Goal: Communication & Community: Answer question/provide support

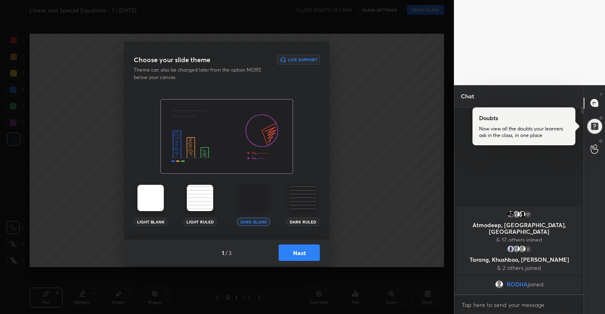
click at [305, 259] on button "Next" at bounding box center [299, 253] width 41 height 16
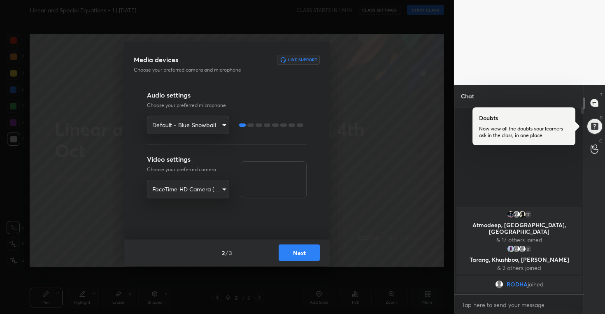
click at [305, 259] on button "Next" at bounding box center [299, 253] width 41 height 16
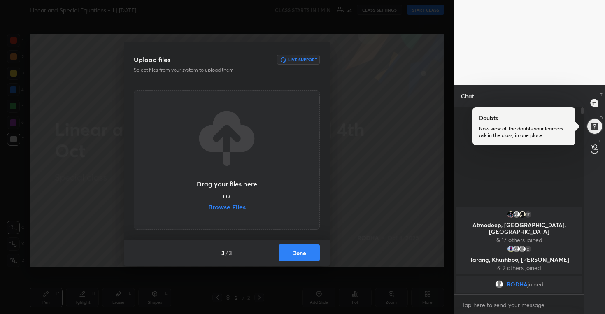
click at [236, 208] on label "Browse Files" at bounding box center [226, 208] width 37 height 9
click at [208, 208] on input "Browse Files" at bounding box center [208, 208] width 0 height 9
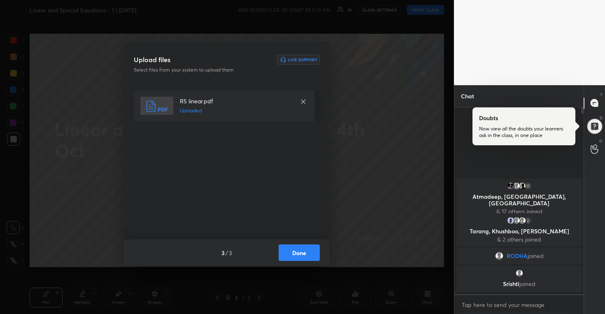
click at [301, 254] on button "Done" at bounding box center [299, 253] width 41 height 16
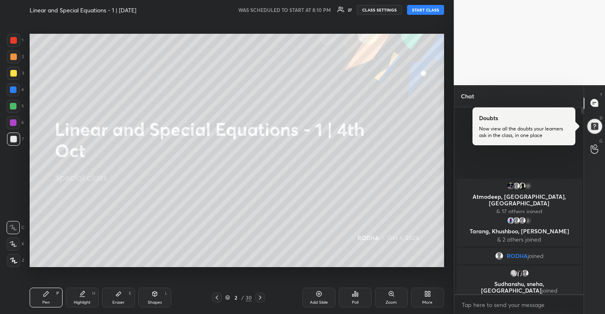
click at [420, 12] on button "START CLASS" at bounding box center [425, 10] width 37 height 10
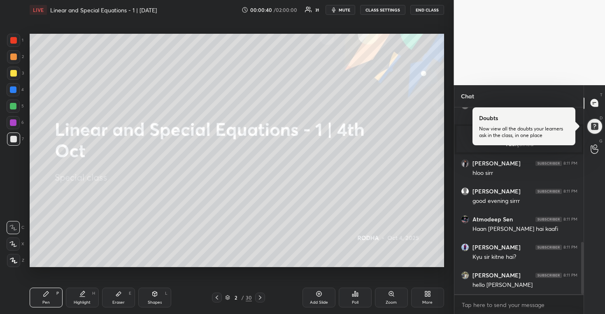
scroll to position [511, 0]
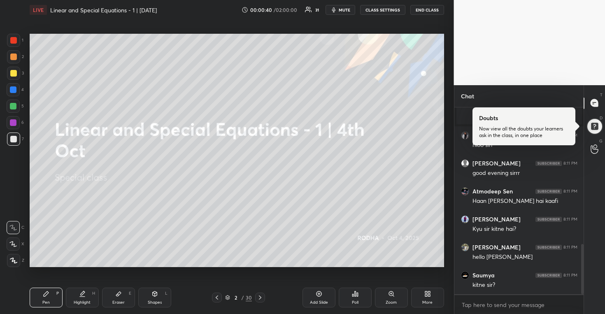
click at [426, 295] on icon at bounding box center [426, 295] width 2 height 2
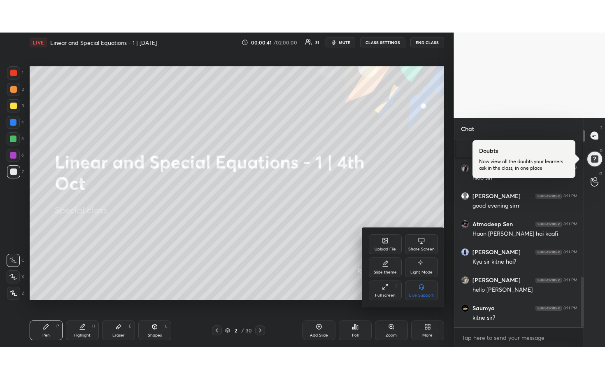
scroll to position [539, 0]
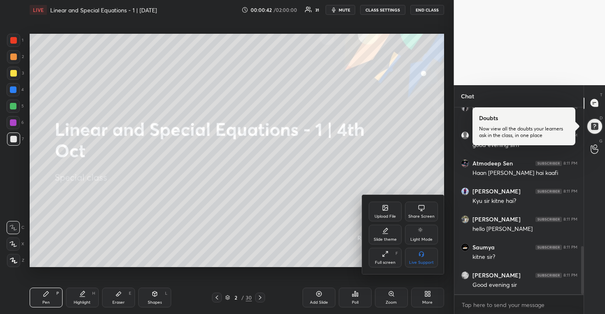
click at [385, 253] on icon at bounding box center [385, 254] width 7 height 7
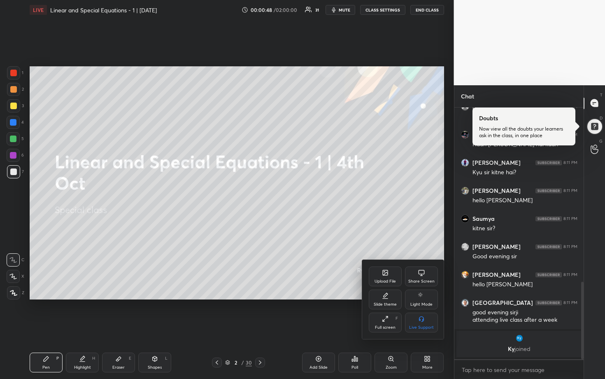
scroll to position [547, 0]
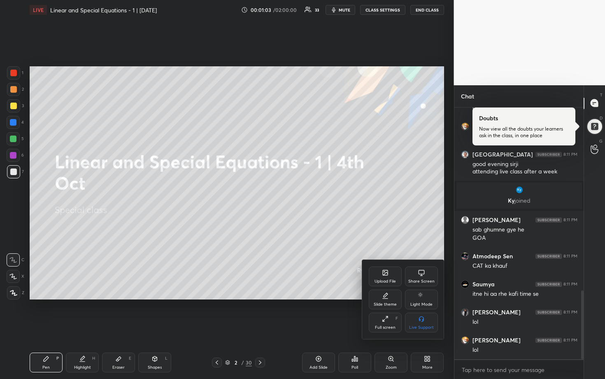
click at [311, 229] on div at bounding box center [302, 189] width 605 height 379
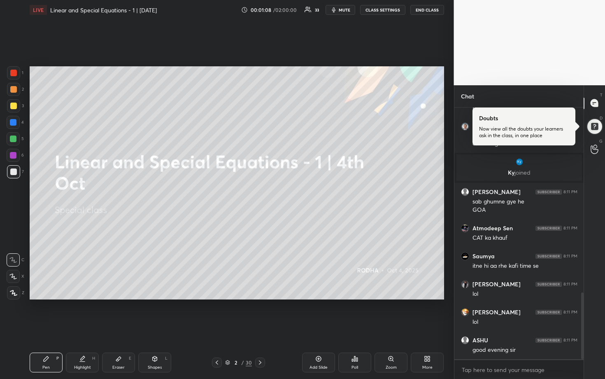
click at [12, 108] on div at bounding box center [13, 106] width 7 height 7
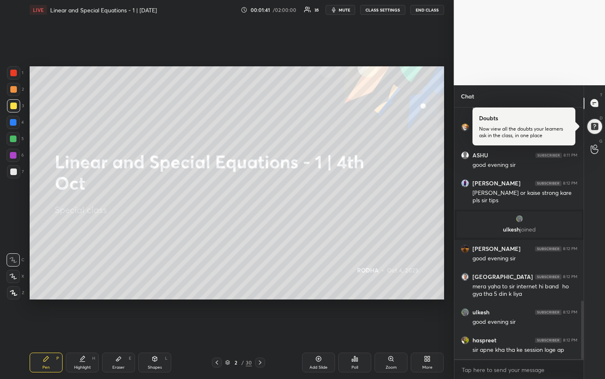
scroll to position [835, 0]
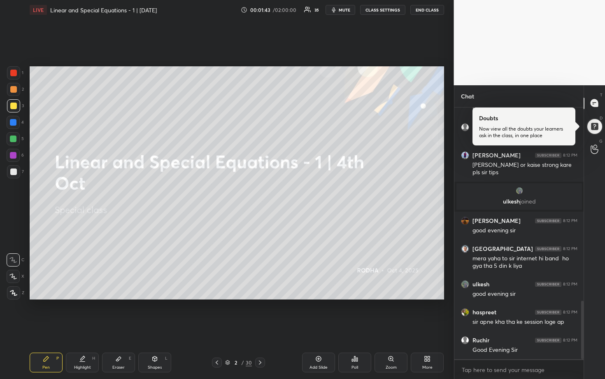
click at [261, 314] on icon at bounding box center [260, 362] width 7 height 7
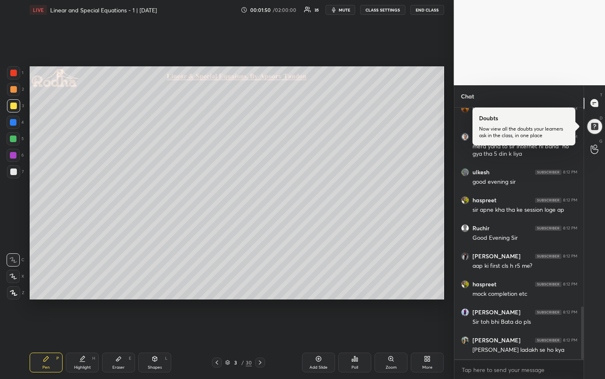
scroll to position [975, 0]
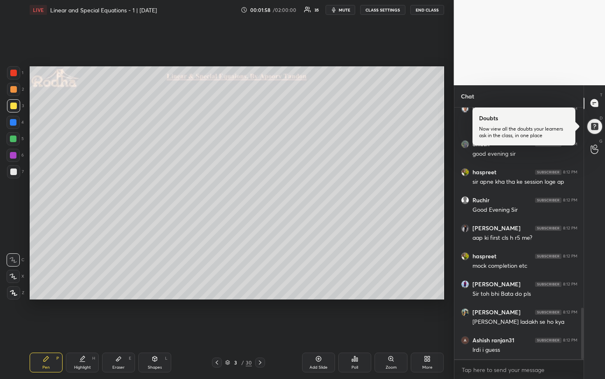
click at [16, 109] on div at bounding box center [13, 105] width 13 height 13
click at [14, 170] on div at bounding box center [13, 171] width 7 height 7
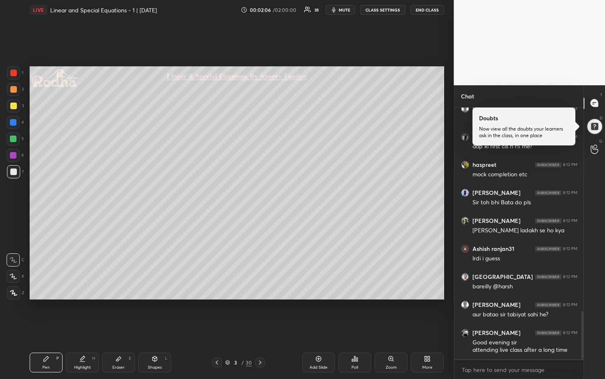
scroll to position [1096, 0]
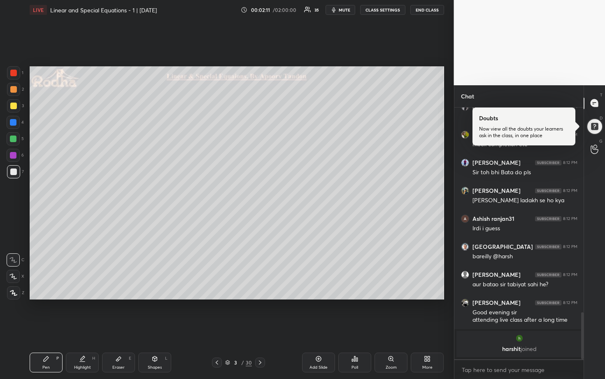
click at [17, 276] on div at bounding box center [13, 276] width 13 height 13
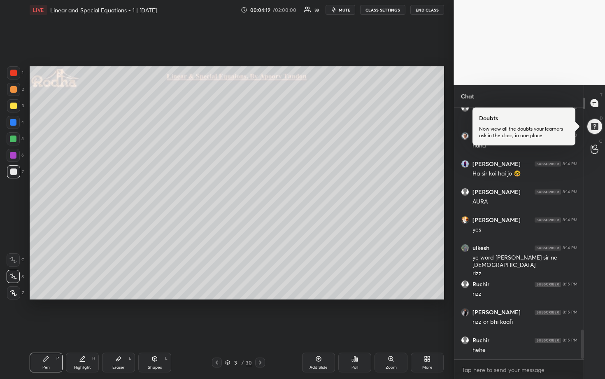
scroll to position [1905, 0]
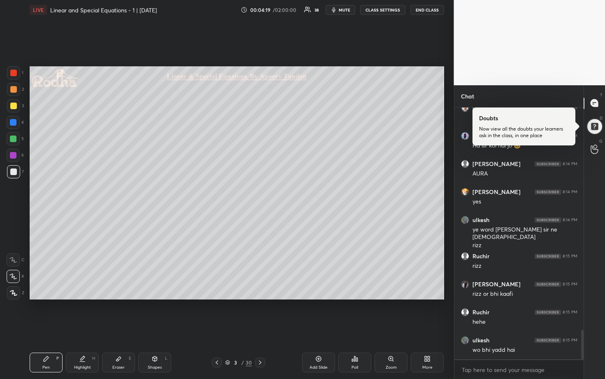
drag, startPoint x: 12, startPoint y: 109, endPoint x: 17, endPoint y: 109, distance: 4.5
click at [12, 109] on div at bounding box center [13, 105] width 13 height 13
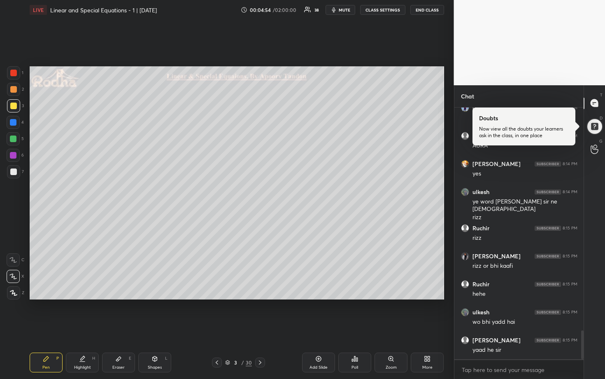
click at [14, 137] on div at bounding box center [13, 138] width 7 height 7
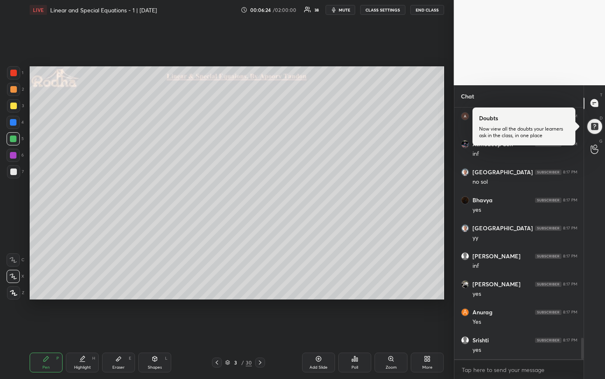
scroll to position [2716, 0]
click at [16, 171] on div at bounding box center [13, 171] width 7 height 7
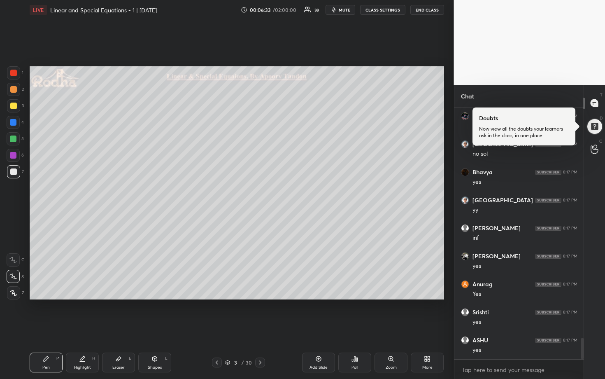
drag, startPoint x: 15, startPoint y: 92, endPoint x: 25, endPoint y: 105, distance: 16.5
click at [15, 92] on div at bounding box center [13, 89] width 7 height 7
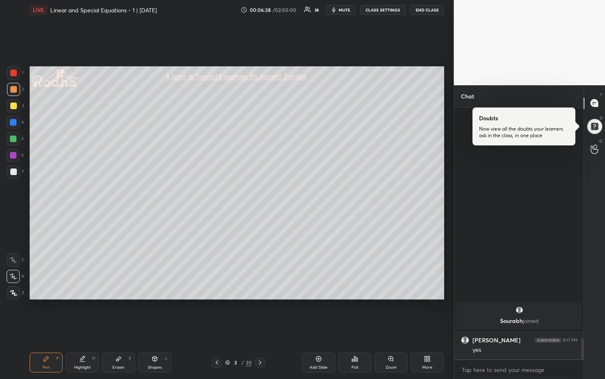
scroll to position [2322, 0]
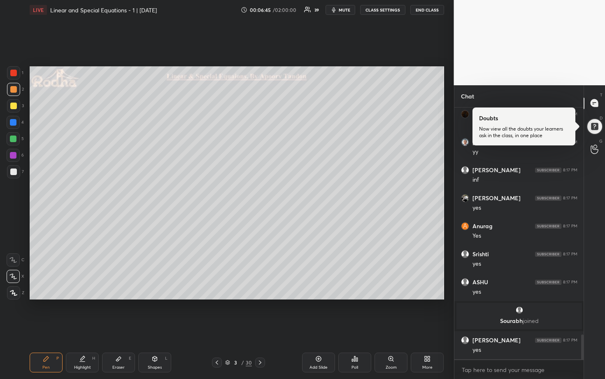
click at [260, 314] on icon at bounding box center [260, 362] width 2 height 4
click at [13, 139] on div at bounding box center [13, 138] width 7 height 7
drag, startPoint x: 16, startPoint y: 105, endPoint x: 25, endPoint y: 103, distance: 9.3
click at [18, 104] on div at bounding box center [13, 105] width 13 height 13
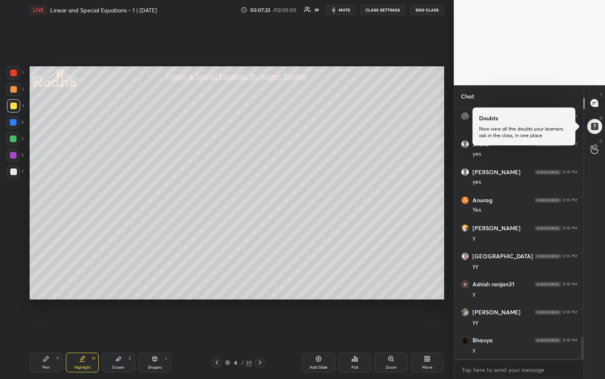
scroll to position [2602, 0]
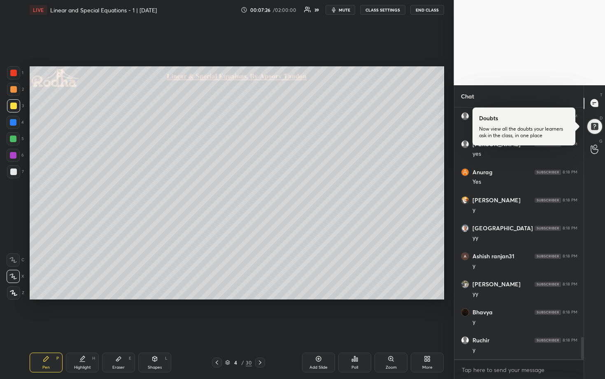
drag, startPoint x: 14, startPoint y: 124, endPoint x: 18, endPoint y: 122, distance: 4.2
click at [16, 123] on div at bounding box center [13, 122] width 7 height 7
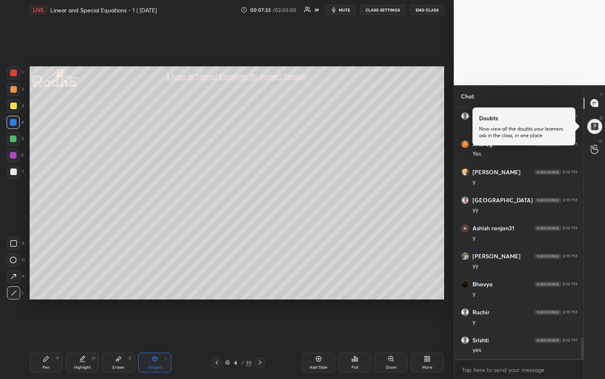
scroll to position [2658, 0]
click at [16, 139] on div at bounding box center [13, 138] width 7 height 7
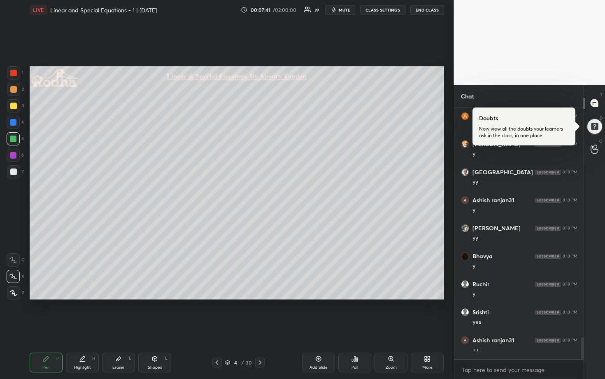
click at [14, 175] on div at bounding box center [13, 171] width 7 height 7
click at [13, 138] on div at bounding box center [13, 138] width 7 height 7
click at [14, 117] on div at bounding box center [13, 122] width 13 height 13
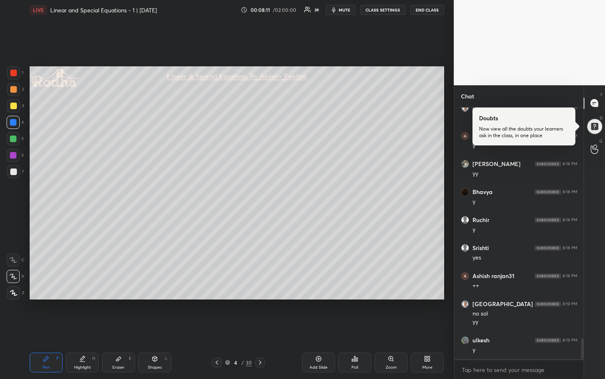
scroll to position [2750, 0]
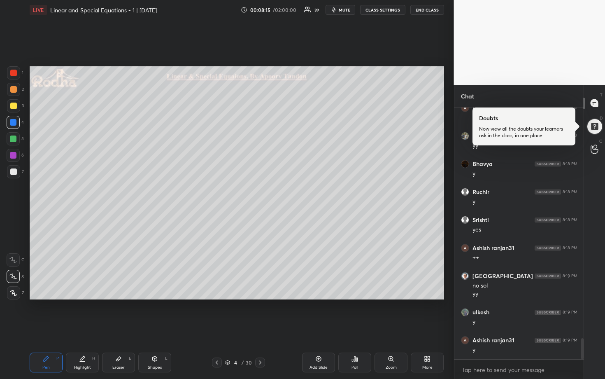
drag, startPoint x: 14, startPoint y: 171, endPoint x: 29, endPoint y: 173, distance: 14.9
click at [14, 172] on div at bounding box center [13, 171] width 7 height 7
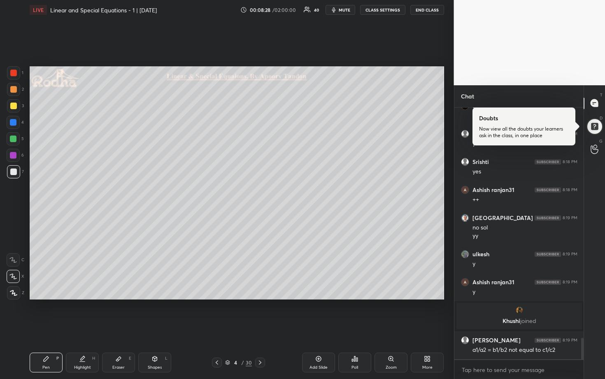
click at [16, 109] on div at bounding box center [13, 105] width 13 height 13
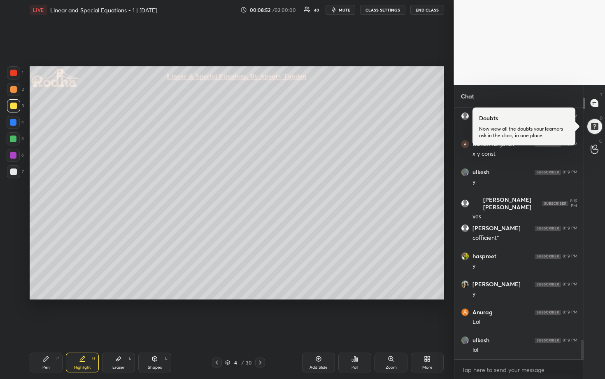
scroll to position [3054, 0]
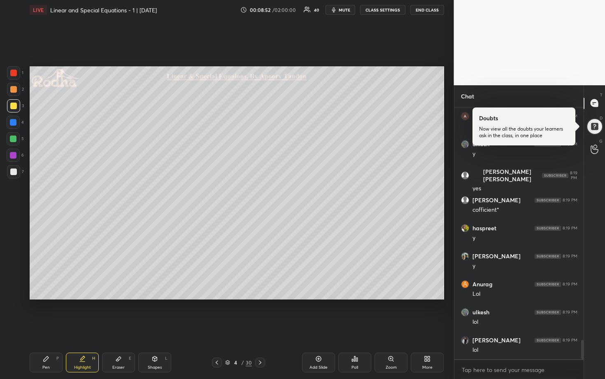
click at [17, 138] on div at bounding box center [13, 138] width 13 height 13
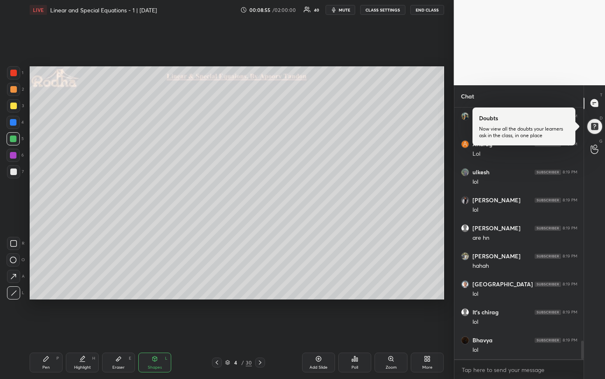
scroll to position [3222, 0]
click at [14, 122] on div at bounding box center [13, 122] width 7 height 7
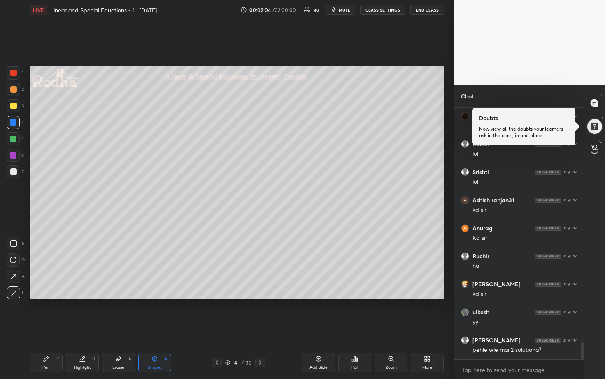
scroll to position [3446, 0]
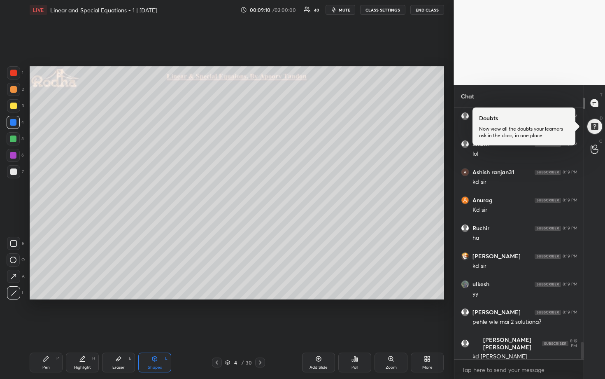
drag, startPoint x: 14, startPoint y: 109, endPoint x: 25, endPoint y: 107, distance: 10.8
click at [14, 109] on div at bounding box center [13, 105] width 13 height 13
drag, startPoint x: 12, startPoint y: 154, endPoint x: 23, endPoint y: 152, distance: 11.0
click at [13, 154] on div at bounding box center [13, 155] width 7 height 7
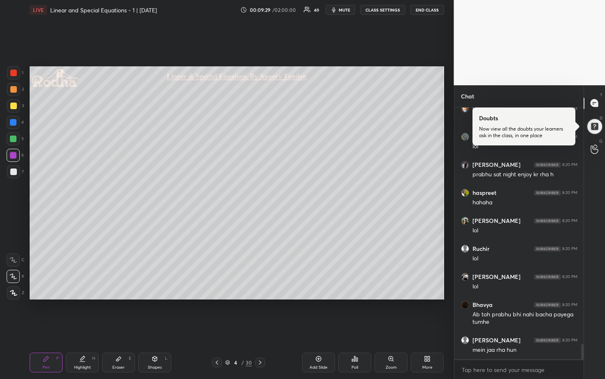
scroll to position [3938, 0]
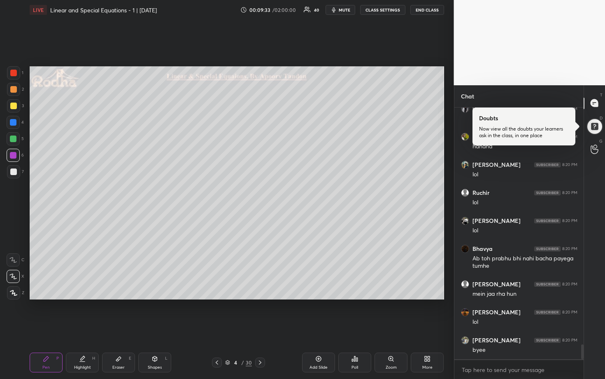
click at [15, 173] on div at bounding box center [13, 171] width 7 height 7
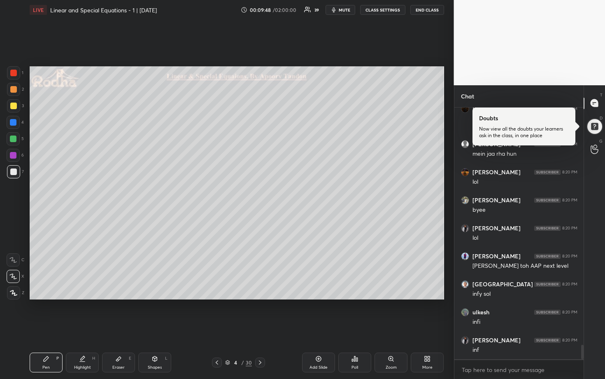
scroll to position [4134, 0]
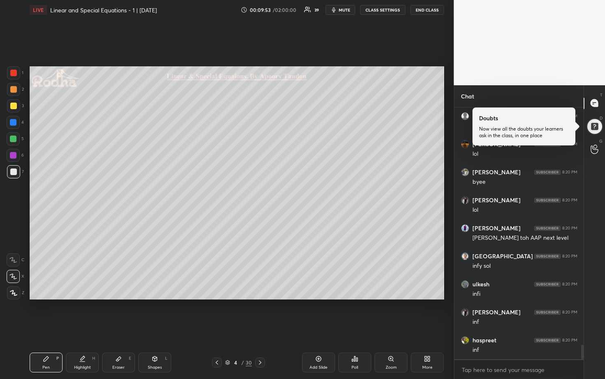
click at [17, 108] on div at bounding box center [13, 105] width 13 height 13
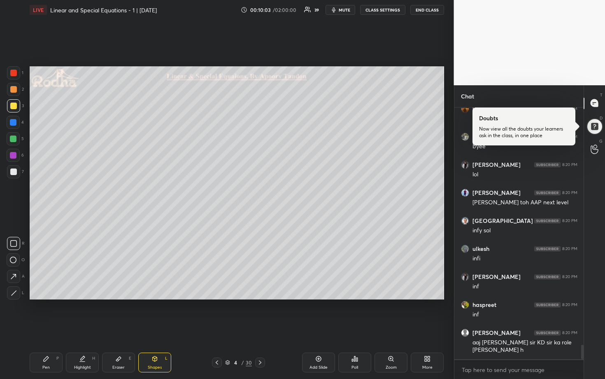
scroll to position [4197, 0]
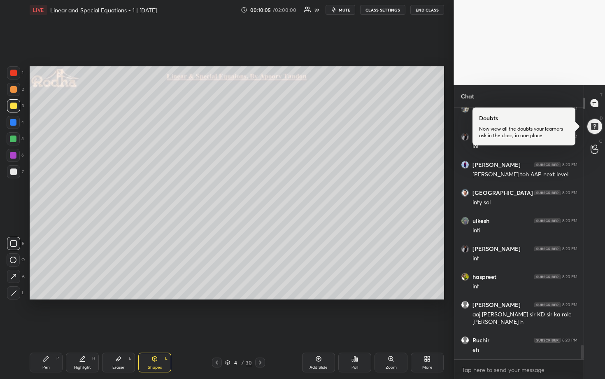
click at [13, 142] on div at bounding box center [13, 138] width 13 height 13
click at [14, 157] on div at bounding box center [13, 155] width 7 height 7
click at [12, 92] on div at bounding box center [13, 89] width 7 height 7
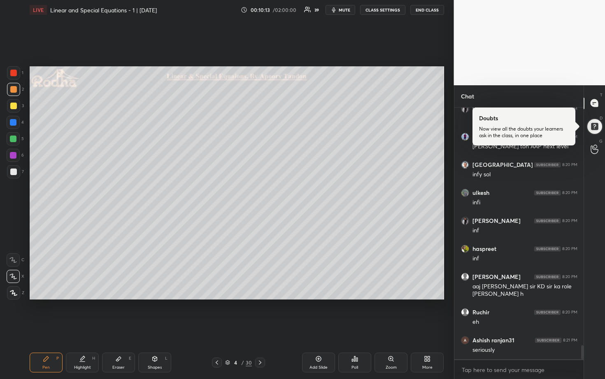
click at [14, 139] on div at bounding box center [13, 138] width 7 height 7
drag, startPoint x: 14, startPoint y: 88, endPoint x: 26, endPoint y: 88, distance: 11.5
click at [14, 88] on div at bounding box center [13, 89] width 7 height 7
drag, startPoint x: 15, startPoint y: 137, endPoint x: 20, endPoint y: 136, distance: 5.1
click at [17, 137] on div at bounding box center [13, 138] width 13 height 13
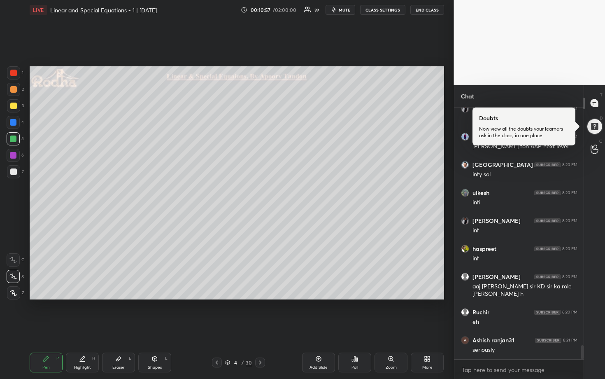
click at [13, 89] on div at bounding box center [13, 89] width 7 height 7
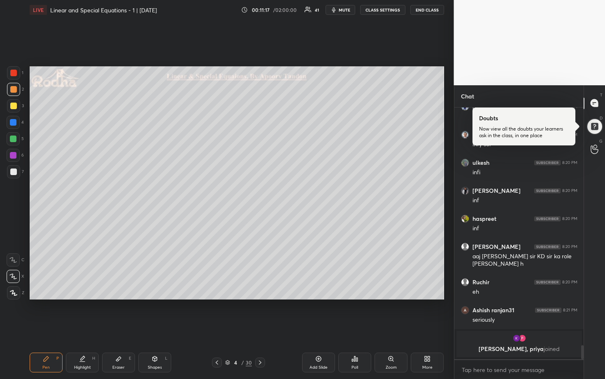
click at [259, 314] on icon at bounding box center [260, 362] width 7 height 7
click at [14, 176] on div at bounding box center [13, 171] width 13 height 13
drag, startPoint x: 13, startPoint y: 126, endPoint x: 29, endPoint y: 146, distance: 25.2
click at [14, 126] on div at bounding box center [13, 122] width 13 height 13
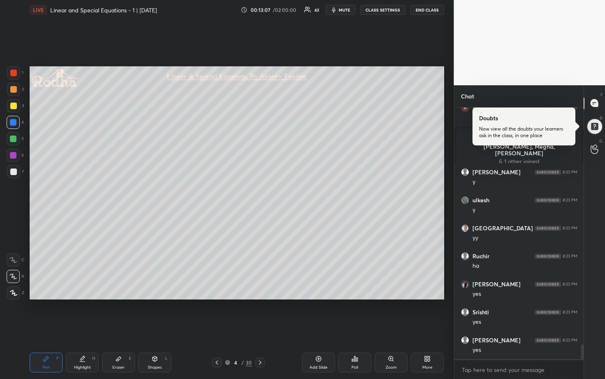
scroll to position [4042, 0]
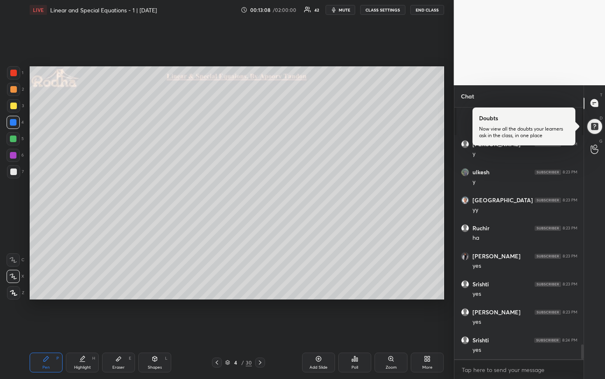
drag, startPoint x: 12, startPoint y: 72, endPoint x: 24, endPoint y: 81, distance: 15.1
click at [12, 72] on div at bounding box center [13, 73] width 7 height 7
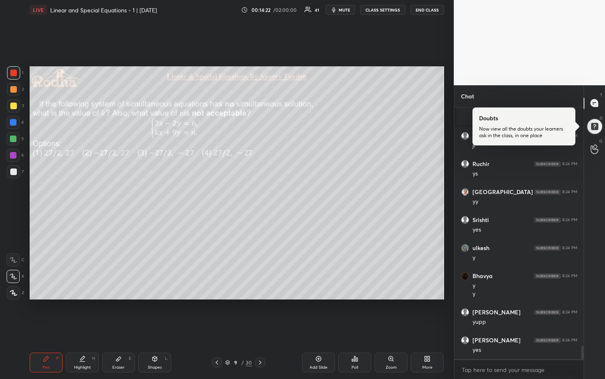
scroll to position [4546, 0]
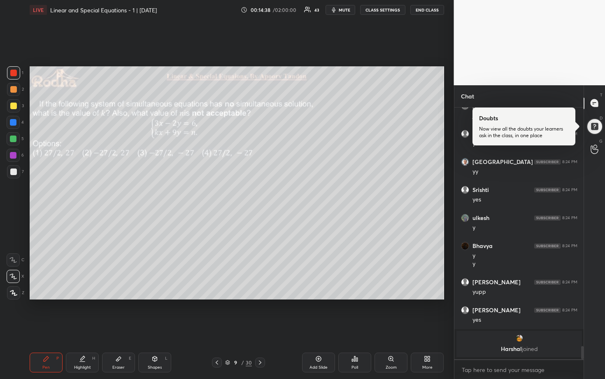
click at [345, 15] on div "LIVE Linear and Special Equations - 1 | [DATE] 00:14:38 / 02:00:00 43 mute CLAS…" at bounding box center [237, 10] width 415 height 20
click at [344, 10] on span "mute" at bounding box center [345, 10] width 12 height 6
click at [426, 9] on button "END CLASS" at bounding box center [427, 10] width 34 height 10
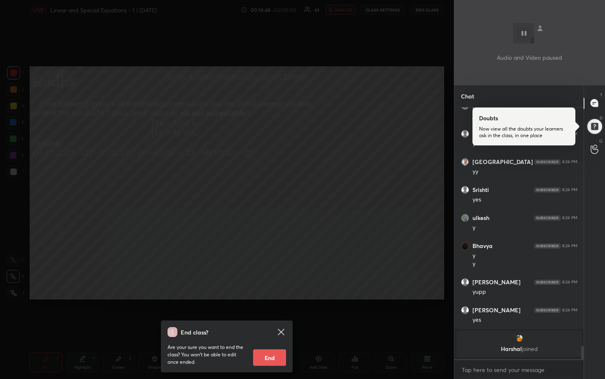
click at [330, 218] on div "End class? Are your sure you want to end the class? You won’t be able to edit o…" at bounding box center [227, 189] width 454 height 379
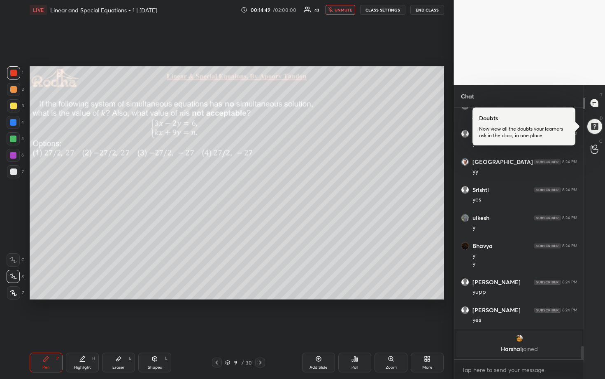
click at [338, 10] on span "unmute" at bounding box center [344, 10] width 18 height 6
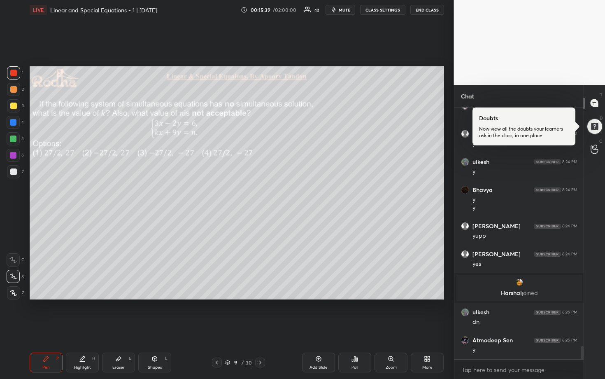
scroll to position [4563, 0]
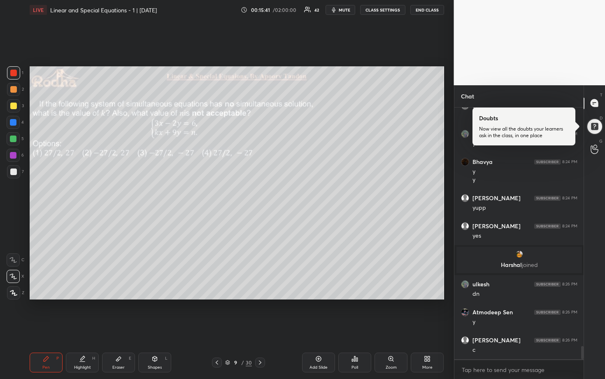
click at [356, 314] on icon at bounding box center [355, 358] width 7 height 7
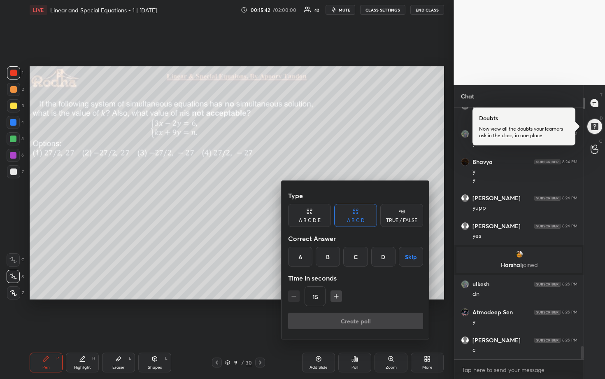
click at [354, 261] on div "C" at bounding box center [355, 257] width 24 height 20
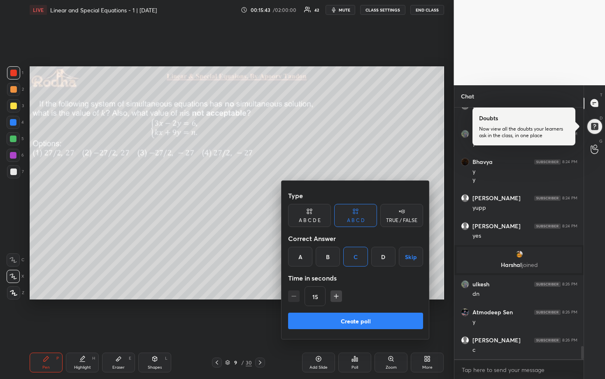
click at [356, 314] on button "Create poll" at bounding box center [355, 320] width 135 height 16
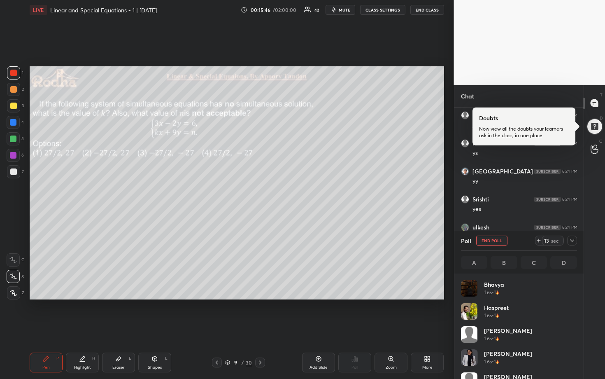
scroll to position [3, 3]
click at [571, 241] on icon at bounding box center [572, 240] width 7 height 7
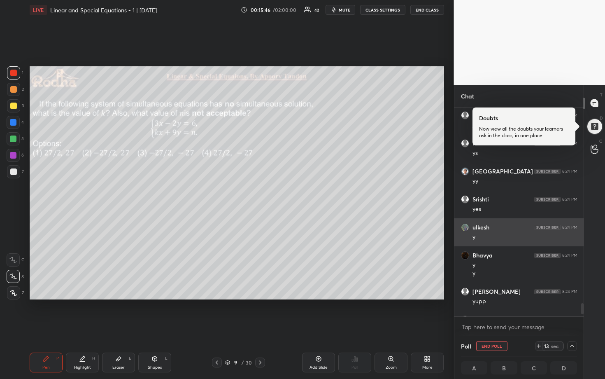
scroll to position [0, 0]
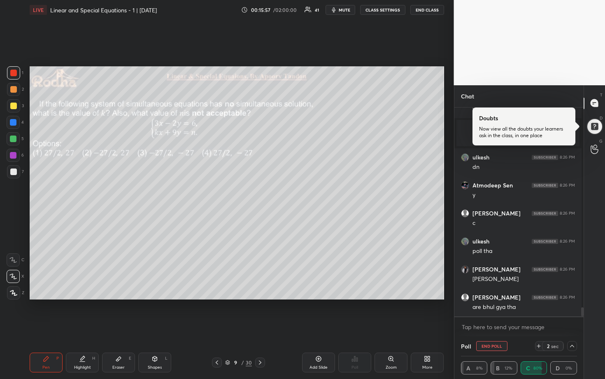
click at [571, 314] on icon at bounding box center [572, 346] width 7 height 7
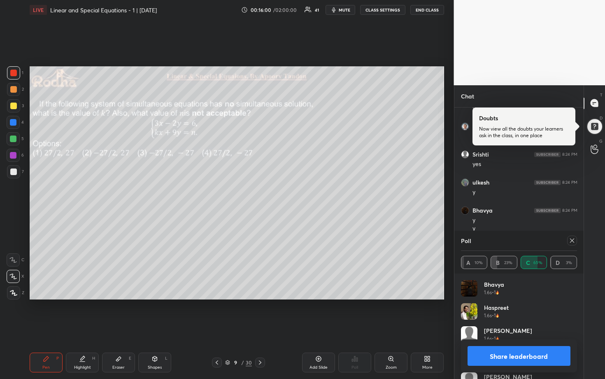
click at [529, 314] on button "Share leaderboard" at bounding box center [519, 356] width 103 height 20
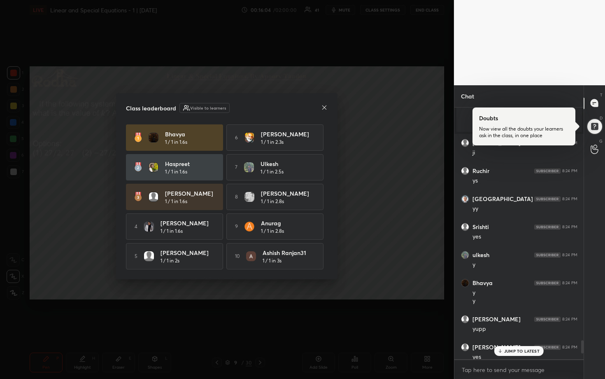
click at [326, 107] on icon at bounding box center [324, 107] width 7 height 7
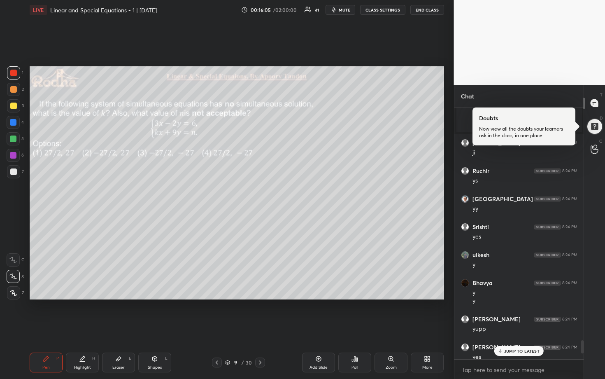
click at [516, 314] on div "JUMP TO LATEST" at bounding box center [518, 351] width 49 height 10
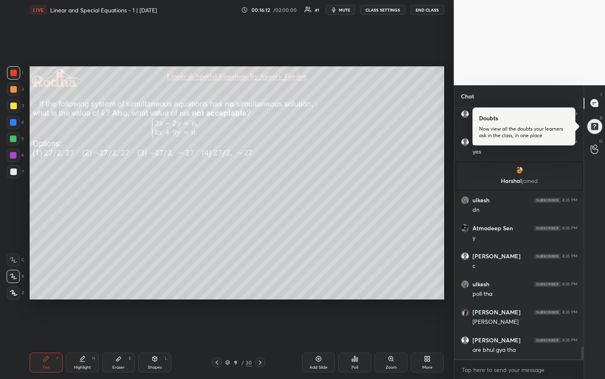
click at [357, 314] on icon at bounding box center [357, 359] width 1 height 4
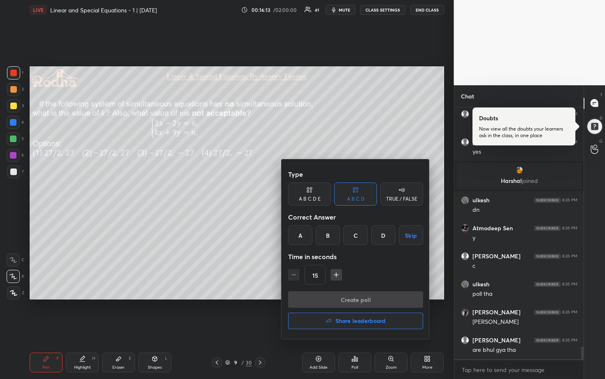
click at [353, 314] on button "Share leaderboard" at bounding box center [355, 320] width 135 height 16
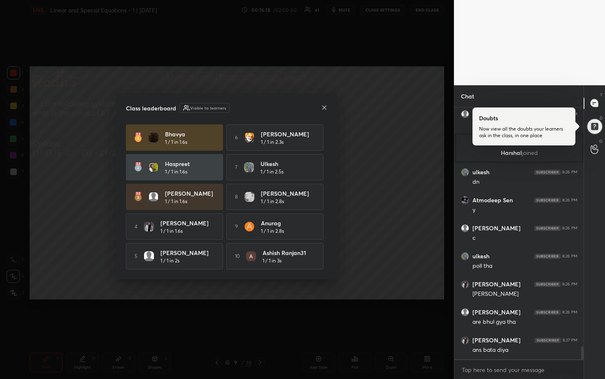
click at [325, 107] on icon at bounding box center [324, 107] width 7 height 7
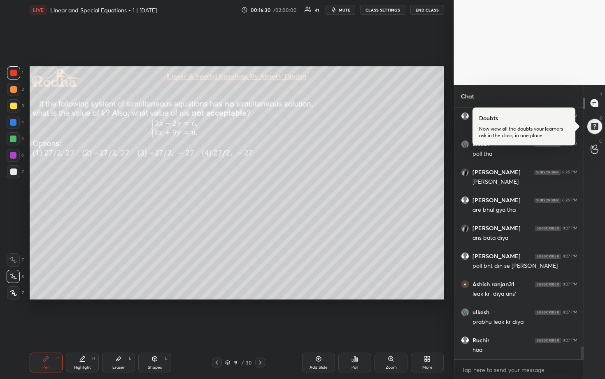
click at [15, 107] on div at bounding box center [13, 106] width 7 height 7
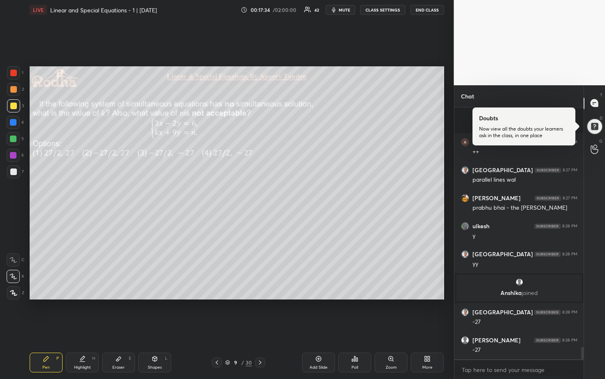
scroll to position [4981, 0]
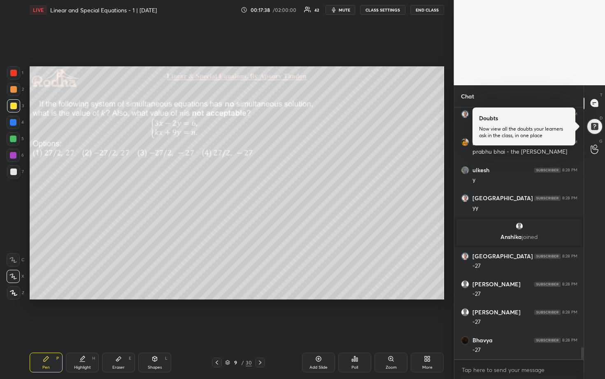
click at [17, 134] on div at bounding box center [13, 138] width 13 height 13
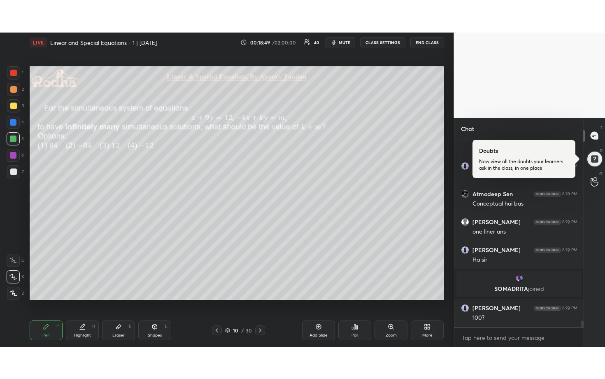
scroll to position [5236, 0]
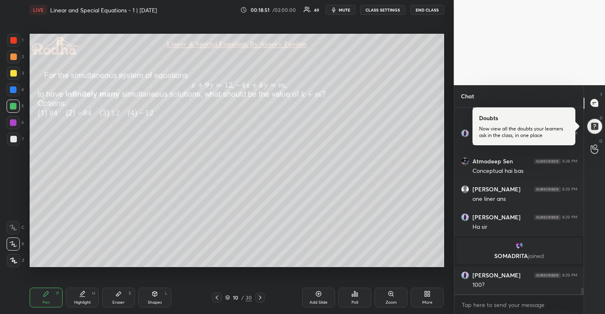
click at [424, 294] on div "More" at bounding box center [427, 298] width 33 height 20
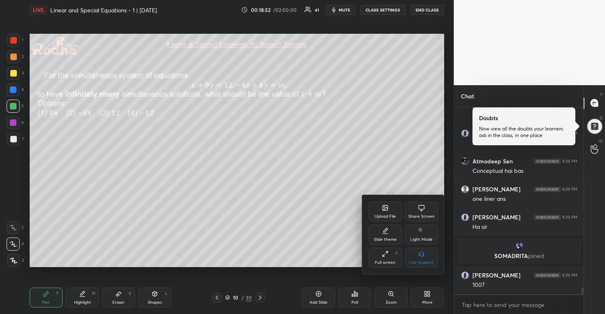
click at [392, 261] on div "Full screen" at bounding box center [385, 263] width 21 height 4
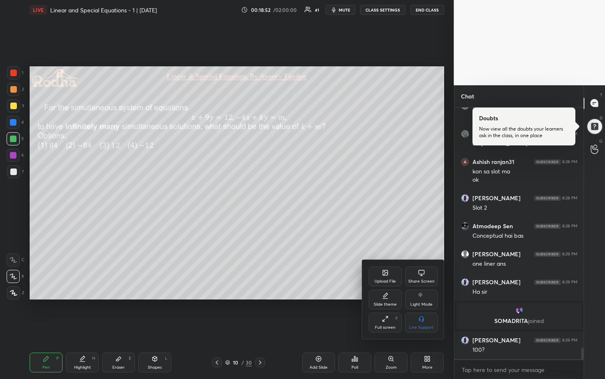
scroll to position [5199, 0]
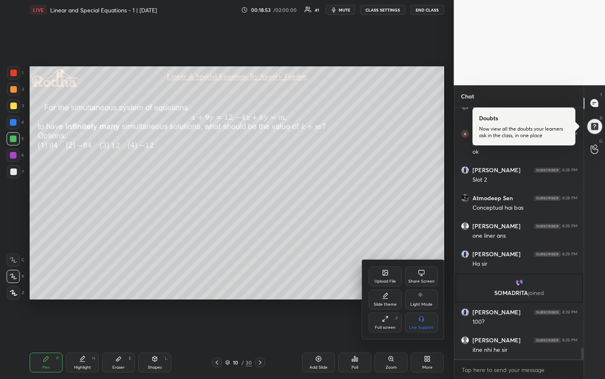
click at [385, 213] on div at bounding box center [302, 189] width 605 height 379
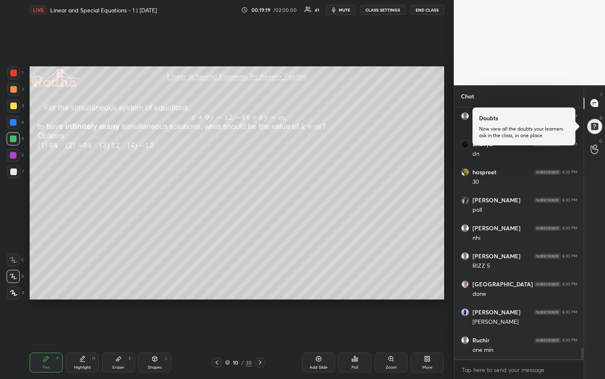
scroll to position [5451, 0]
click at [359, 314] on div "Poll" at bounding box center [354, 362] width 33 height 20
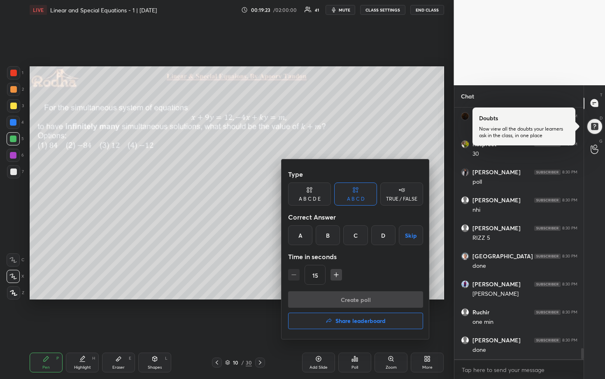
click at [330, 237] on div "B" at bounding box center [328, 235] width 24 height 20
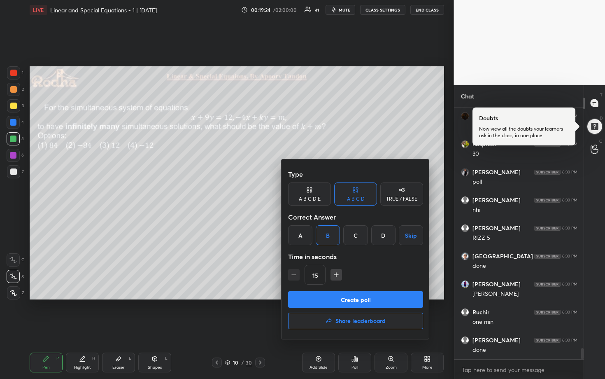
click at [351, 297] on button "Create poll" at bounding box center [355, 299] width 135 height 16
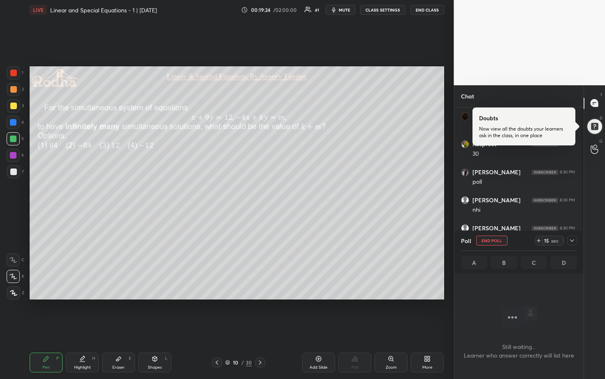
scroll to position [2, 3]
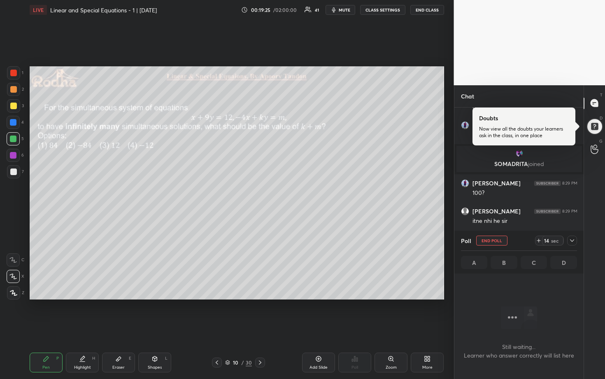
click at [571, 240] on icon at bounding box center [572, 240] width 7 height 7
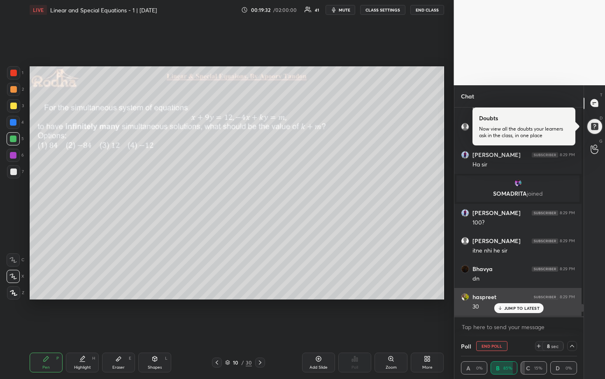
click at [509, 302] on div "30" at bounding box center [524, 306] width 103 height 10
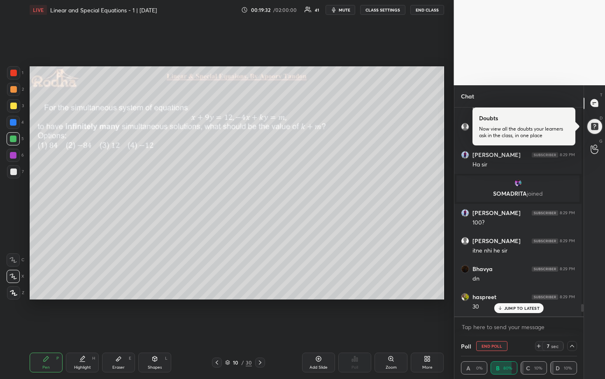
click at [510, 306] on p "JUMP TO LATEST" at bounding box center [521, 307] width 35 height 5
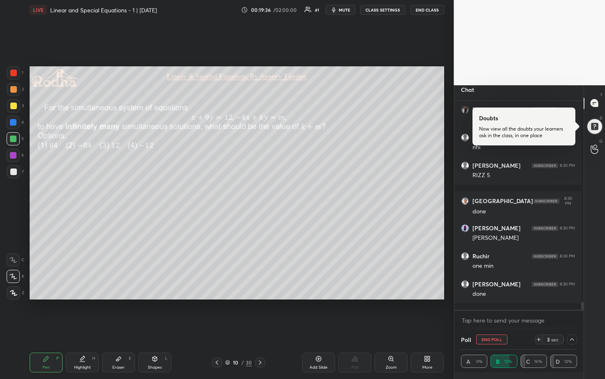
click at [569, 314] on icon at bounding box center [572, 339] width 7 height 7
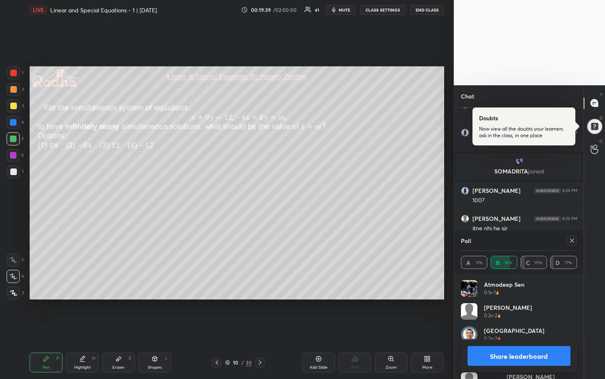
click at [573, 242] on icon at bounding box center [572, 240] width 7 height 7
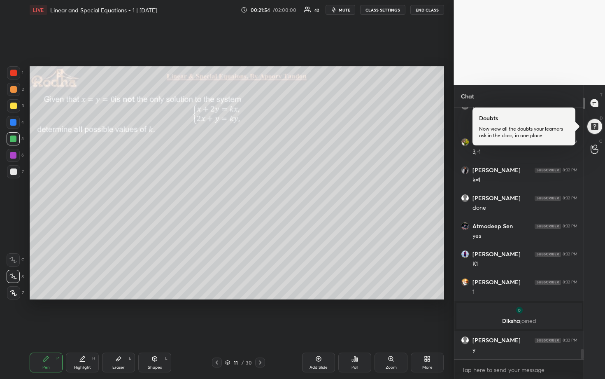
scroll to position [5940, 0]
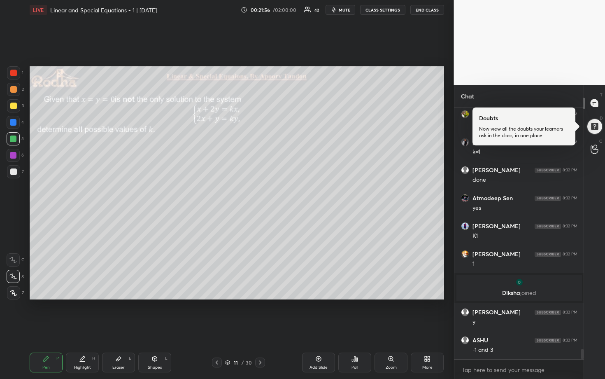
click at [11, 173] on div at bounding box center [13, 171] width 7 height 7
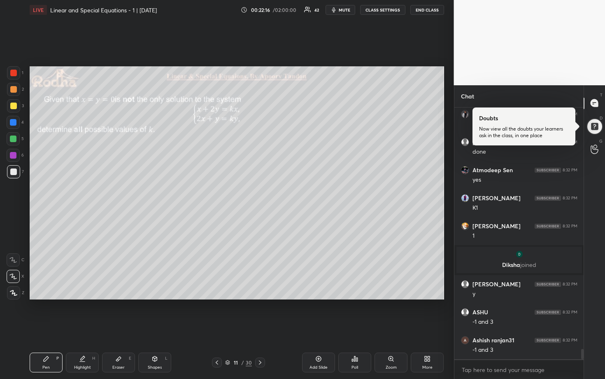
click at [15, 106] on div at bounding box center [13, 106] width 7 height 7
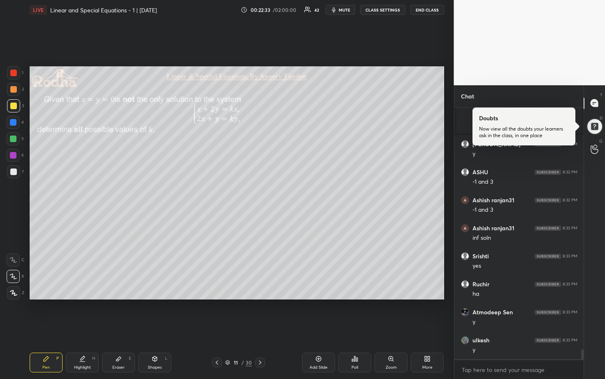
scroll to position [6136, 0]
drag, startPoint x: 12, startPoint y: 171, endPoint x: 29, endPoint y: 168, distance: 17.3
click at [13, 171] on div at bounding box center [13, 171] width 7 height 7
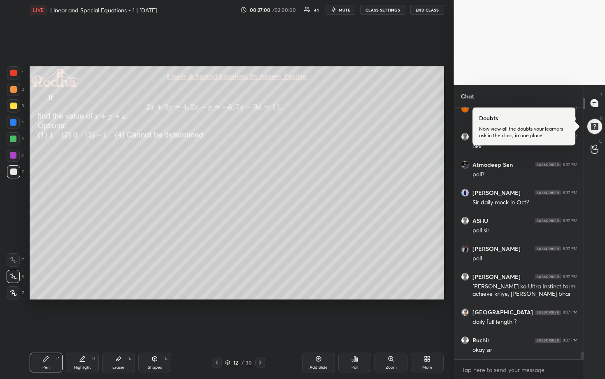
scroll to position [7936, 0]
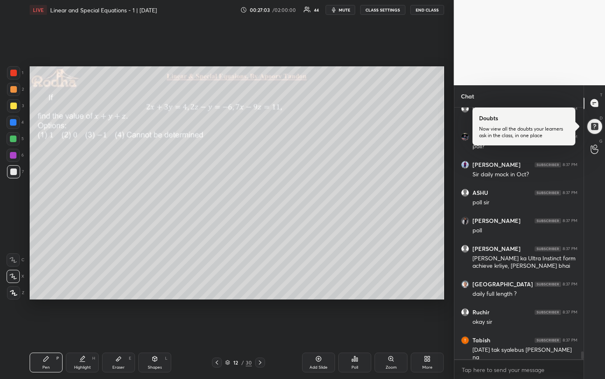
click at [359, 314] on div "Poll" at bounding box center [354, 362] width 33 height 20
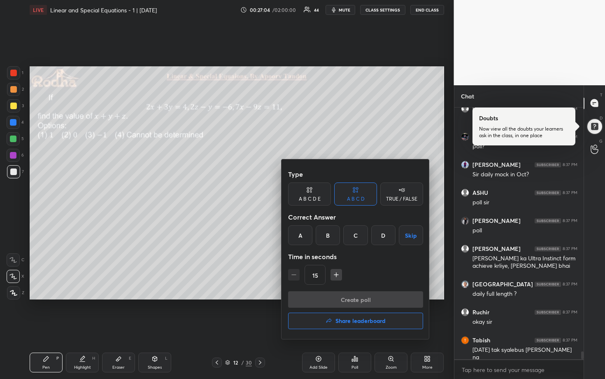
click at [355, 235] on div "C" at bounding box center [355, 235] width 24 height 20
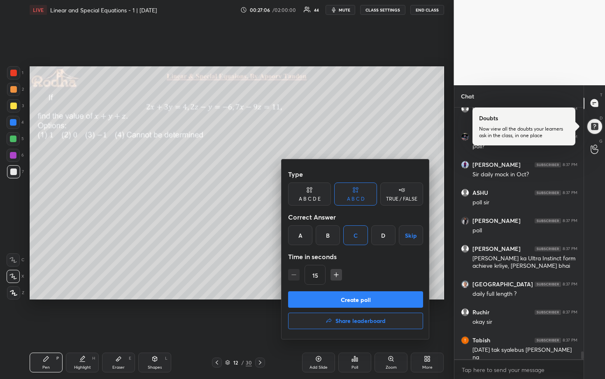
click at [366, 299] on button "Create poll" at bounding box center [355, 299] width 135 height 16
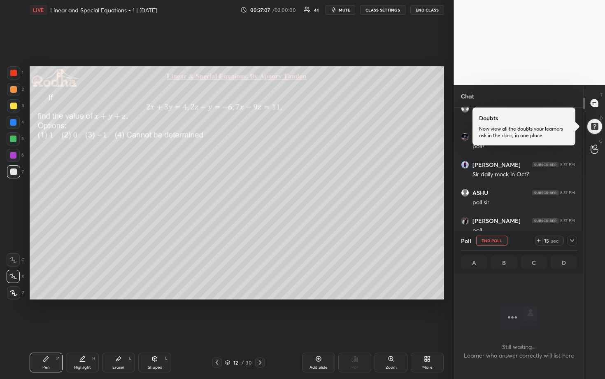
scroll to position [226, 127]
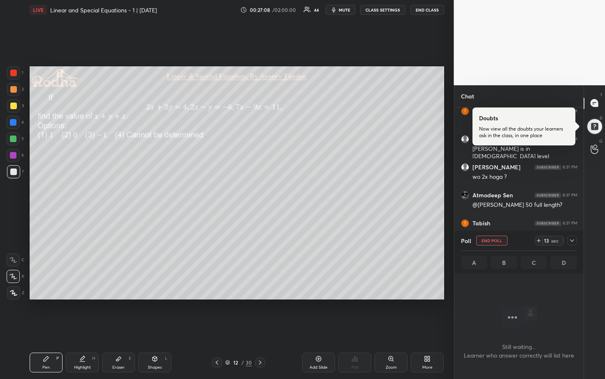
click at [571, 242] on icon at bounding box center [572, 240] width 7 height 7
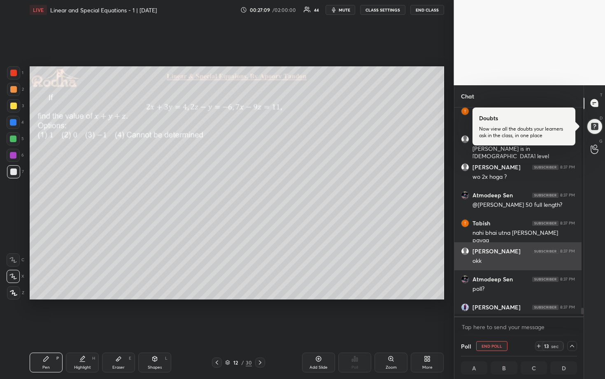
scroll to position [2, 3]
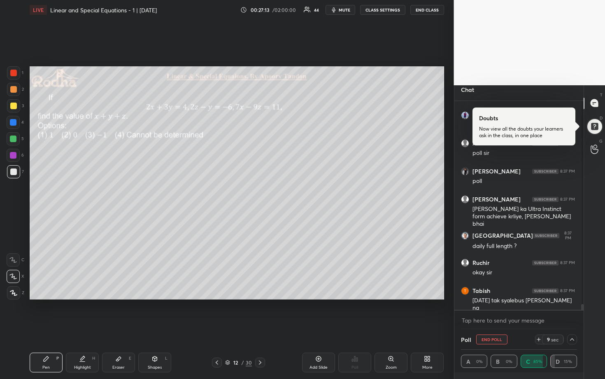
click at [571, 314] on icon at bounding box center [572, 339] width 7 height 7
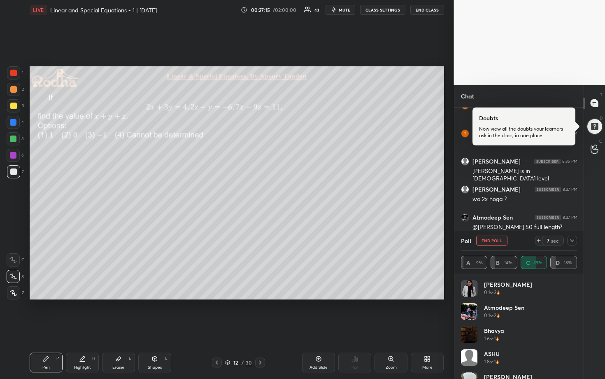
click at [573, 239] on icon at bounding box center [572, 240] width 7 height 7
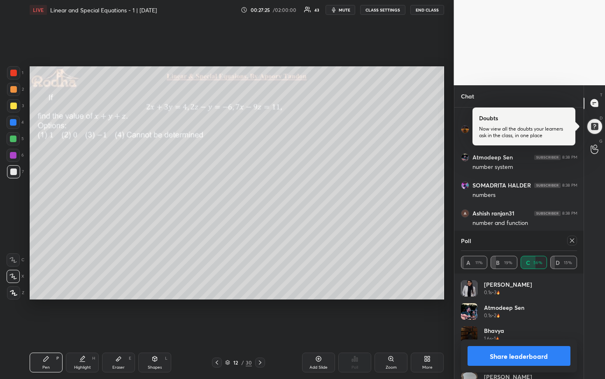
click at [572, 240] on icon at bounding box center [572, 240] width 7 height 7
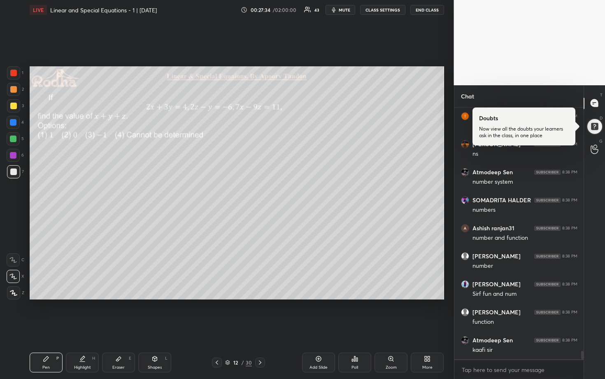
click at [10, 139] on div at bounding box center [13, 138] width 7 height 7
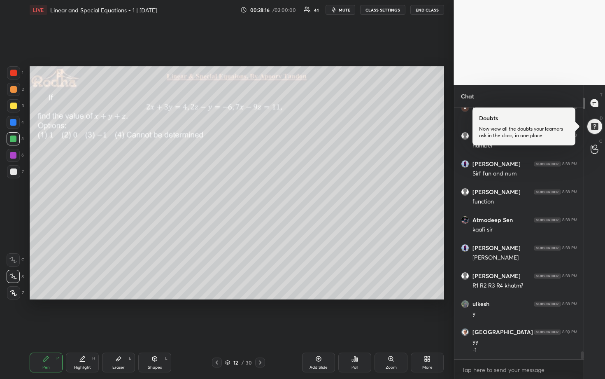
click at [261, 314] on icon at bounding box center [260, 362] width 7 height 7
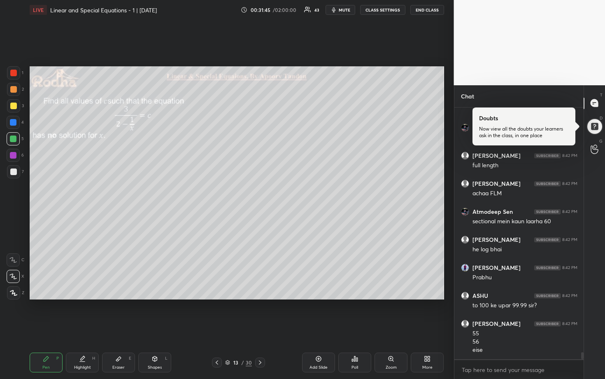
drag, startPoint x: 18, startPoint y: 110, endPoint x: 23, endPoint y: 110, distance: 5.0
click at [18, 110] on div at bounding box center [13, 105] width 13 height 13
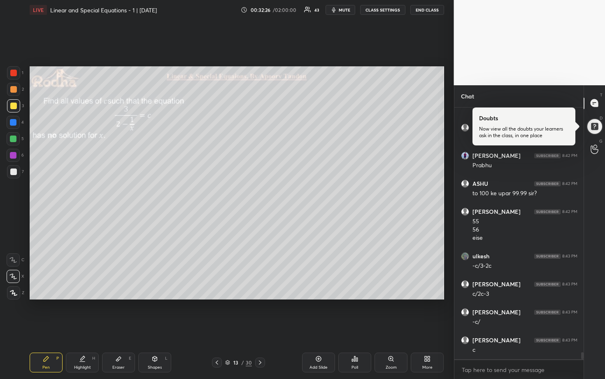
scroll to position [8976, 0]
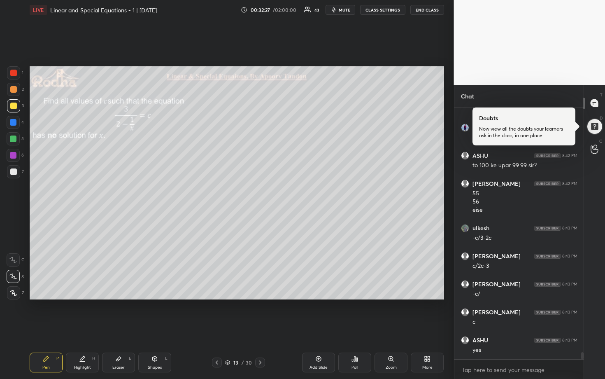
click at [12, 123] on div at bounding box center [13, 122] width 7 height 7
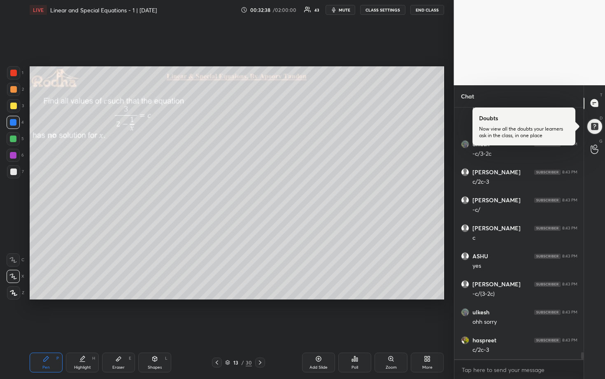
scroll to position [9088, 0]
click at [15, 171] on div at bounding box center [13, 171] width 7 height 7
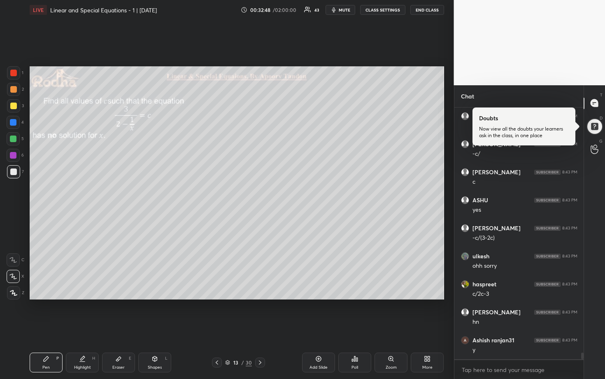
scroll to position [9144, 0]
click at [13, 156] on div at bounding box center [13, 155] width 7 height 7
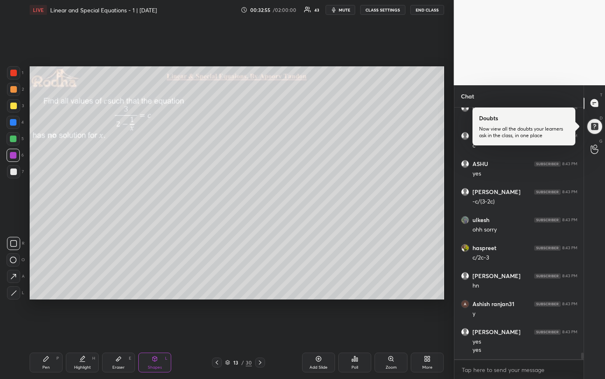
scroll to position [9180, 0]
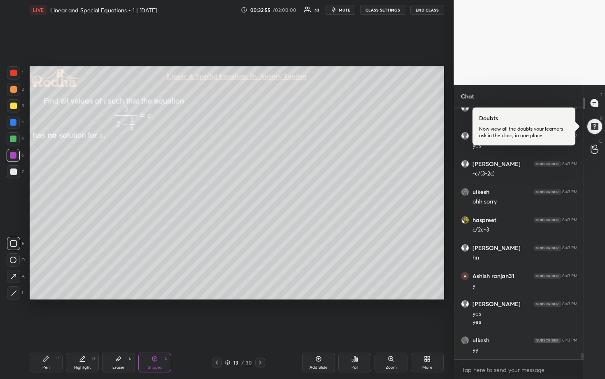
click at [16, 174] on div at bounding box center [13, 171] width 13 height 13
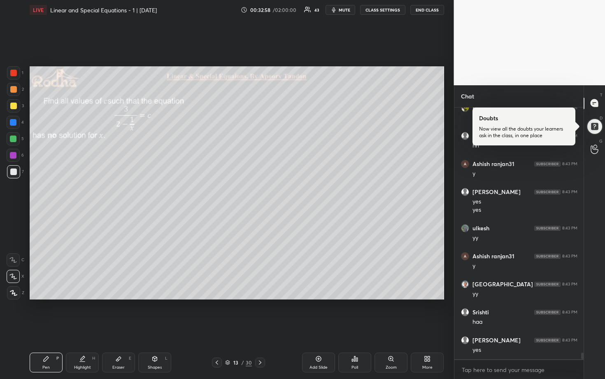
scroll to position [9320, 0]
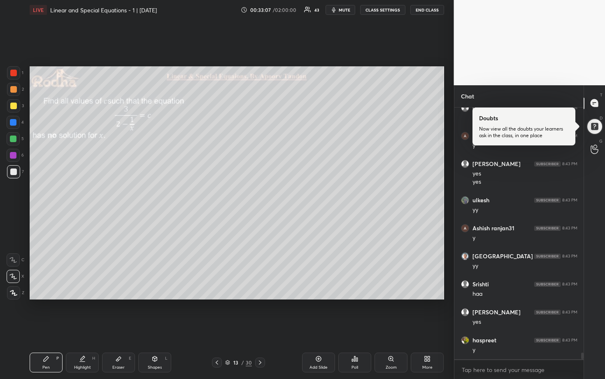
click at [15, 108] on div at bounding box center [13, 106] width 7 height 7
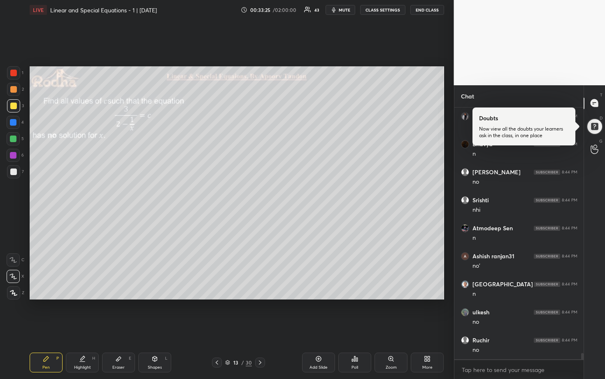
scroll to position [9740, 0]
click at [15, 139] on div at bounding box center [13, 138] width 7 height 7
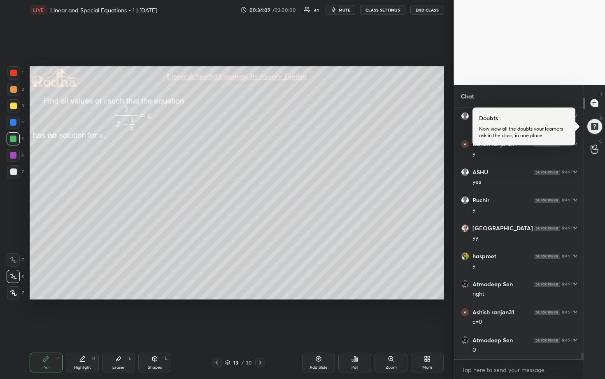
scroll to position [9346, 0]
click at [14, 173] on div at bounding box center [13, 171] width 7 height 7
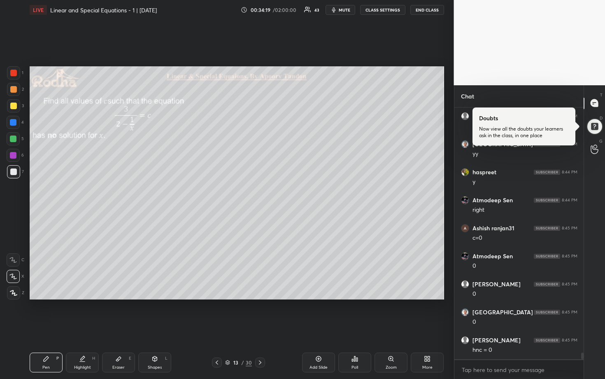
scroll to position [9430, 0]
drag, startPoint x: 15, startPoint y: 91, endPoint x: 26, endPoint y: 91, distance: 11.1
click at [16, 91] on div at bounding box center [13, 89] width 7 height 7
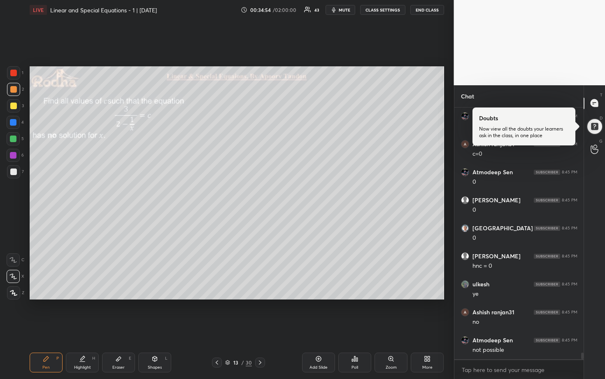
scroll to position [9514, 0]
click at [19, 124] on div at bounding box center [13, 122] width 13 height 13
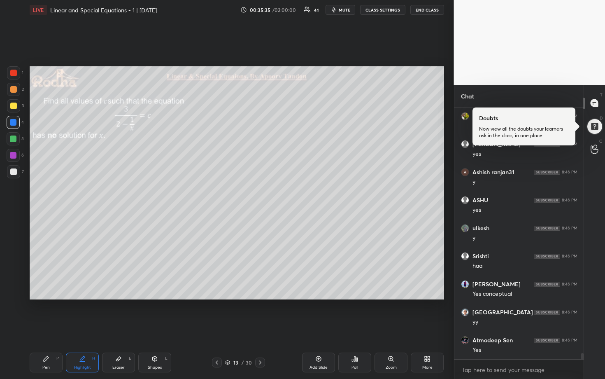
scroll to position [9876, 0]
click at [260, 314] on icon at bounding box center [260, 362] width 7 height 7
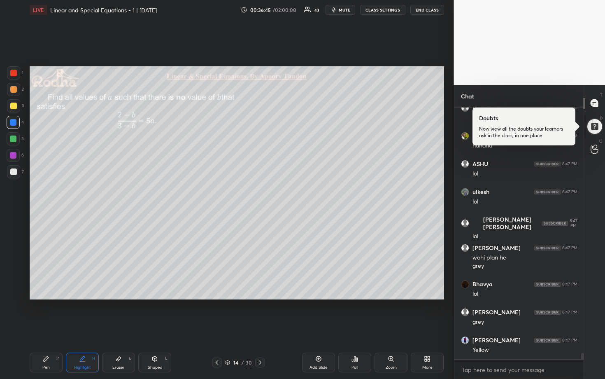
scroll to position [10251, 0]
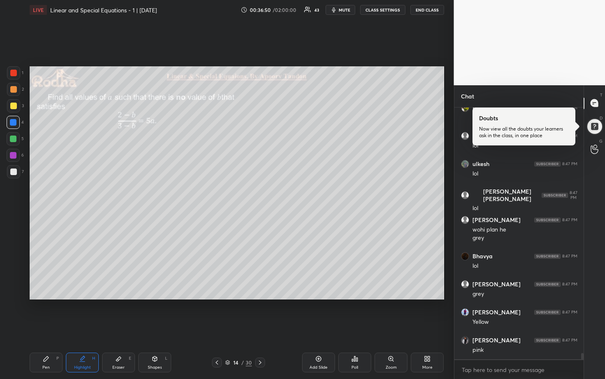
click at [13, 106] on div at bounding box center [13, 106] width 7 height 7
click at [15, 89] on div at bounding box center [13, 89] width 7 height 7
click at [14, 139] on div at bounding box center [13, 138] width 7 height 7
click at [16, 159] on div at bounding box center [13, 155] width 13 height 13
click at [14, 141] on div at bounding box center [13, 138] width 7 height 7
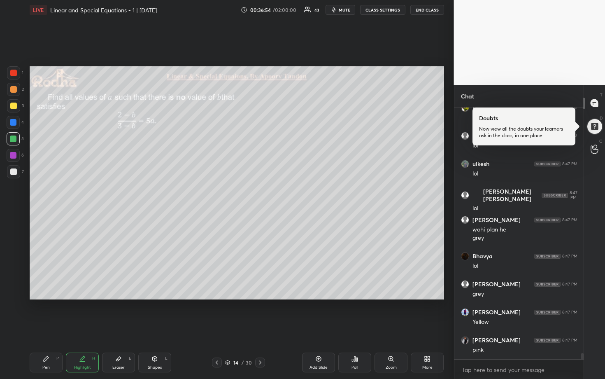
click at [13, 121] on div at bounding box center [13, 122] width 7 height 7
drag, startPoint x: 12, startPoint y: 103, endPoint x: 15, endPoint y: 95, distance: 8.6
click at [13, 104] on div at bounding box center [13, 106] width 7 height 7
click at [13, 92] on div at bounding box center [13, 89] width 7 height 7
click at [16, 175] on div at bounding box center [13, 171] width 13 height 13
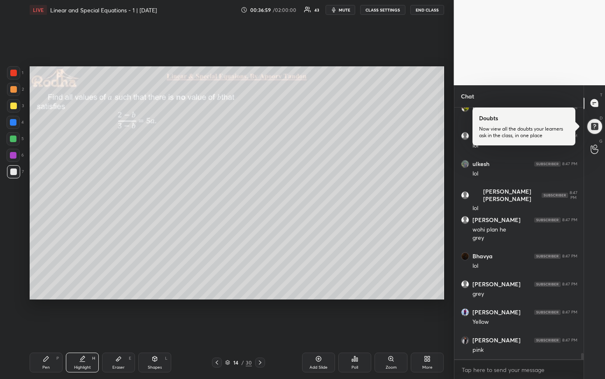
click at [12, 106] on div at bounding box center [13, 106] width 7 height 7
click at [11, 92] on div at bounding box center [13, 89] width 7 height 7
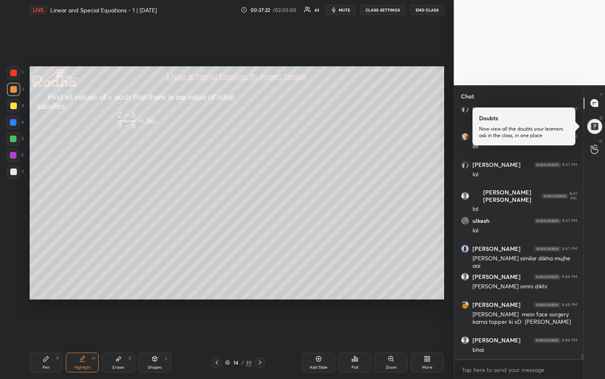
scroll to position [10518, 0]
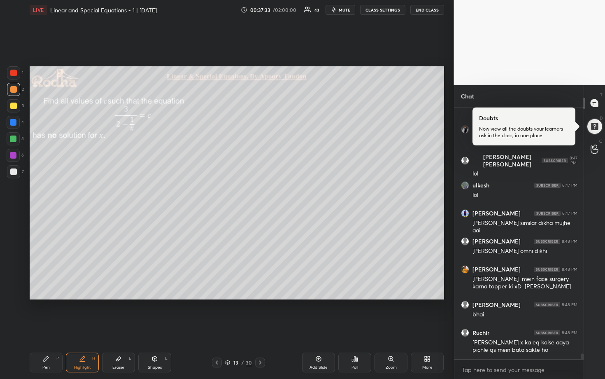
drag, startPoint x: 15, startPoint y: 170, endPoint x: 24, endPoint y: 164, distance: 10.7
click at [16, 170] on div at bounding box center [13, 171] width 7 height 7
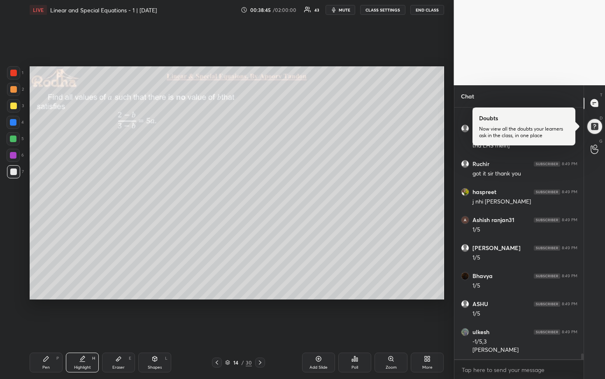
scroll to position [10841, 0]
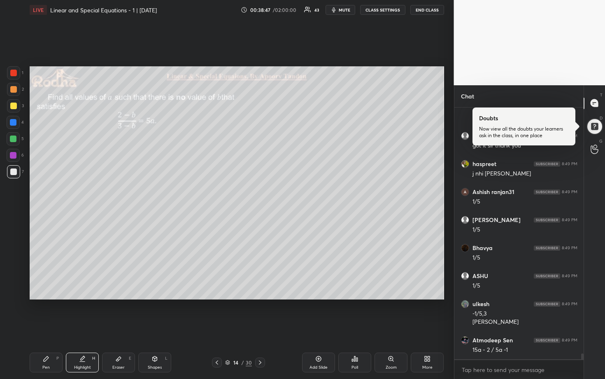
click at [16, 137] on div at bounding box center [13, 138] width 7 height 7
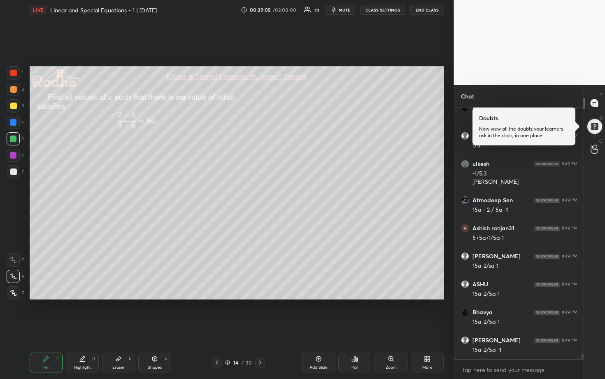
scroll to position [11009, 0]
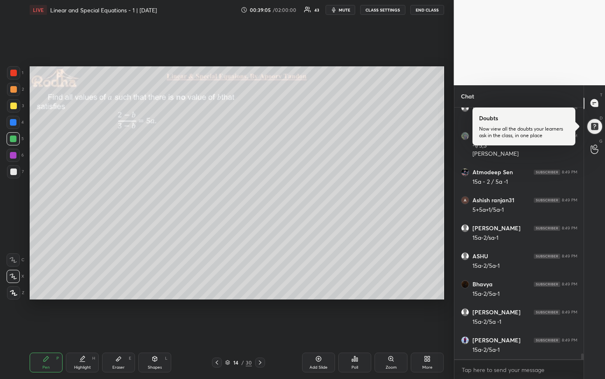
click at [14, 126] on div at bounding box center [13, 122] width 13 height 13
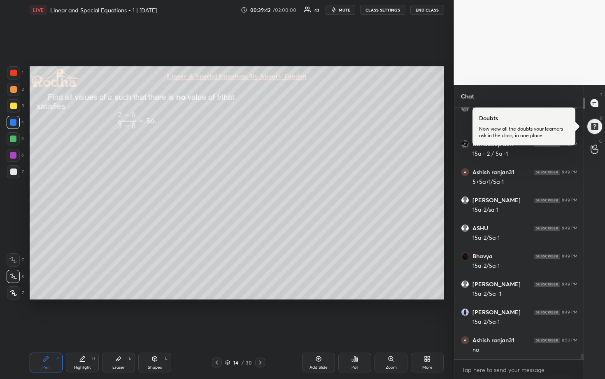
click at [17, 139] on div at bounding box center [13, 138] width 13 height 13
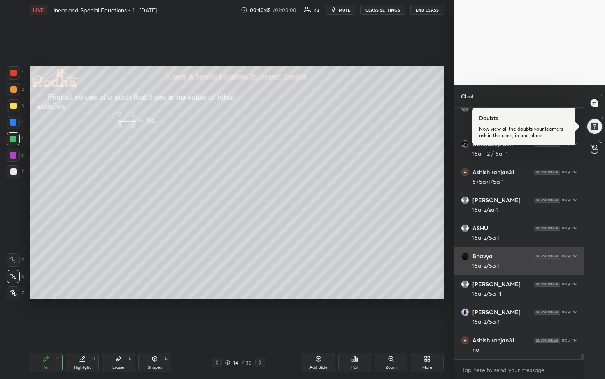
scroll to position [11065, 0]
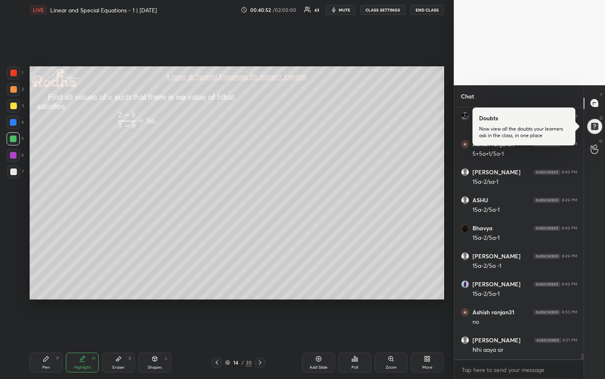
click at [16, 86] on div at bounding box center [13, 89] width 7 height 7
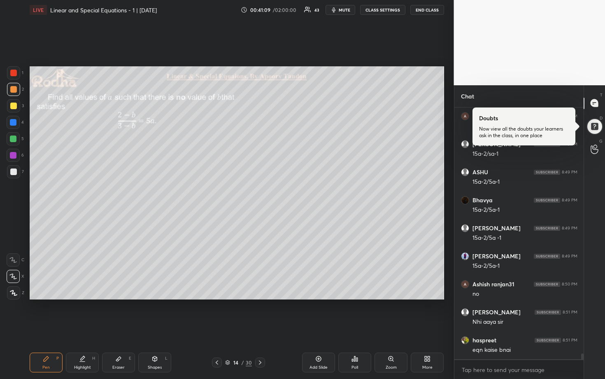
click at [14, 124] on div at bounding box center [13, 122] width 7 height 7
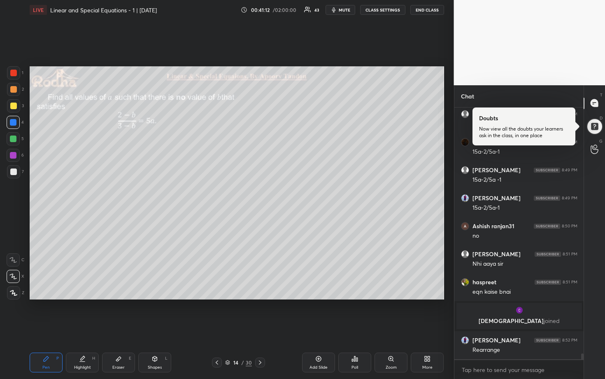
scroll to position [10813, 0]
drag, startPoint x: 14, startPoint y: 172, endPoint x: 21, endPoint y: 168, distance: 7.8
click at [15, 173] on div at bounding box center [13, 171] width 7 height 7
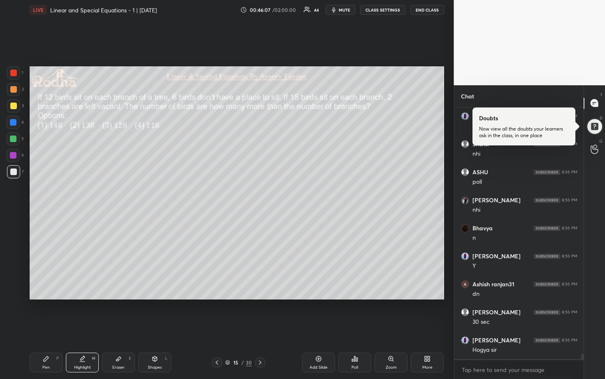
scroll to position [11763, 0]
click at [358, 314] on div "Poll" at bounding box center [355, 367] width 7 height 4
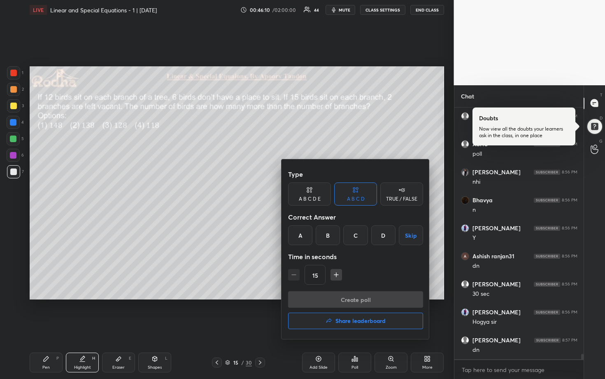
click at [322, 241] on div "B" at bounding box center [328, 235] width 24 height 20
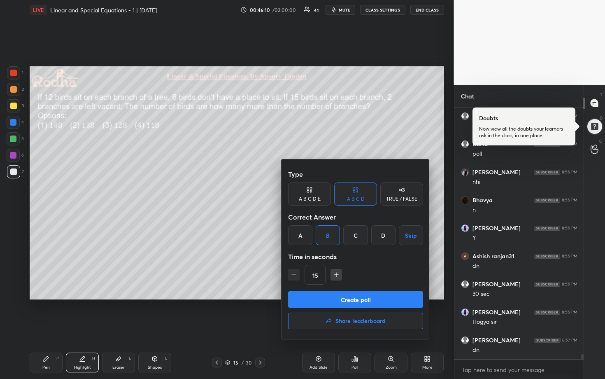
click at [348, 295] on button "Create poll" at bounding box center [355, 299] width 135 height 16
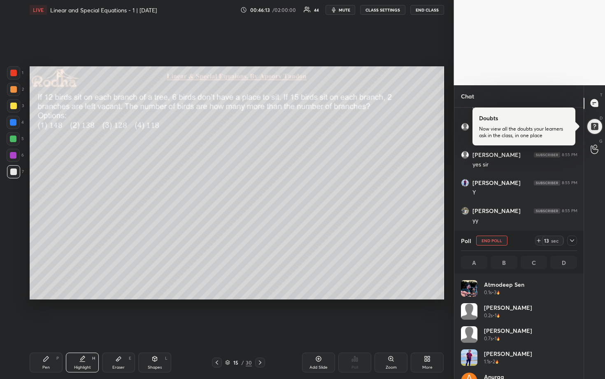
scroll to position [96, 114]
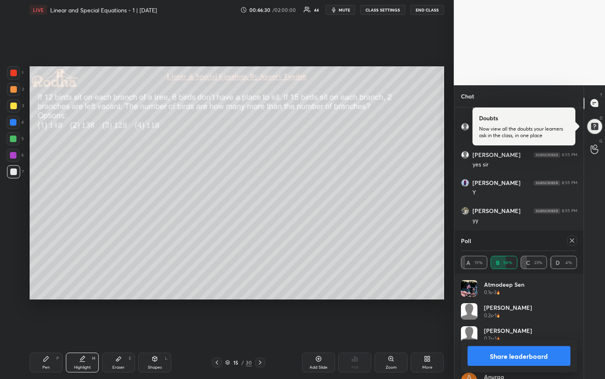
click at [502, 314] on button "Share leaderboard" at bounding box center [519, 356] width 103 height 20
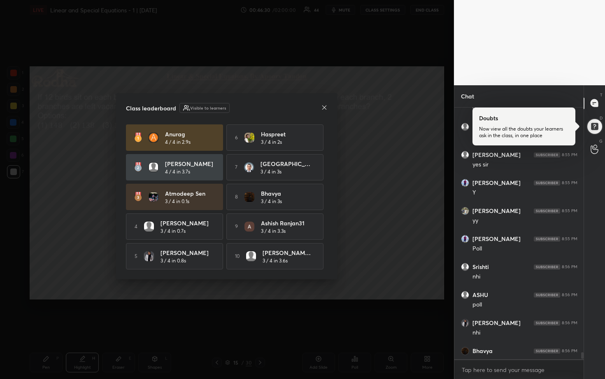
scroll to position [269, 127]
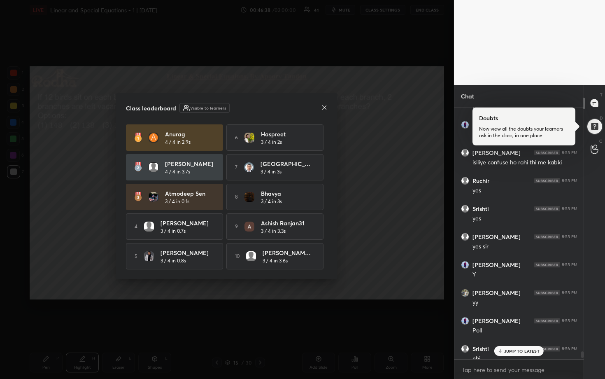
click at [324, 107] on icon at bounding box center [324, 107] width 7 height 7
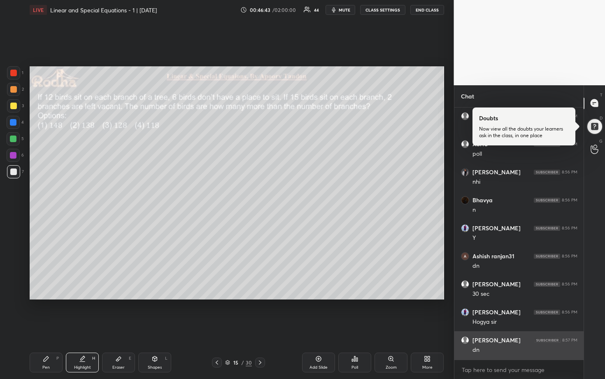
scroll to position [11640, 0]
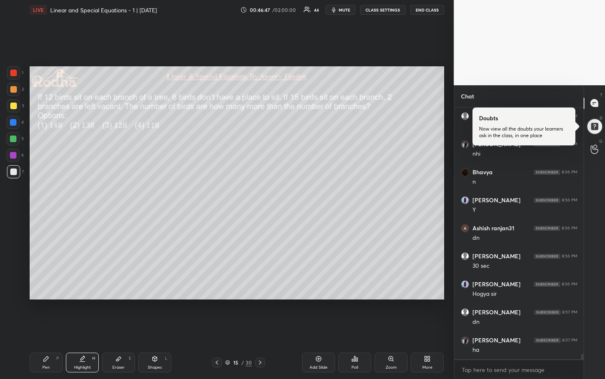
drag, startPoint x: 12, startPoint y: 104, endPoint x: 19, endPoint y: 103, distance: 6.6
click at [12, 104] on div at bounding box center [13, 106] width 7 height 7
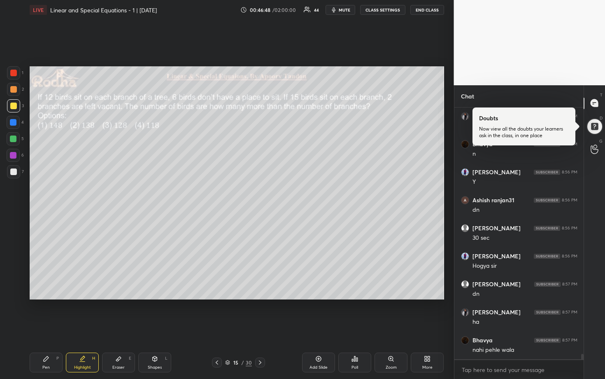
scroll to position [11696, 0]
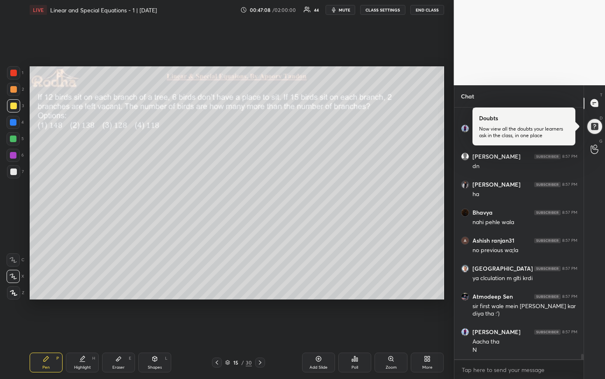
click at [14, 171] on div at bounding box center [13, 171] width 7 height 7
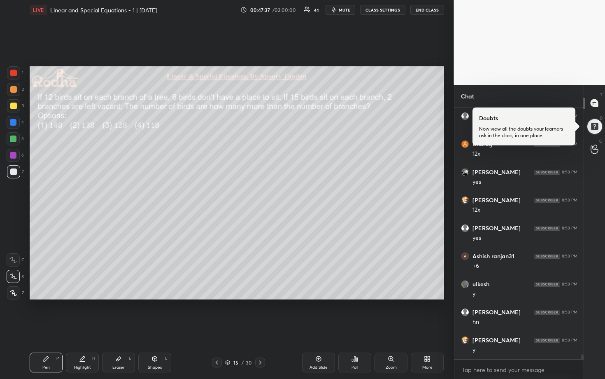
scroll to position [12243, 0]
click at [15, 107] on div at bounding box center [13, 106] width 7 height 7
click at [16, 170] on div at bounding box center [13, 171] width 7 height 7
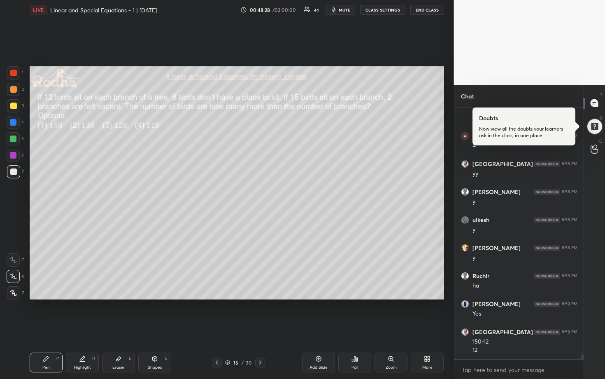
scroll to position [12540, 0]
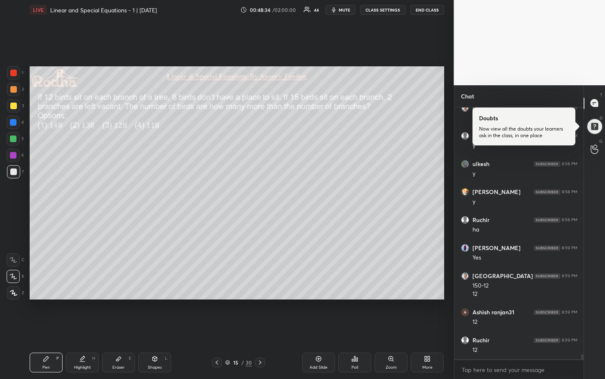
click at [14, 137] on div at bounding box center [13, 138] width 7 height 7
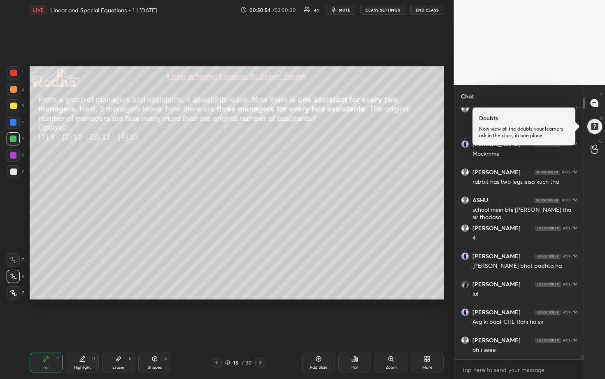
scroll to position [13283, 0]
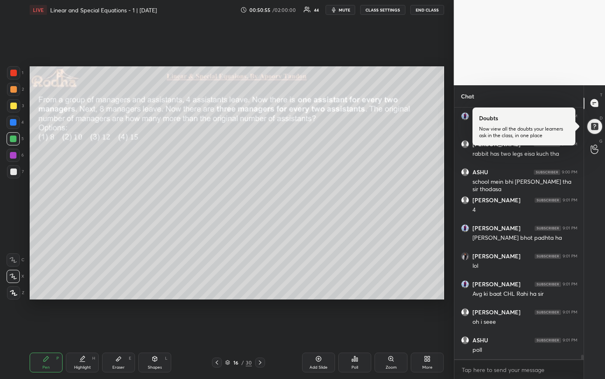
click at [13, 108] on div at bounding box center [13, 106] width 7 height 7
click at [16, 94] on div at bounding box center [13, 89] width 13 height 13
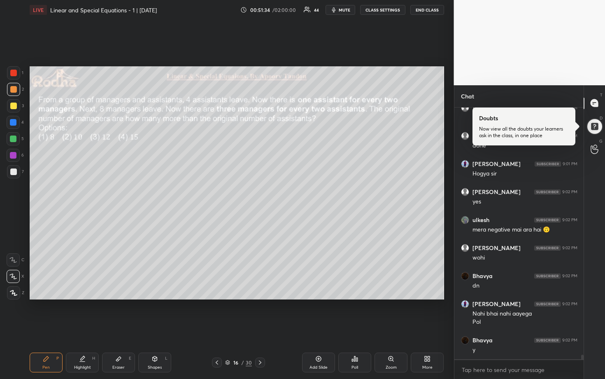
scroll to position [13543, 0]
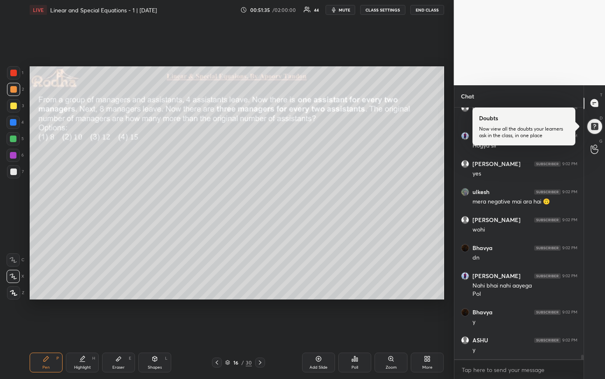
click at [357, 314] on div "Poll" at bounding box center [354, 362] width 33 height 20
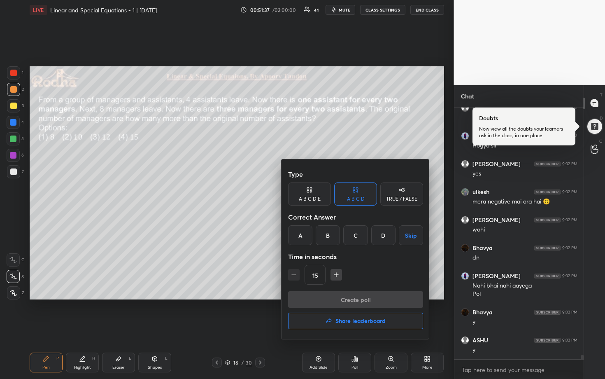
click at [357, 314] on div at bounding box center [302, 189] width 605 height 379
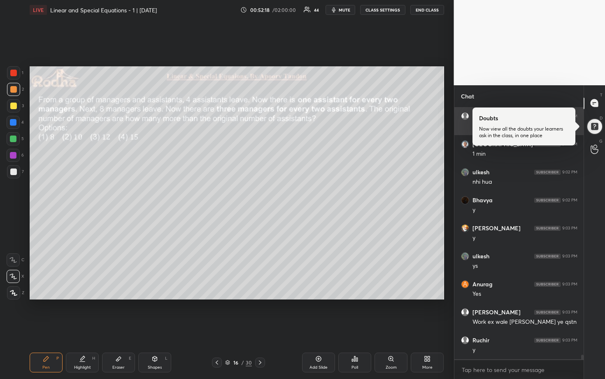
scroll to position [13795, 0]
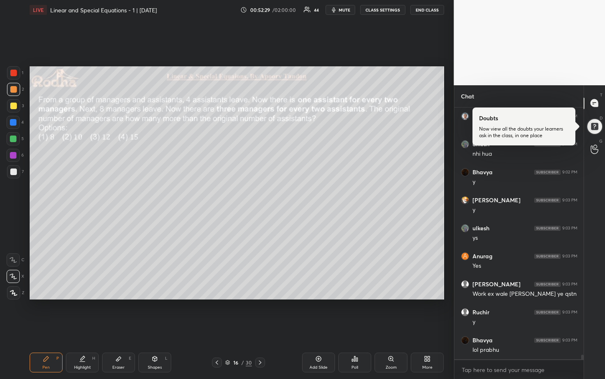
click at [361, 314] on div "Poll" at bounding box center [354, 362] width 33 height 20
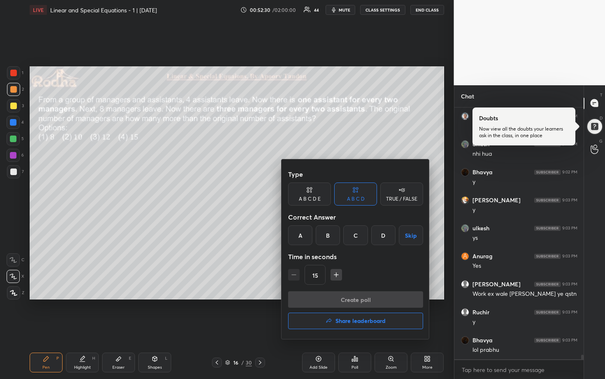
click at [354, 241] on div "C" at bounding box center [355, 235] width 24 height 20
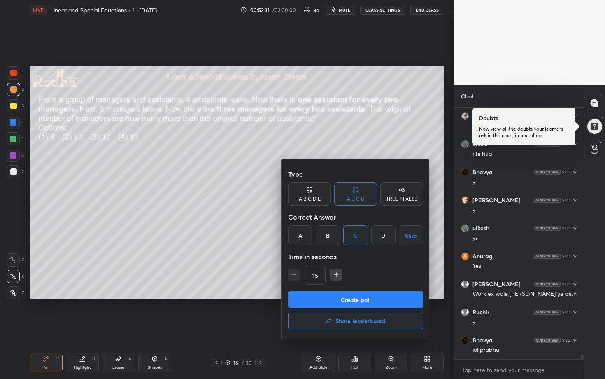
click at [360, 297] on button "Create poll" at bounding box center [355, 299] width 135 height 16
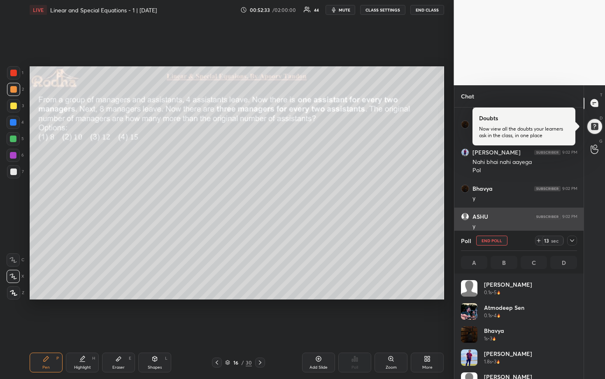
scroll to position [96, 114]
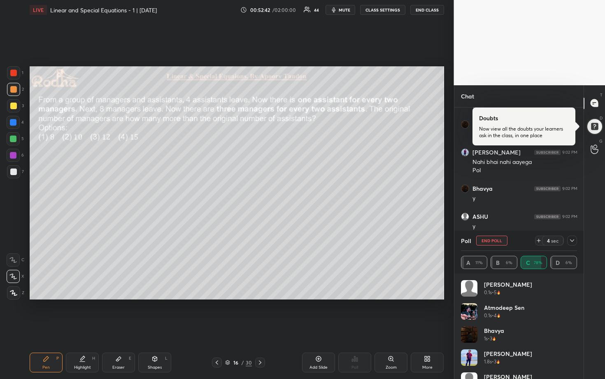
click at [576, 240] on div at bounding box center [572, 240] width 10 height 10
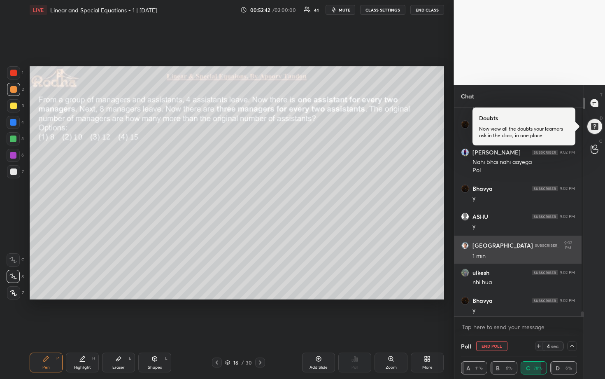
scroll to position [0, 3]
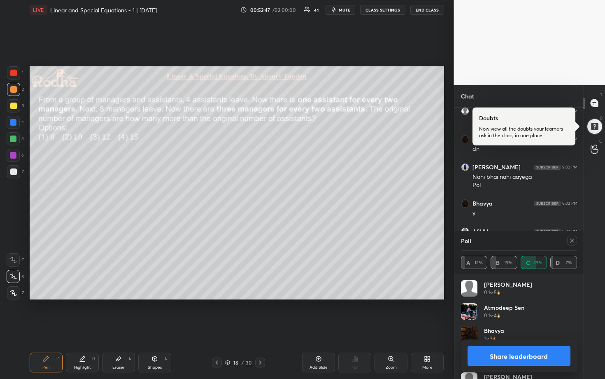
click at [573, 242] on icon at bounding box center [572, 240] width 4 height 4
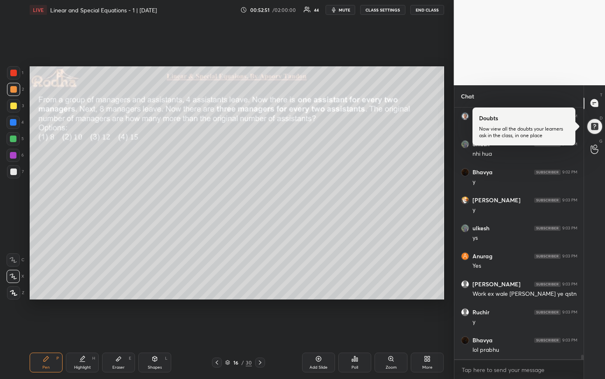
click at [16, 91] on div at bounding box center [13, 89] width 13 height 13
click at [14, 140] on div at bounding box center [13, 138] width 7 height 7
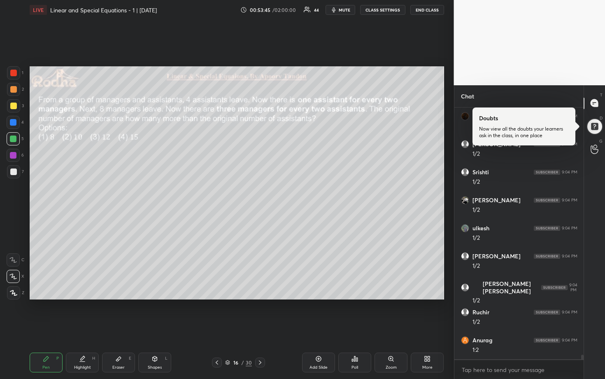
click at [18, 174] on div at bounding box center [13, 171] width 13 height 13
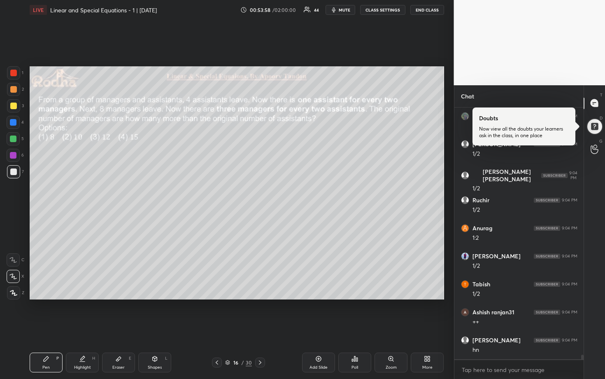
scroll to position [13732, 0]
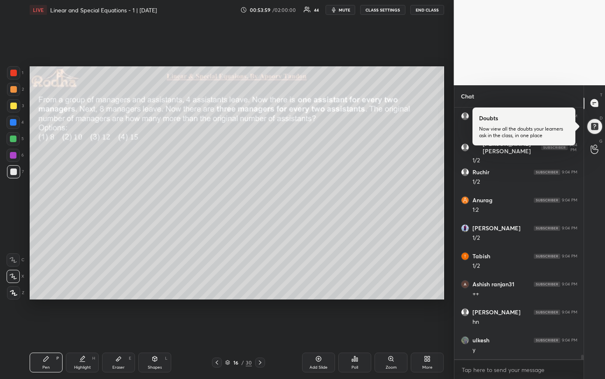
click at [13, 106] on div at bounding box center [13, 106] width 7 height 7
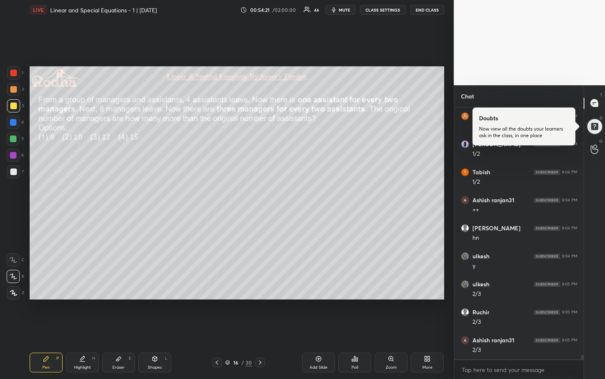
scroll to position [13844, 0]
click at [13, 138] on div at bounding box center [13, 138] width 7 height 7
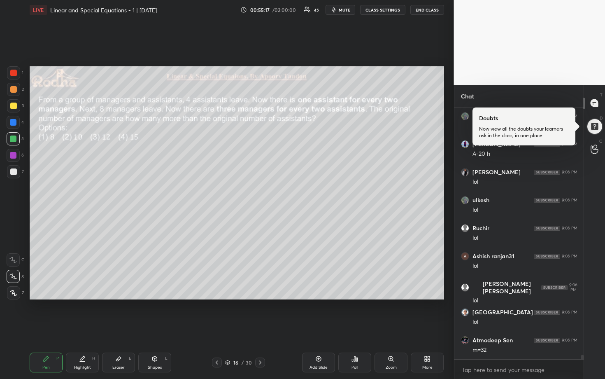
scroll to position [14264, 0]
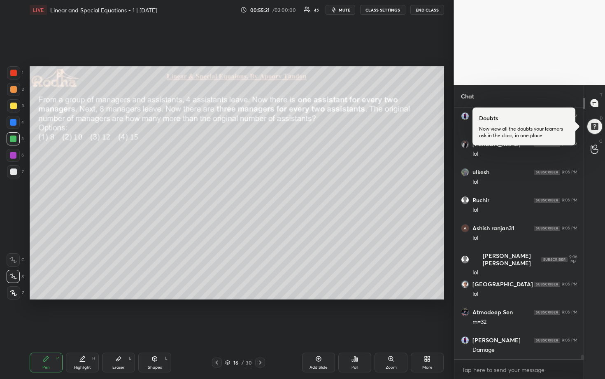
drag, startPoint x: 12, startPoint y: 173, endPoint x: 16, endPoint y: 172, distance: 4.1
click at [12, 173] on div at bounding box center [13, 171] width 7 height 7
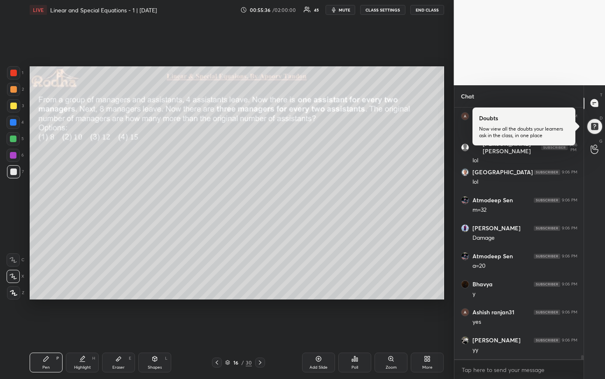
scroll to position [14404, 0]
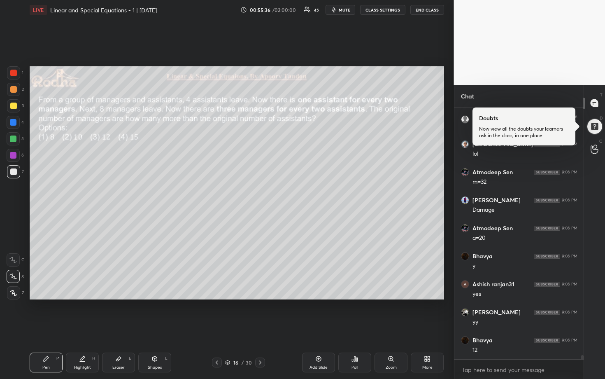
click at [13, 125] on div at bounding box center [13, 122] width 7 height 7
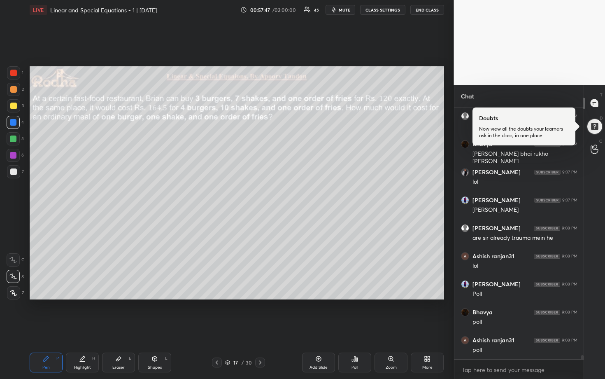
scroll to position [14936, 0]
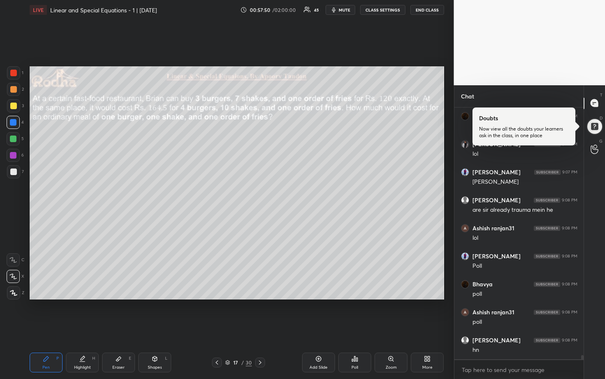
click at [18, 107] on div at bounding box center [13, 105] width 13 height 13
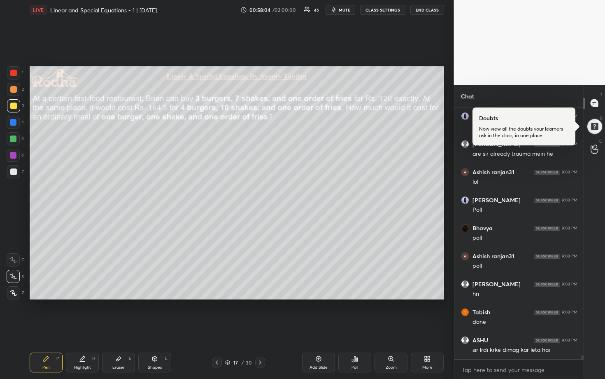
scroll to position [15020, 0]
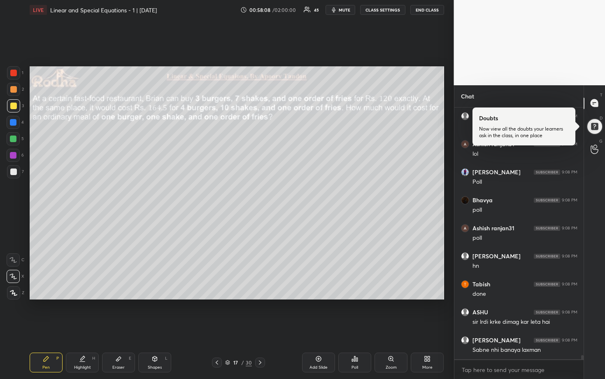
click at [354, 314] on icon at bounding box center [355, 358] width 7 height 7
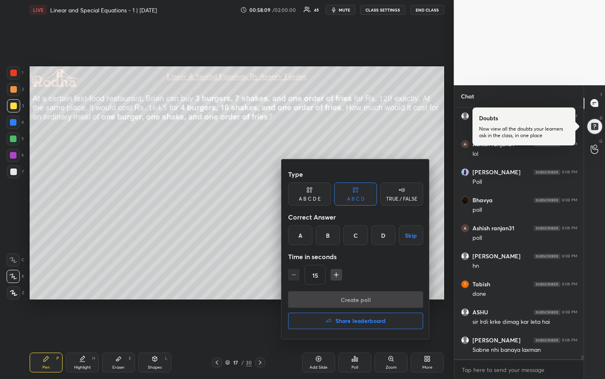
scroll to position [15048, 0]
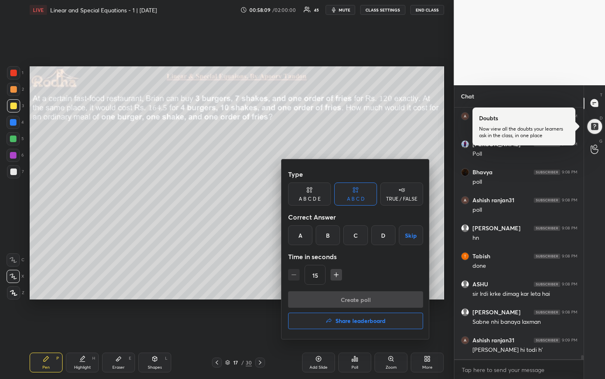
drag, startPoint x: 378, startPoint y: 233, endPoint x: 379, endPoint y: 243, distance: 9.5
click at [378, 233] on div "D" at bounding box center [383, 235] width 24 height 20
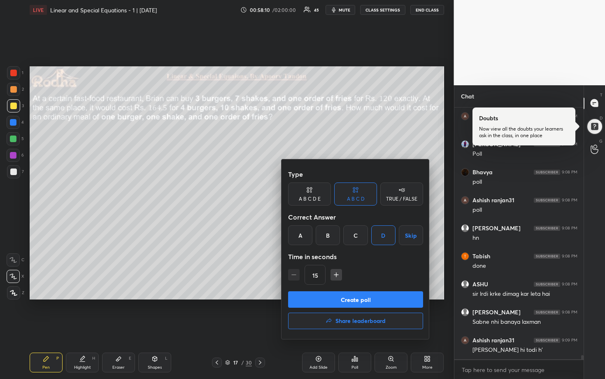
click at [359, 296] on button "Create poll" at bounding box center [355, 299] width 135 height 16
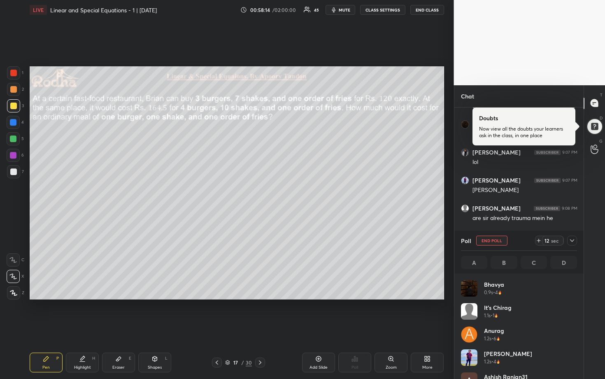
scroll to position [14592, 0]
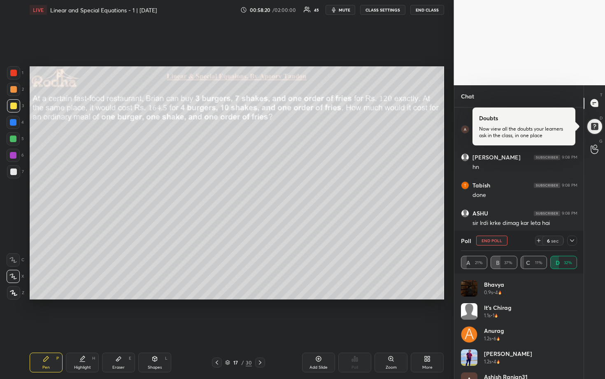
click at [572, 243] on div at bounding box center [572, 240] width 10 height 10
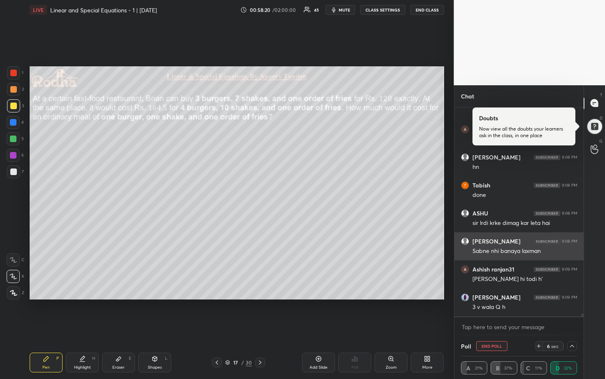
scroll to position [2, 0]
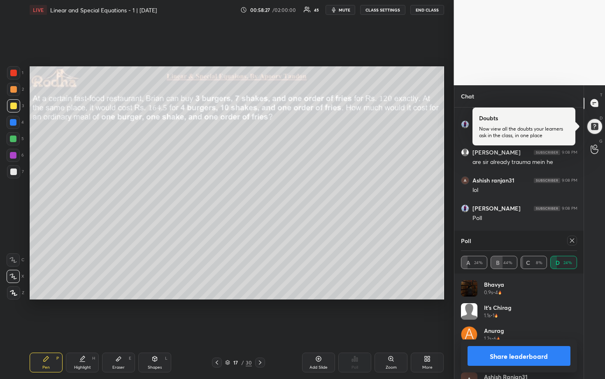
click at [574, 242] on icon at bounding box center [572, 240] width 7 height 7
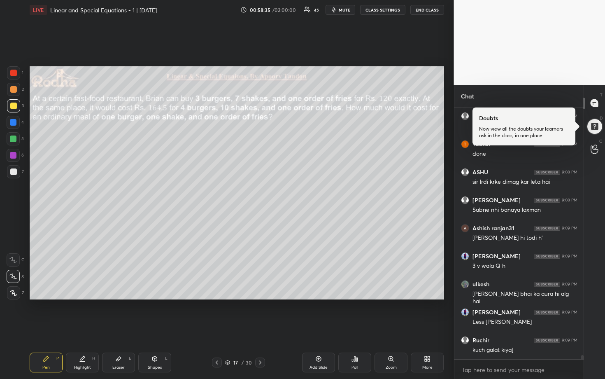
drag, startPoint x: 13, startPoint y: 139, endPoint x: 19, endPoint y: 138, distance: 5.9
click at [13, 139] on div at bounding box center [13, 138] width 7 height 7
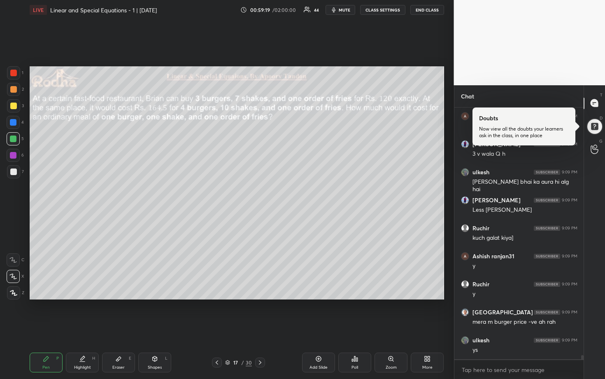
click at [14, 92] on div at bounding box center [13, 89] width 7 height 7
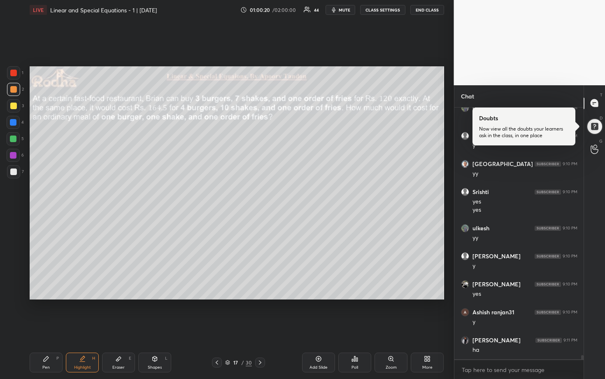
scroll to position [15005, 0]
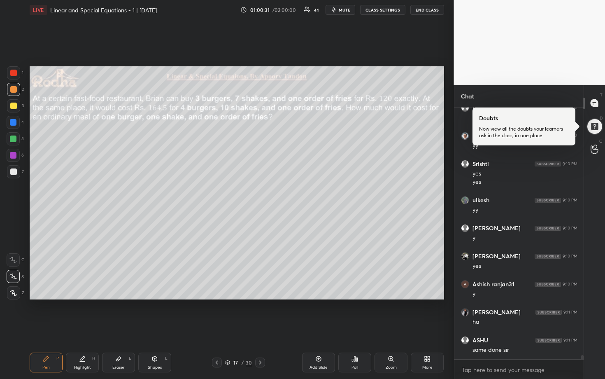
drag, startPoint x: 14, startPoint y: 106, endPoint x: 24, endPoint y: 117, distance: 15.2
click at [14, 106] on div at bounding box center [13, 106] width 7 height 7
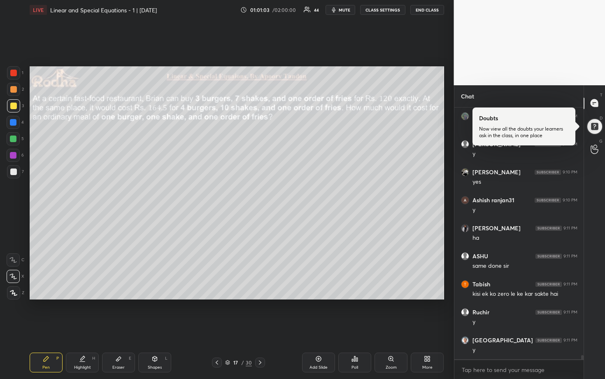
scroll to position [15117, 0]
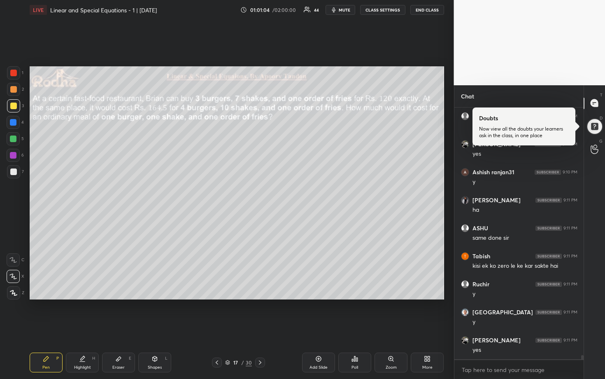
click at [15, 140] on div at bounding box center [13, 138] width 7 height 7
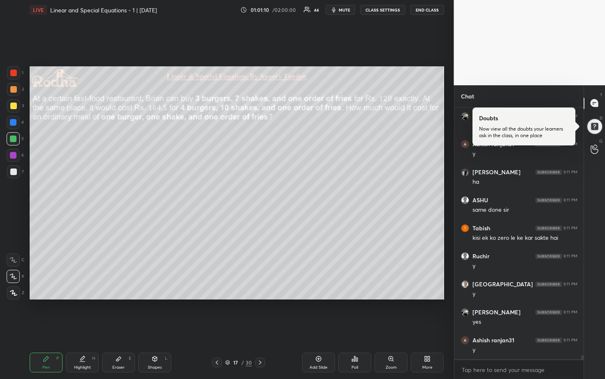
drag, startPoint x: 14, startPoint y: 173, endPoint x: 26, endPoint y: 172, distance: 12.1
click at [15, 172] on div at bounding box center [13, 171] width 7 height 7
drag, startPoint x: 12, startPoint y: 105, endPoint x: 28, endPoint y: 109, distance: 16.2
click at [12, 105] on div at bounding box center [13, 106] width 7 height 7
drag, startPoint x: 12, startPoint y: 91, endPoint x: 28, endPoint y: 106, distance: 21.9
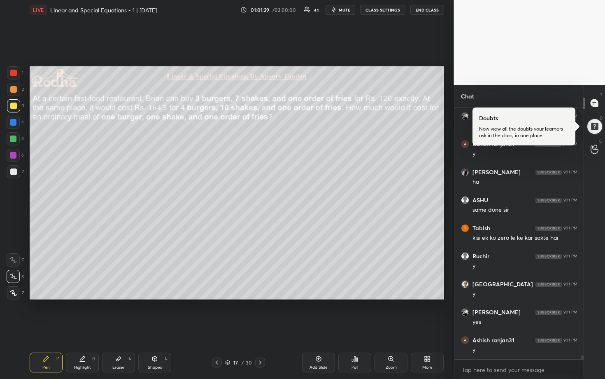
click at [13, 91] on div at bounding box center [13, 89] width 7 height 7
click at [13, 105] on div at bounding box center [13, 106] width 7 height 7
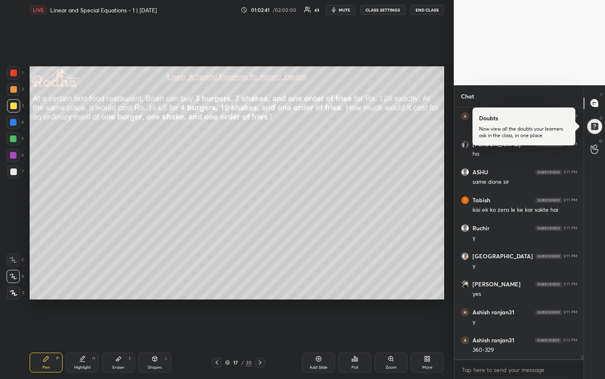
click at [14, 124] on div at bounding box center [13, 122] width 7 height 7
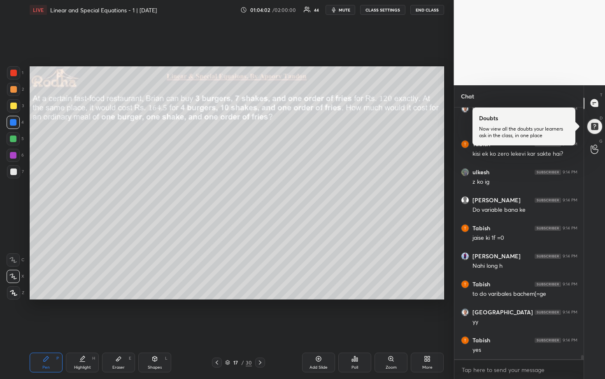
scroll to position [15464, 0]
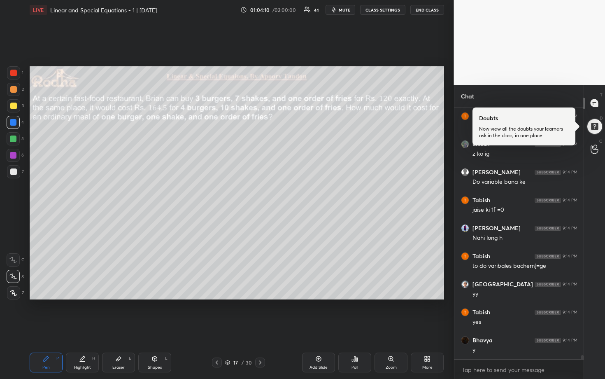
click at [260, 314] on icon at bounding box center [260, 362] width 7 height 7
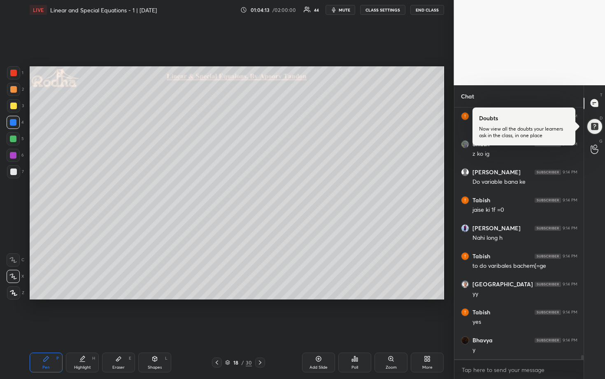
click at [14, 134] on div at bounding box center [13, 138] width 13 height 13
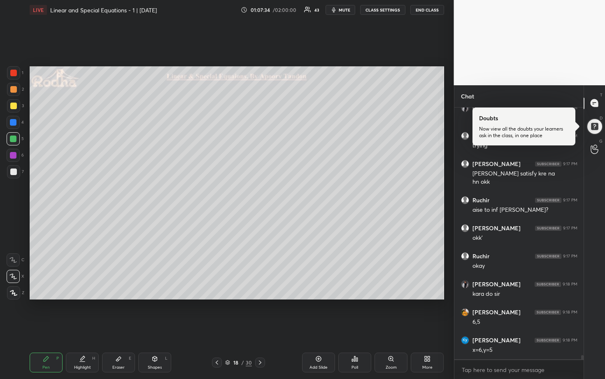
scroll to position [15782, 0]
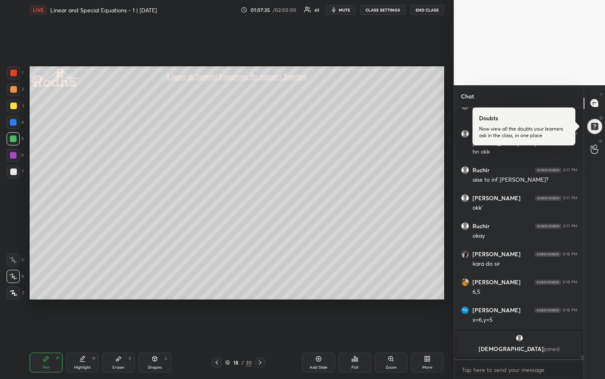
click at [16, 108] on div at bounding box center [13, 105] width 13 height 13
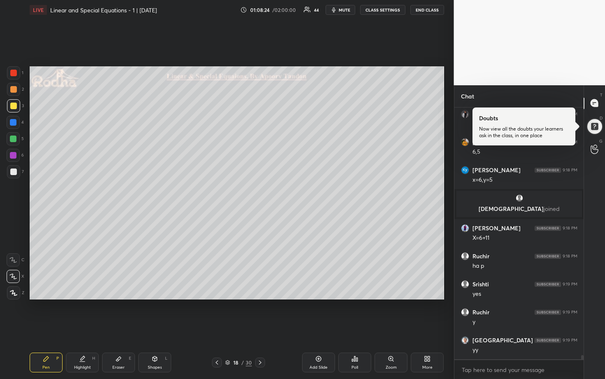
scroll to position [15740, 0]
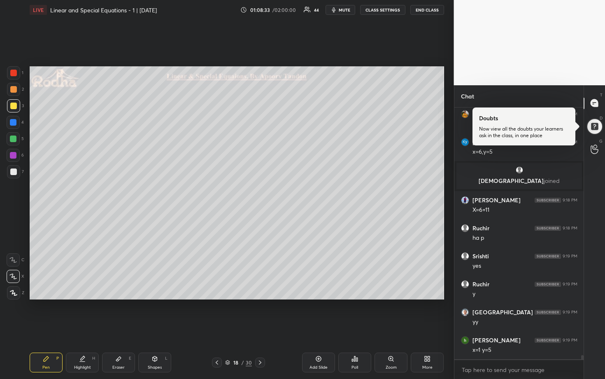
click at [15, 170] on div at bounding box center [13, 171] width 7 height 7
click at [18, 123] on div at bounding box center [13, 122] width 13 height 13
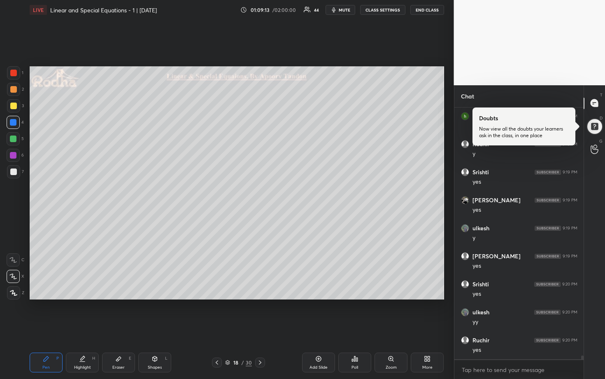
scroll to position [16076, 0]
drag, startPoint x: 13, startPoint y: 171, endPoint x: 28, endPoint y: 169, distance: 14.6
click at [13, 171] on div at bounding box center [13, 171] width 7 height 7
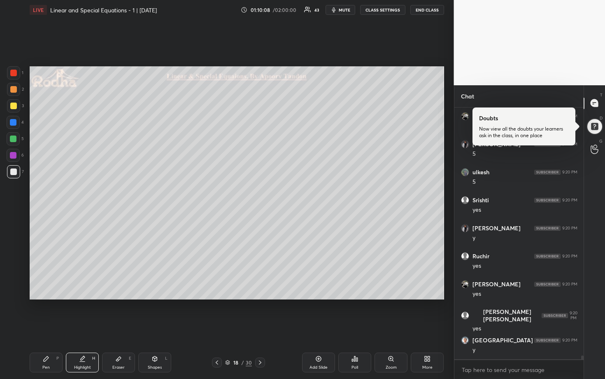
scroll to position [16776, 0]
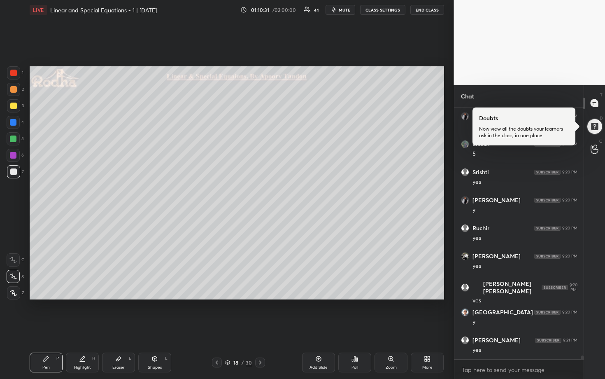
click at [262, 314] on icon at bounding box center [260, 362] width 7 height 7
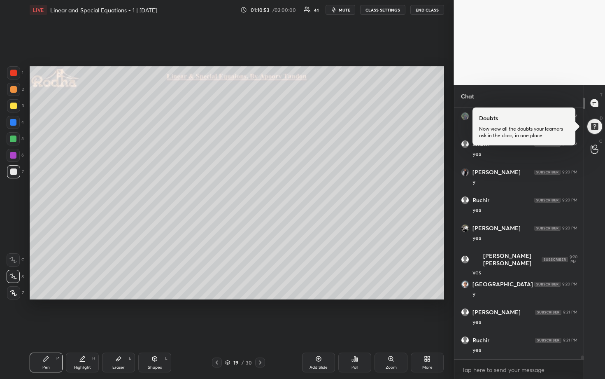
scroll to position [16832, 0]
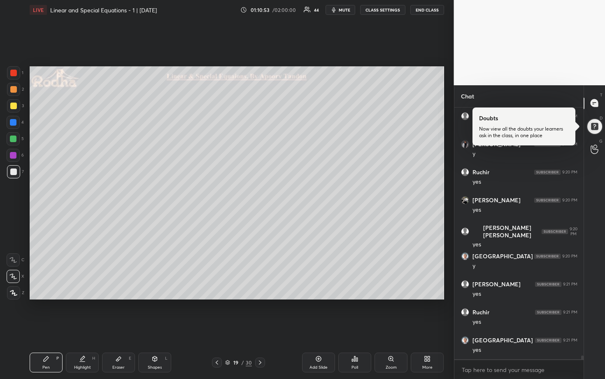
click at [13, 108] on div at bounding box center [13, 106] width 7 height 7
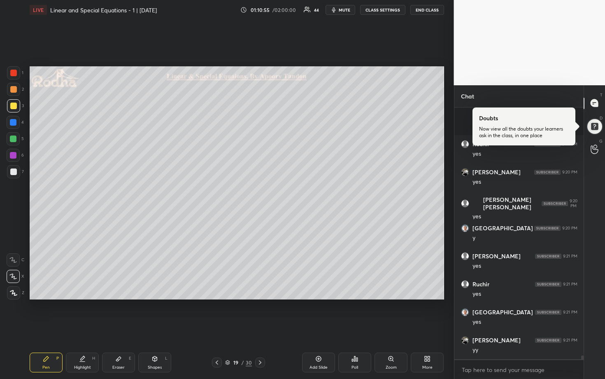
scroll to position [16916, 0]
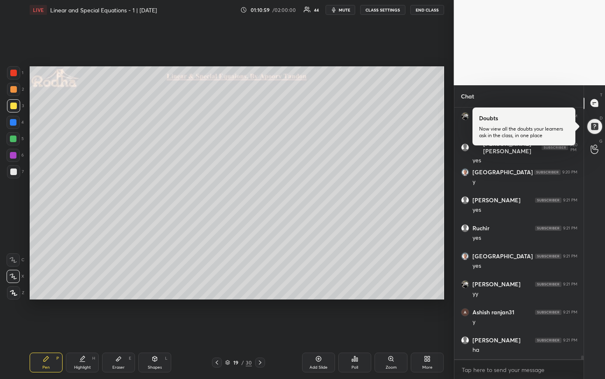
click at [15, 142] on div at bounding box center [13, 138] width 13 height 13
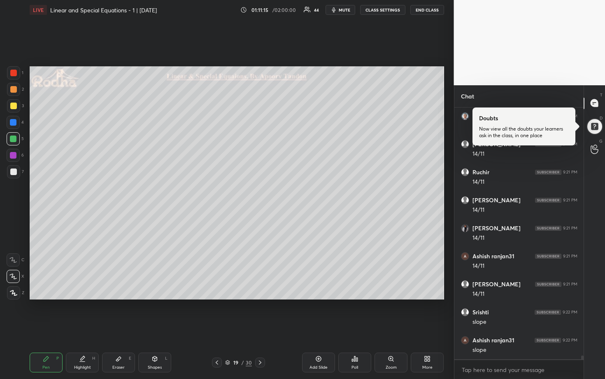
scroll to position [17196, 0]
click at [18, 170] on div at bounding box center [13, 171] width 13 height 13
click at [13, 89] on div at bounding box center [13, 89] width 7 height 7
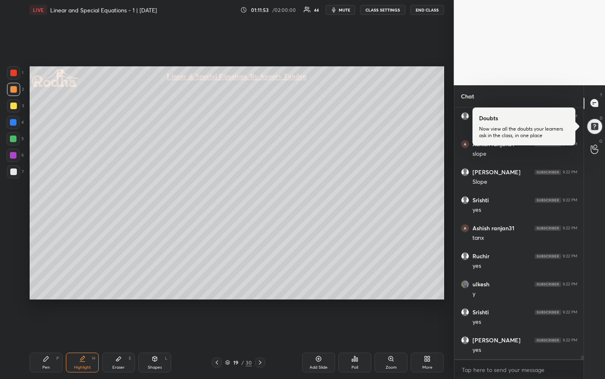
scroll to position [17392, 0]
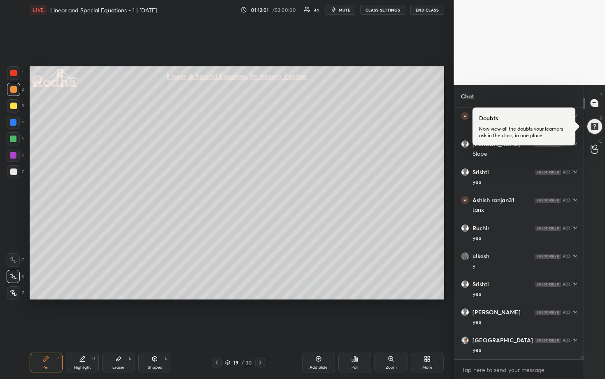
click at [15, 172] on div at bounding box center [13, 171] width 7 height 7
click at [17, 91] on div at bounding box center [13, 89] width 13 height 13
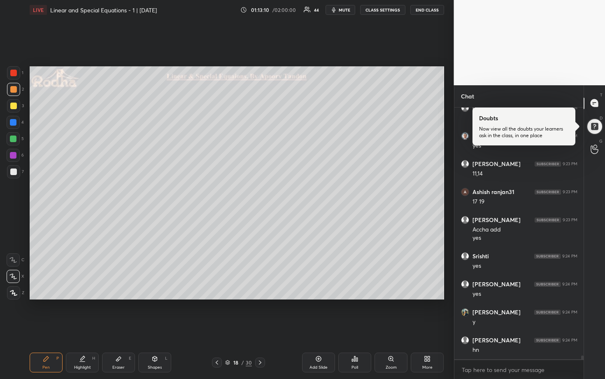
scroll to position [17624, 0]
drag, startPoint x: 14, startPoint y: 172, endPoint x: 22, endPoint y: 180, distance: 11.4
click at [14, 172] on div at bounding box center [13, 171] width 7 height 7
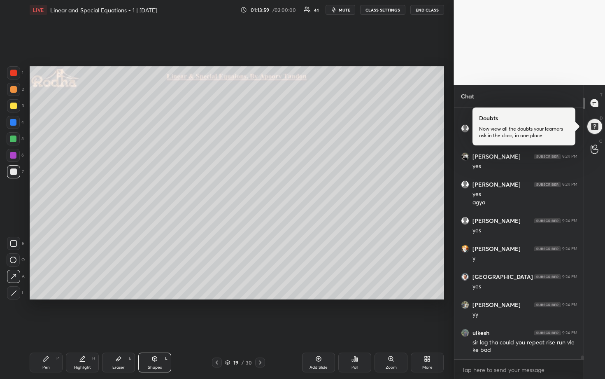
click at [15, 91] on div at bounding box center [13, 89] width 7 height 7
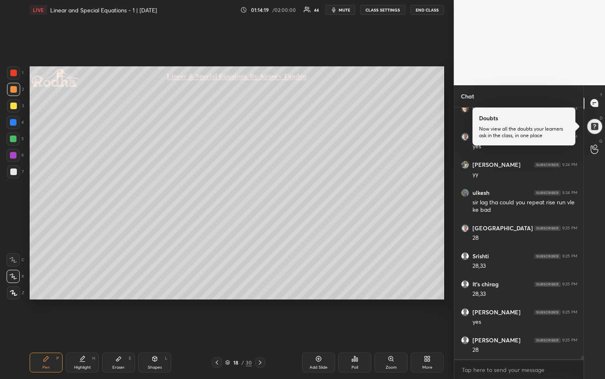
scroll to position [17976, 0]
click at [6, 171] on div "1 2 3 4 5 6 7 R O A L C X Z Erase all C X Z" at bounding box center [13, 182] width 26 height 233
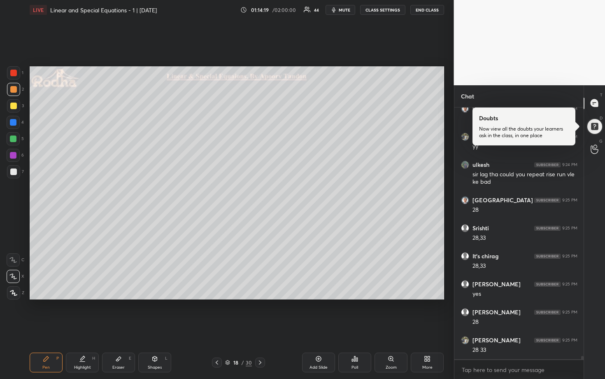
click at [12, 171] on div at bounding box center [13, 171] width 7 height 7
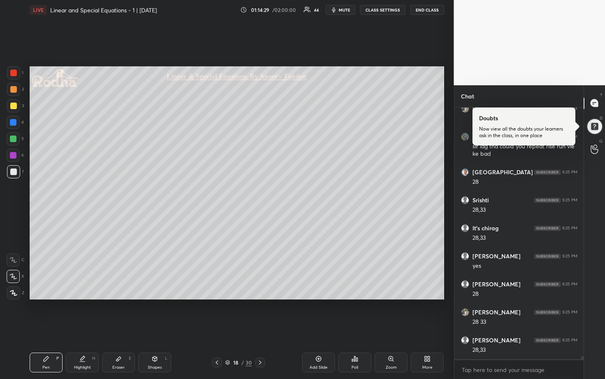
click at [14, 93] on div at bounding box center [13, 89] width 13 height 13
click at [12, 153] on div at bounding box center [13, 155] width 7 height 7
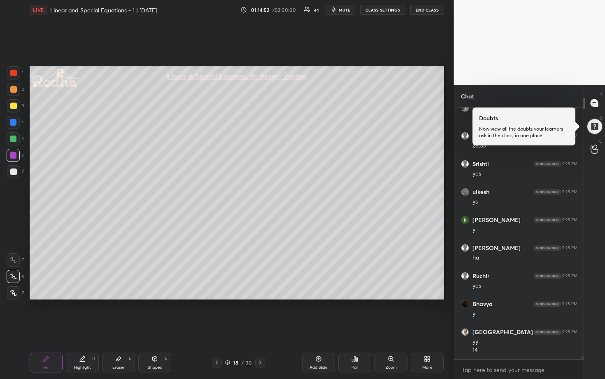
scroll to position [18236, 0]
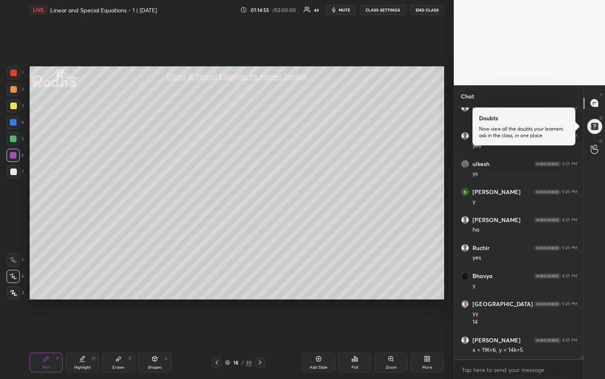
drag, startPoint x: 16, startPoint y: 122, endPoint x: 28, endPoint y: 123, distance: 11.9
click at [16, 122] on div at bounding box center [13, 122] width 7 height 7
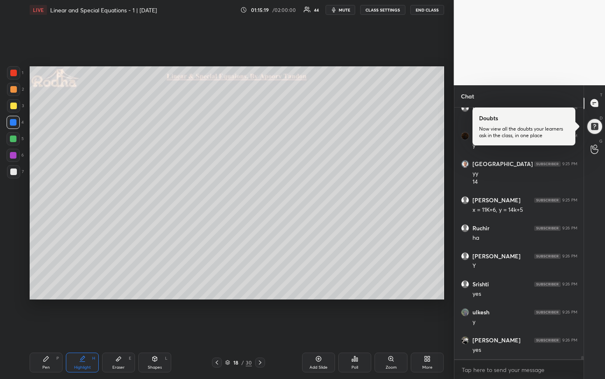
scroll to position [18406, 0]
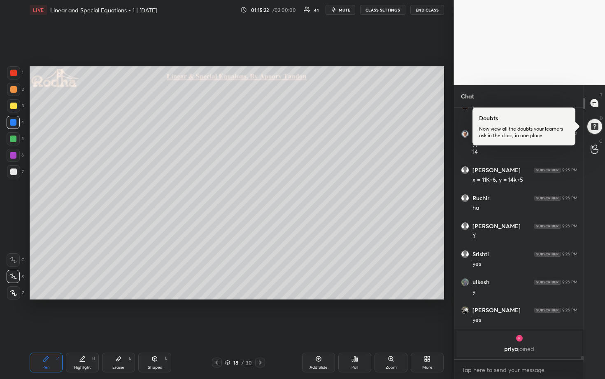
click at [11, 139] on div at bounding box center [13, 138] width 7 height 7
click at [14, 121] on div at bounding box center [13, 122] width 7 height 7
click at [14, 173] on div at bounding box center [13, 171] width 7 height 7
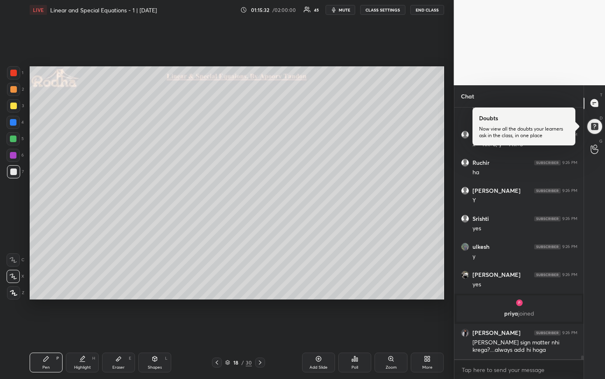
scroll to position [17666, 0]
click at [14, 124] on div at bounding box center [13, 122] width 7 height 7
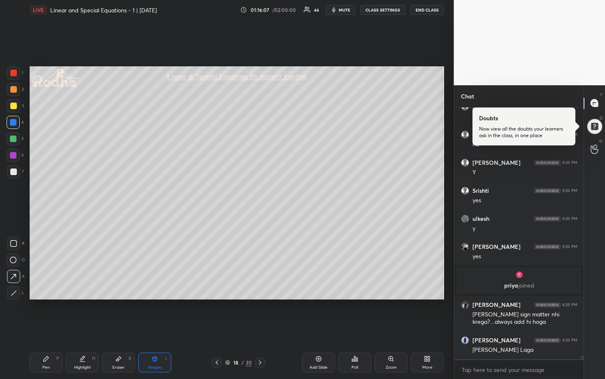
click at [16, 172] on div at bounding box center [13, 171] width 7 height 7
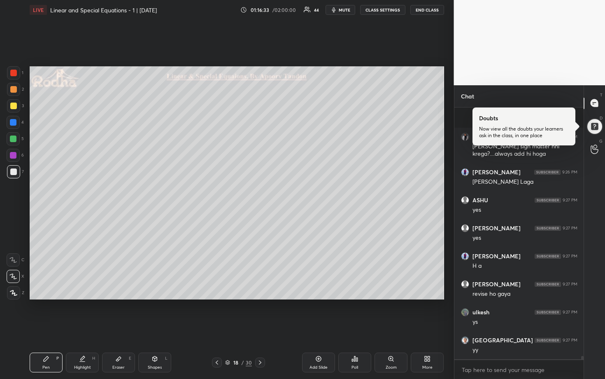
scroll to position [17918, 0]
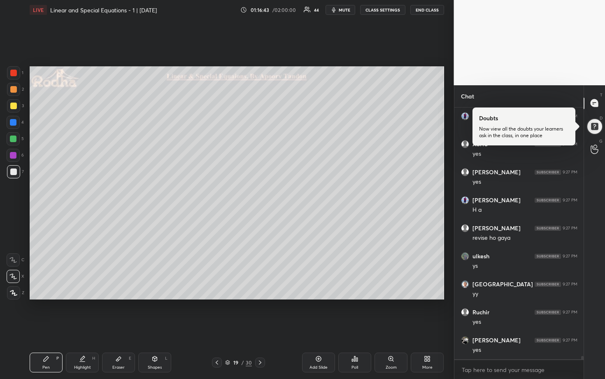
click at [15, 140] on div at bounding box center [13, 138] width 7 height 7
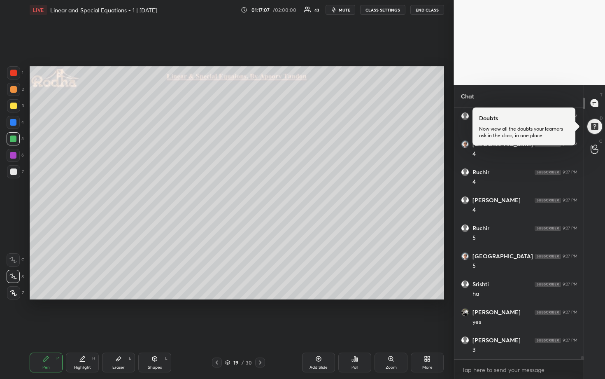
scroll to position [18226, 0]
click at [14, 124] on div at bounding box center [13, 122] width 7 height 7
click at [11, 157] on div at bounding box center [13, 155] width 7 height 7
click at [19, 174] on div at bounding box center [13, 171] width 13 height 13
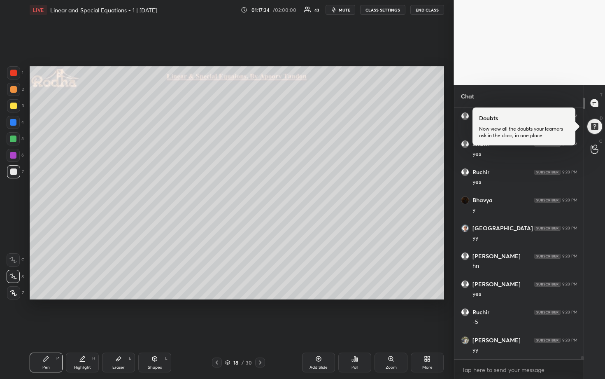
scroll to position [18450, 0]
drag, startPoint x: 16, startPoint y: 154, endPoint x: 25, endPoint y: 155, distance: 9.2
click at [16, 154] on div at bounding box center [13, 155] width 7 height 7
click at [18, 171] on div at bounding box center [13, 171] width 13 height 13
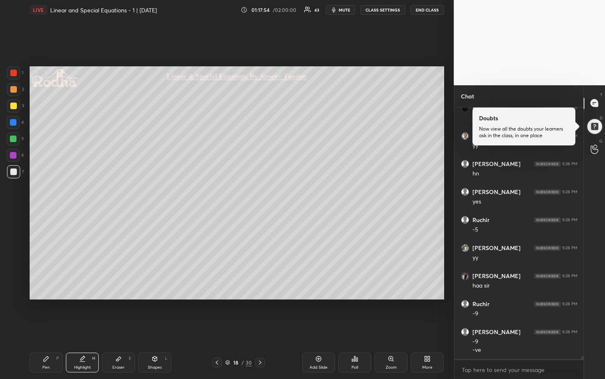
click at [67, 299] on div "Setting up your live class Poll for secs No correct answer Start poll" at bounding box center [236, 183] width 421 height 326
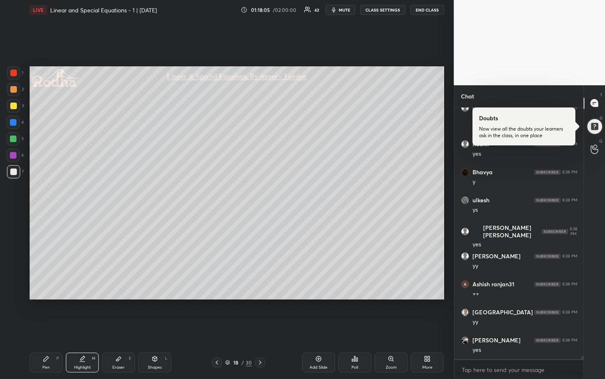
scroll to position [18766, 0]
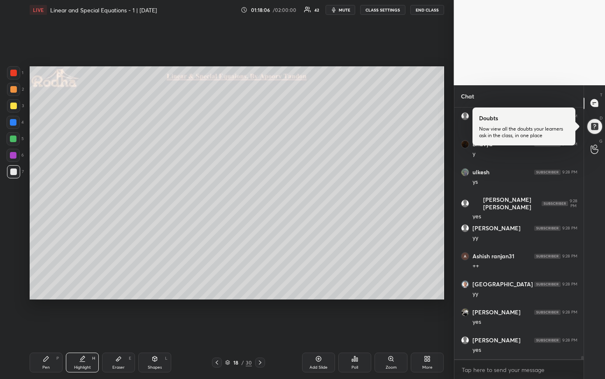
click at [14, 93] on div at bounding box center [13, 89] width 13 height 13
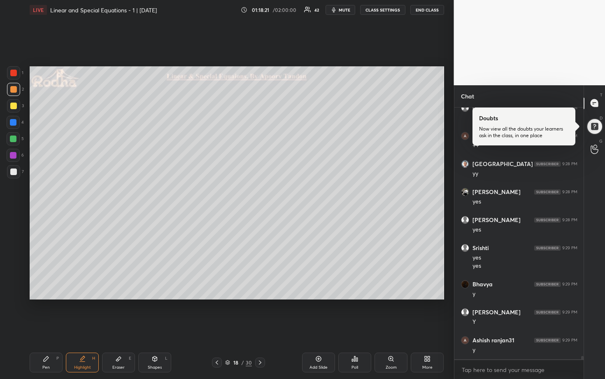
scroll to position [18970, 0]
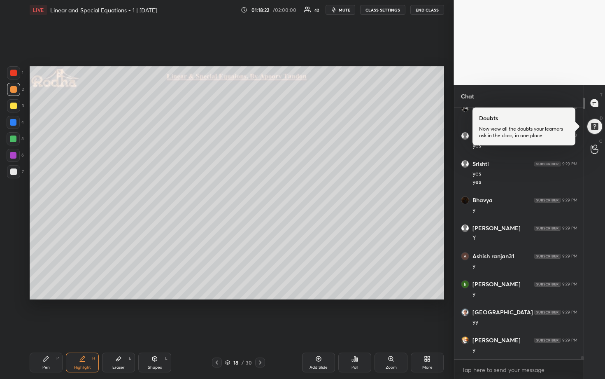
click at [13, 121] on div at bounding box center [13, 122] width 7 height 7
click at [16, 168] on div at bounding box center [13, 171] width 13 height 13
click at [16, 94] on div at bounding box center [13, 89] width 13 height 13
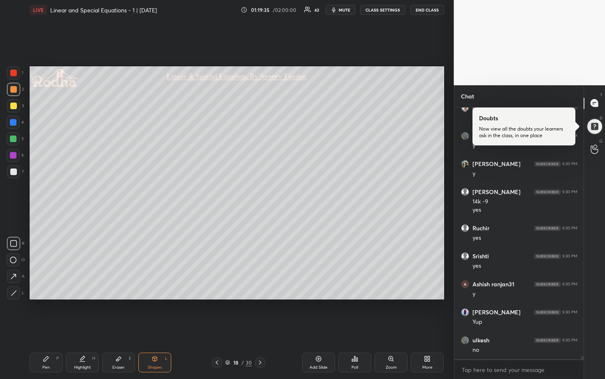
scroll to position [19538, 0]
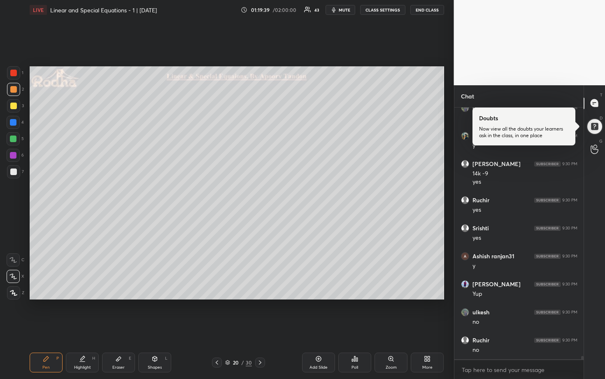
click at [14, 140] on div at bounding box center [13, 138] width 7 height 7
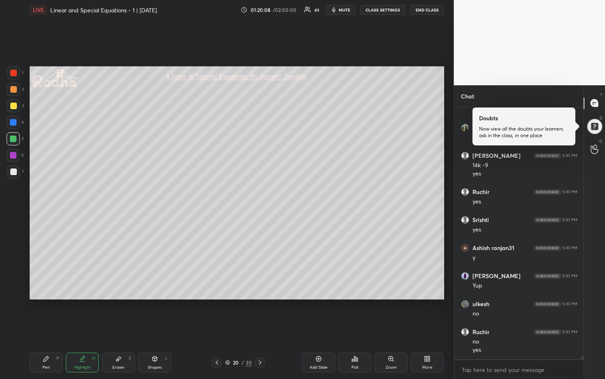
click at [15, 91] on div at bounding box center [13, 89] width 7 height 7
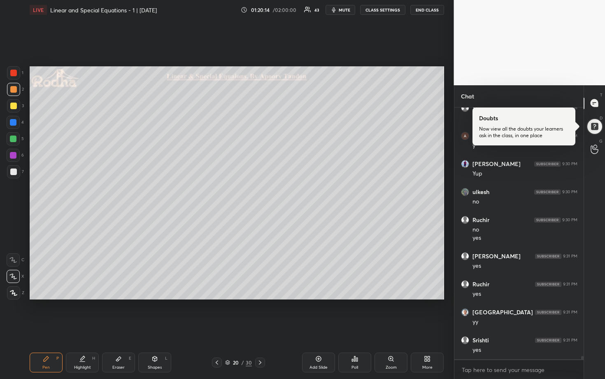
scroll to position [19687, 0]
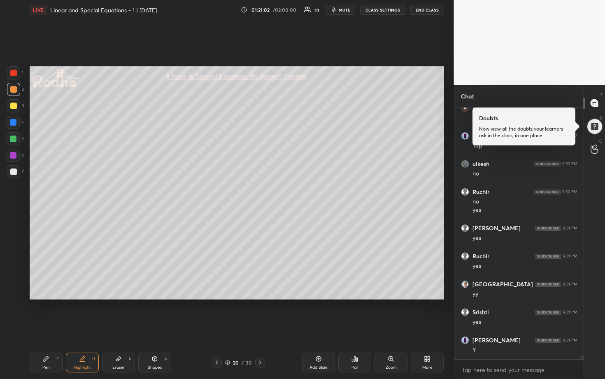
click at [15, 125] on div at bounding box center [13, 122] width 7 height 7
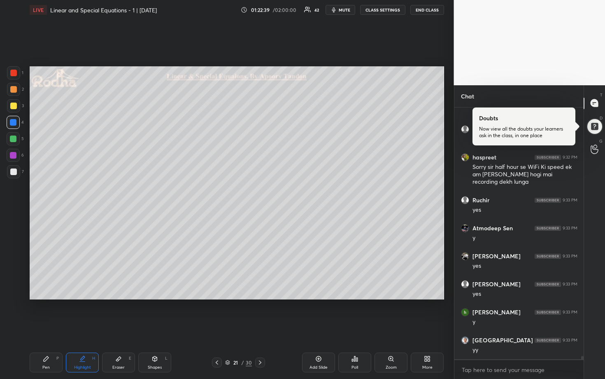
scroll to position [20037, 0]
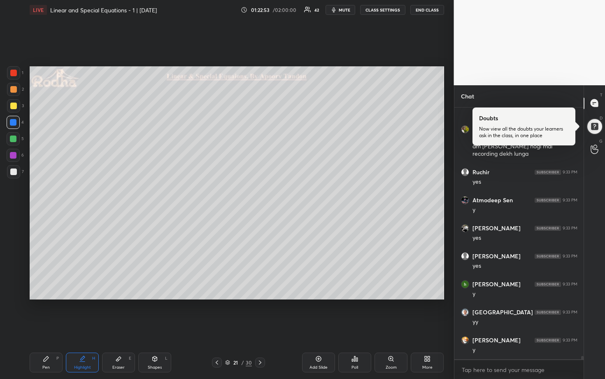
click at [13, 107] on div at bounding box center [13, 106] width 7 height 7
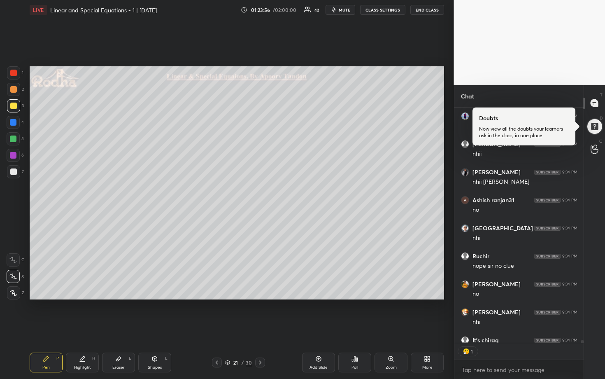
scroll to position [20782, 0]
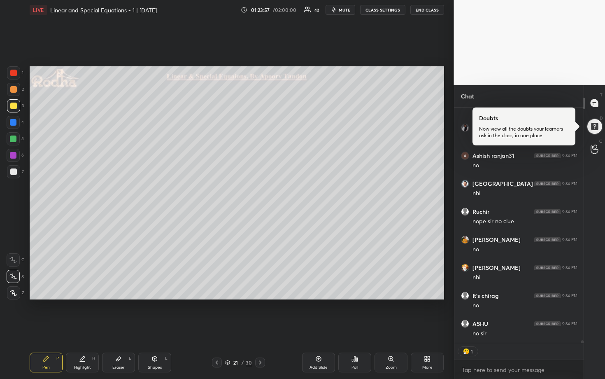
drag, startPoint x: 117, startPoint y: 361, endPoint x: 168, endPoint y: 301, distance: 78.8
click at [119, 314] on icon at bounding box center [118, 358] width 7 height 7
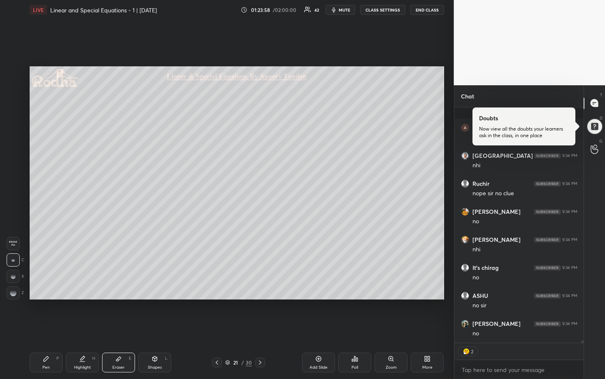
scroll to position [20866, 0]
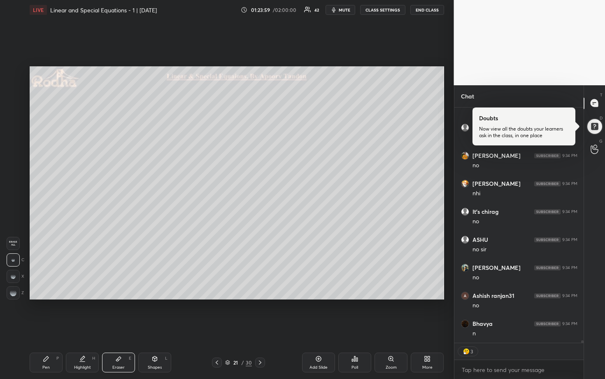
click at [12, 295] on rect at bounding box center [12, 294] width 1 height 1
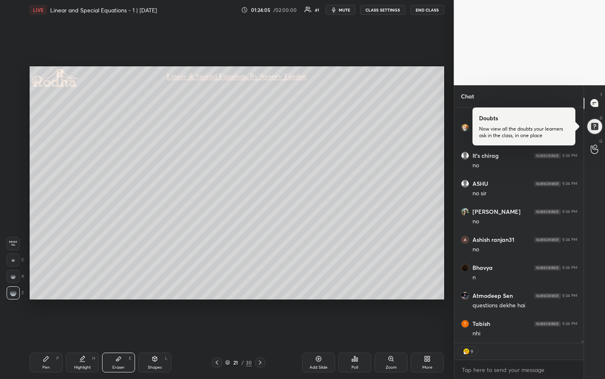
scroll to position [20952, 0]
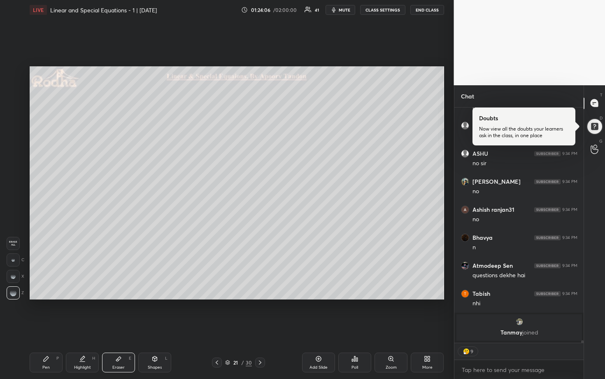
drag, startPoint x: 40, startPoint y: 359, endPoint x: 57, endPoint y: 341, distance: 24.7
click at [41, 314] on div "Pen P" at bounding box center [46, 362] width 33 height 20
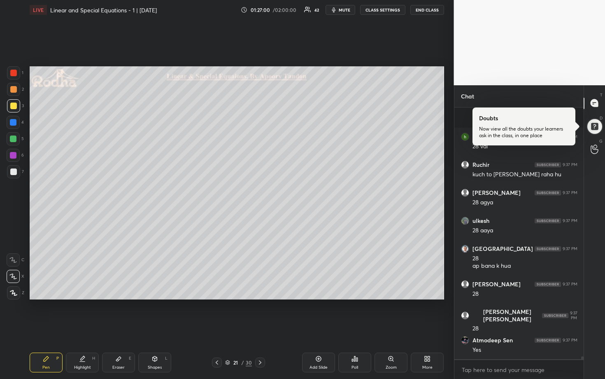
scroll to position [20542, 0]
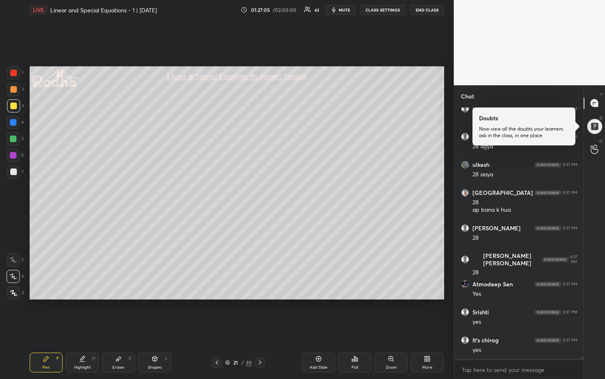
click at [12, 169] on div at bounding box center [13, 171] width 7 height 7
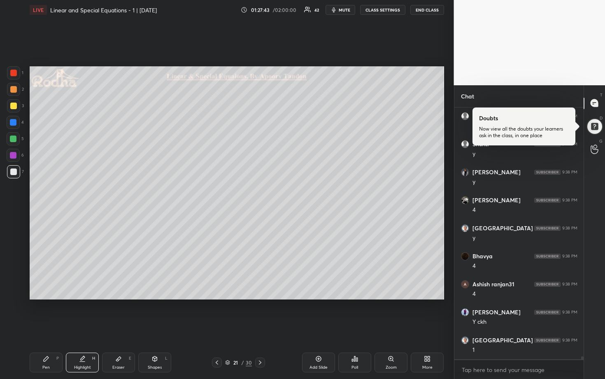
scroll to position [20878, 0]
click at [15, 140] on div at bounding box center [13, 138] width 7 height 7
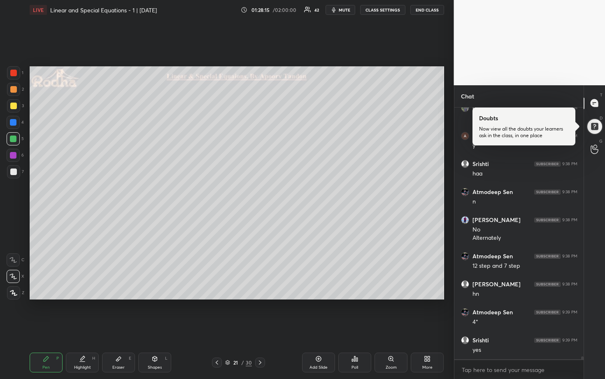
scroll to position [21230, 0]
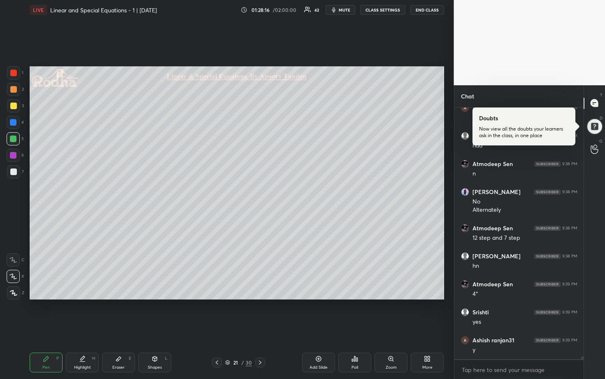
drag, startPoint x: 16, startPoint y: 171, endPoint x: 25, endPoint y: 168, distance: 8.7
click at [17, 171] on div at bounding box center [13, 171] width 13 height 13
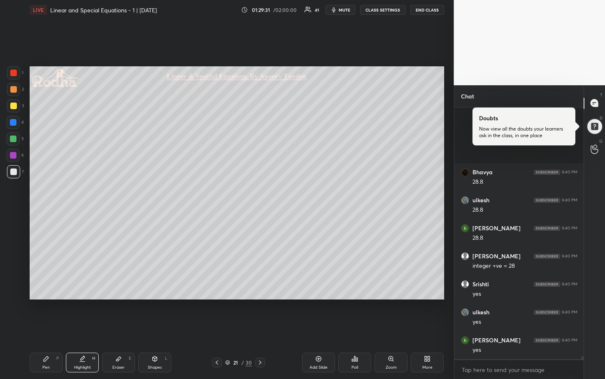
scroll to position [21874, 0]
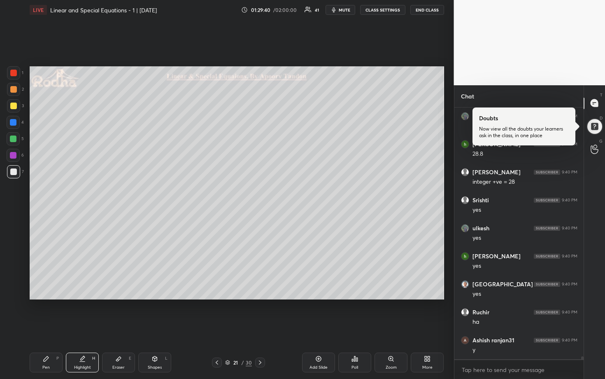
click at [12, 108] on div at bounding box center [13, 106] width 7 height 7
click at [323, 314] on div "Add Slide" at bounding box center [318, 362] width 33 height 20
click at [218, 314] on icon at bounding box center [217, 362] width 7 height 7
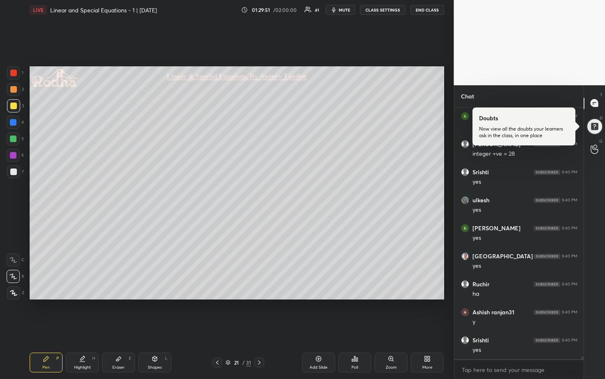
click at [13, 90] on div at bounding box center [13, 89] width 7 height 7
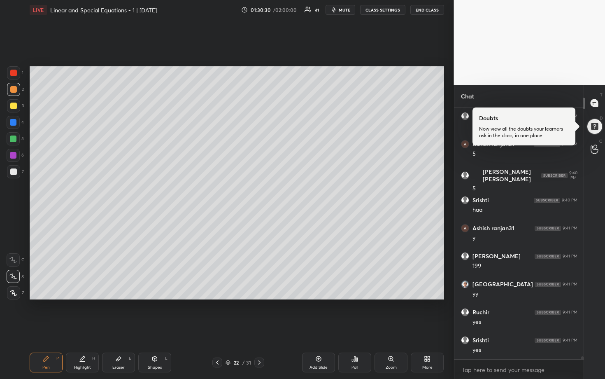
scroll to position [22238, 0]
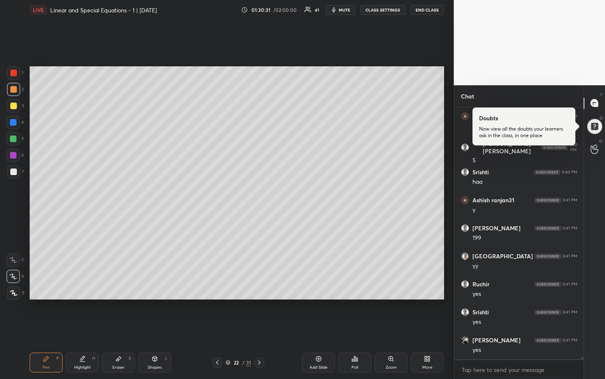
drag, startPoint x: 13, startPoint y: 169, endPoint x: 16, endPoint y: 164, distance: 5.7
click at [13, 169] on div at bounding box center [13, 171] width 7 height 7
click at [15, 136] on div at bounding box center [13, 138] width 7 height 7
drag, startPoint x: 13, startPoint y: 121, endPoint x: 19, endPoint y: 120, distance: 5.4
click at [14, 121] on div at bounding box center [13, 122] width 7 height 7
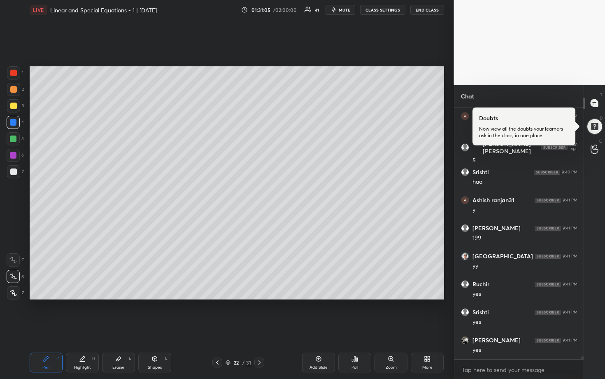
click at [14, 150] on div at bounding box center [13, 155] width 13 height 13
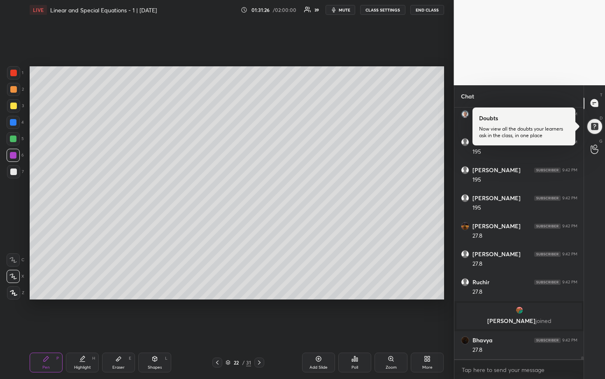
scroll to position [21898, 0]
click at [14, 124] on div at bounding box center [13, 122] width 7 height 7
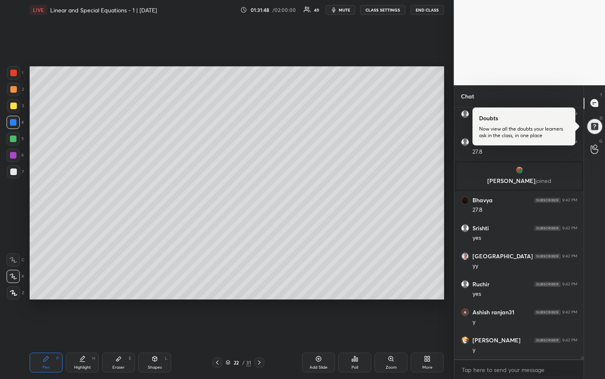
scroll to position [22066, 0]
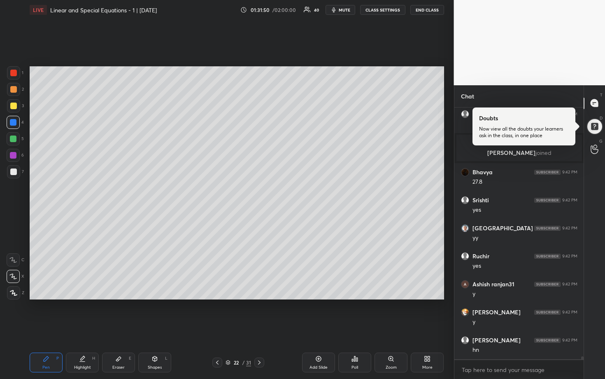
click at [16, 166] on div at bounding box center [13, 171] width 13 height 13
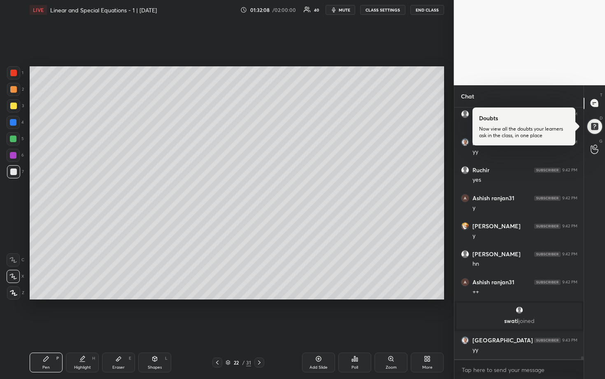
scroll to position [22114, 0]
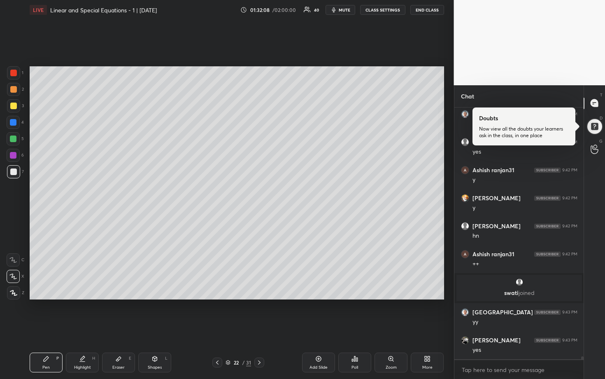
drag, startPoint x: 11, startPoint y: 126, endPoint x: 24, endPoint y: 126, distance: 13.2
click at [11, 126] on div at bounding box center [13, 122] width 13 height 13
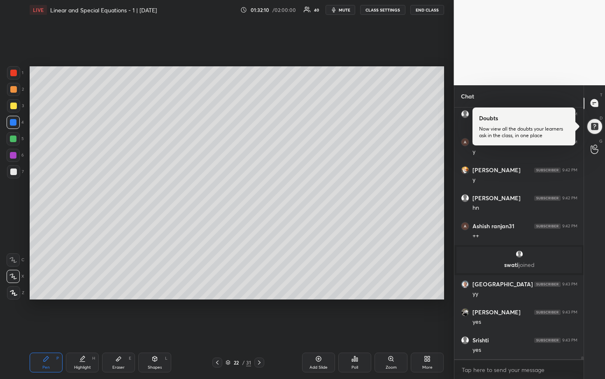
scroll to position [22170, 0]
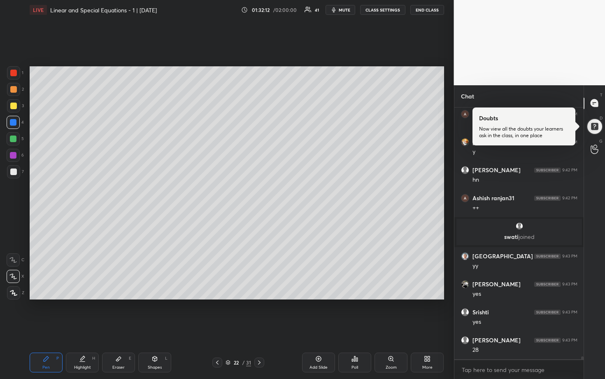
click at [16, 91] on div at bounding box center [13, 89] width 7 height 7
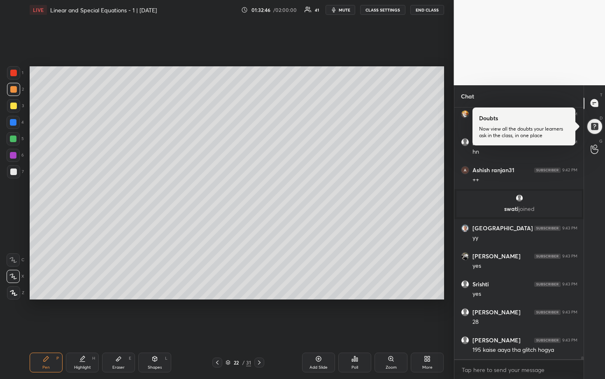
click at [16, 171] on div at bounding box center [13, 171] width 7 height 7
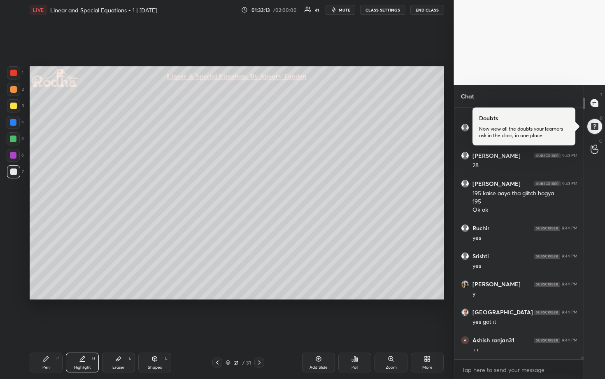
scroll to position [22382, 0]
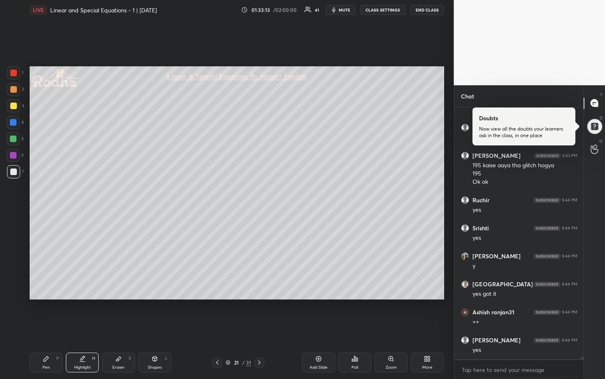
click at [12, 104] on div at bounding box center [13, 106] width 7 height 7
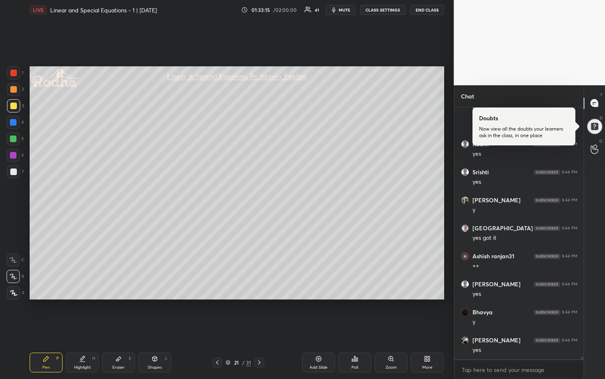
scroll to position [22466, 0]
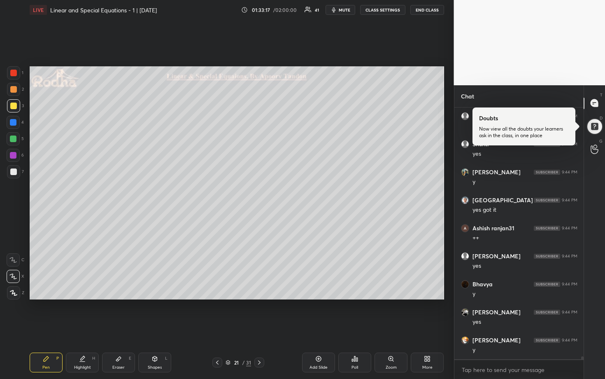
drag, startPoint x: 14, startPoint y: 122, endPoint x: 26, endPoint y: 120, distance: 11.7
click at [15, 122] on div at bounding box center [13, 122] width 7 height 7
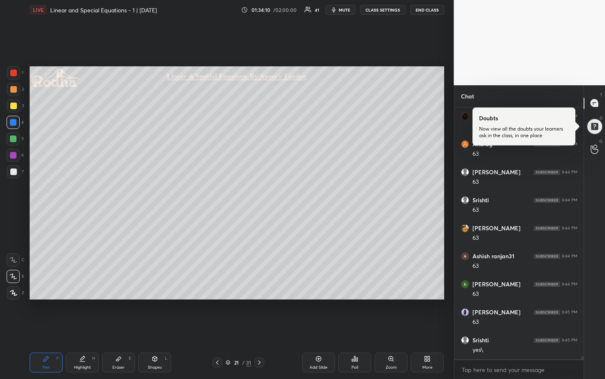
scroll to position [22858, 0]
click at [16, 89] on div at bounding box center [13, 89] width 7 height 7
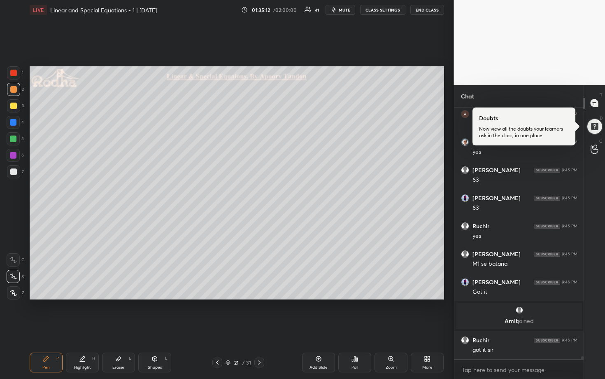
scroll to position [23388, 0]
click at [261, 314] on icon at bounding box center [259, 362] width 7 height 7
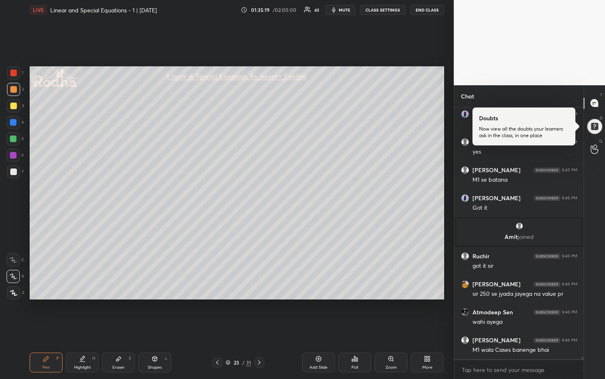
scroll to position [23500, 0]
click at [11, 106] on div at bounding box center [13, 106] width 7 height 7
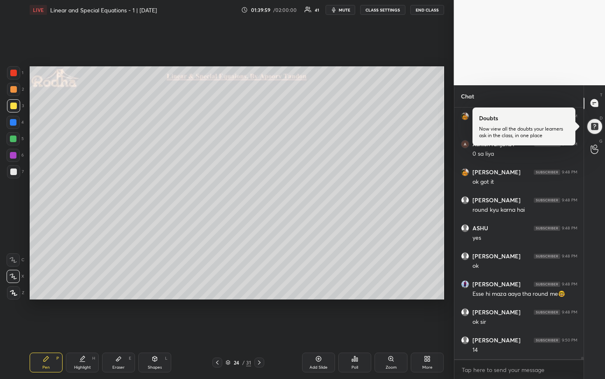
scroll to position [24460, 0]
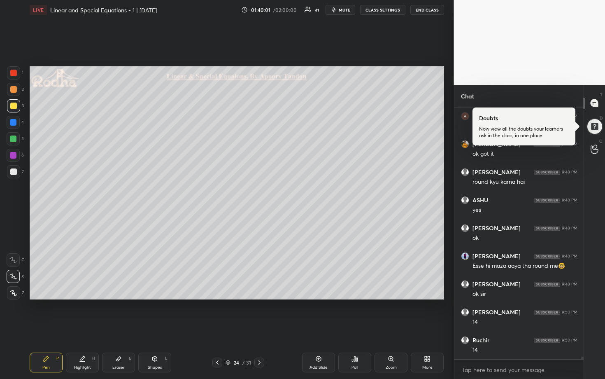
click at [341, 11] on span "mute" at bounding box center [345, 10] width 12 height 6
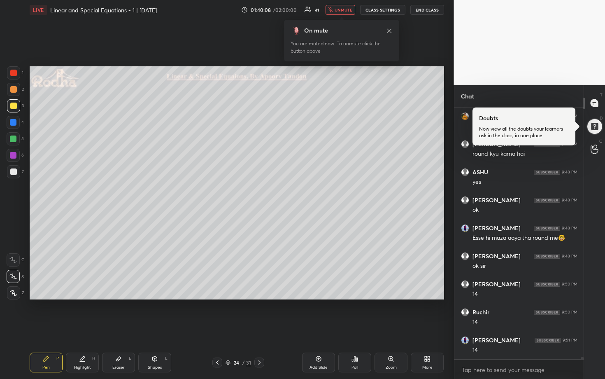
click at [342, 11] on span "unmute" at bounding box center [344, 10] width 18 height 6
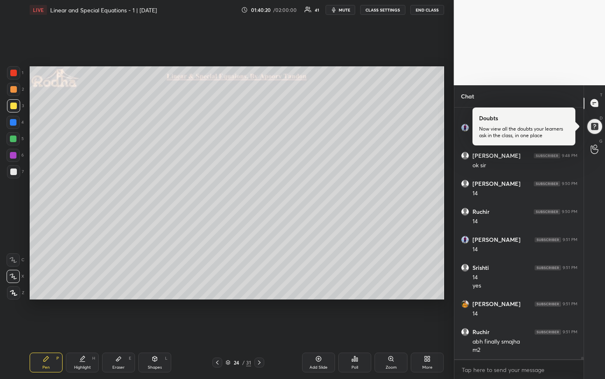
scroll to position [24644, 0]
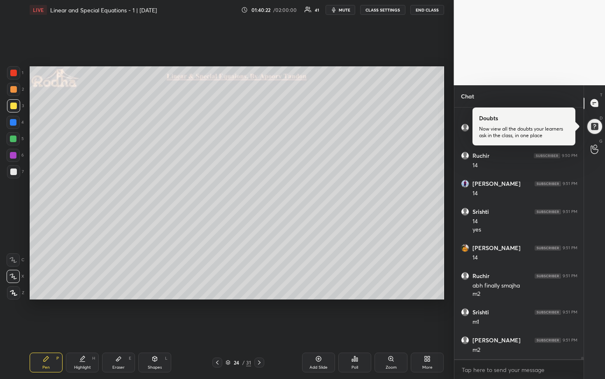
click at [13, 140] on div at bounding box center [13, 138] width 7 height 7
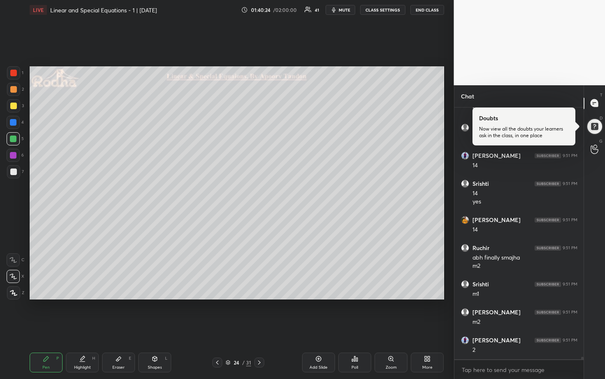
scroll to position [24700, 0]
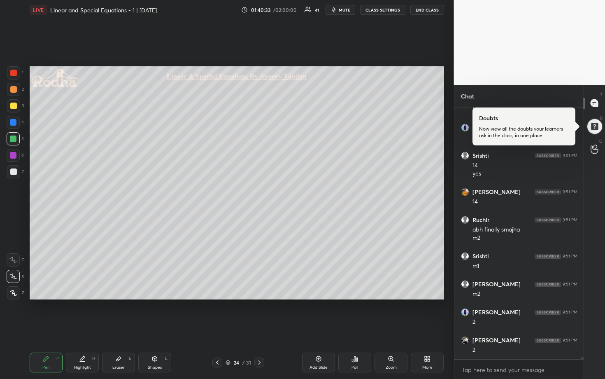
click at [13, 171] on div at bounding box center [13, 171] width 7 height 7
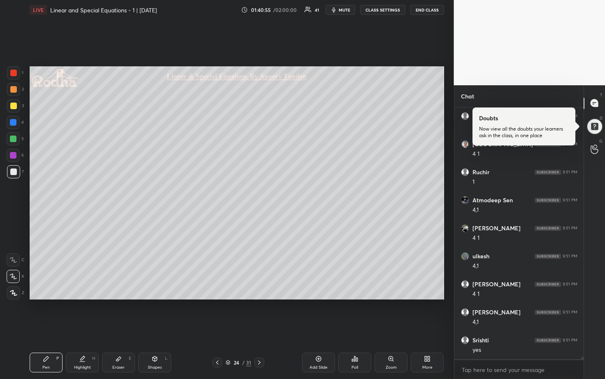
scroll to position [25036, 0]
click at [12, 124] on div at bounding box center [13, 122] width 7 height 7
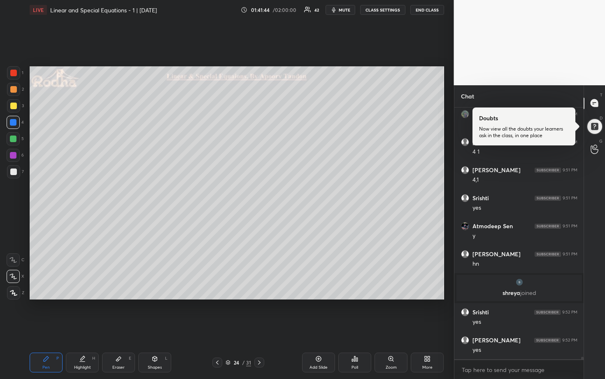
scroll to position [24696, 0]
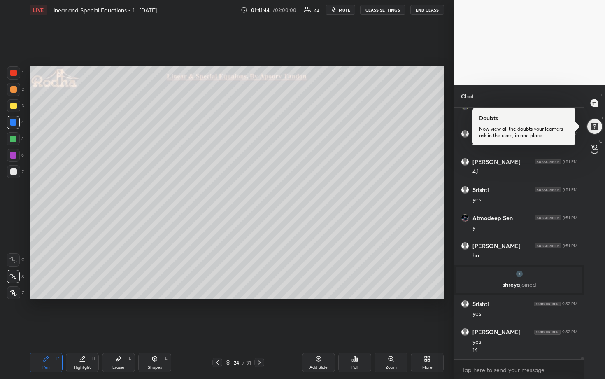
click at [14, 168] on div at bounding box center [13, 171] width 7 height 7
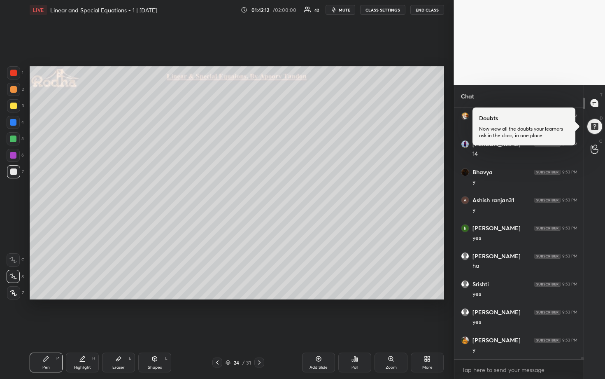
scroll to position [25133, 0]
click at [14, 138] on div at bounding box center [13, 138] width 7 height 7
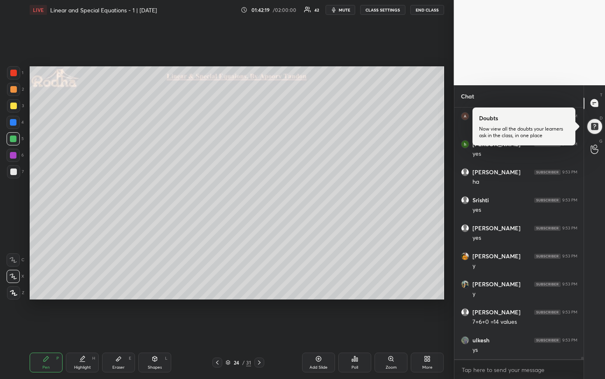
scroll to position [25217, 0]
click at [12, 95] on div at bounding box center [13, 89] width 13 height 13
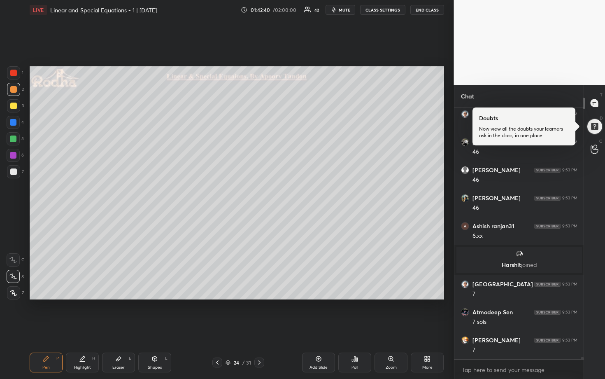
scroll to position [25611, 0]
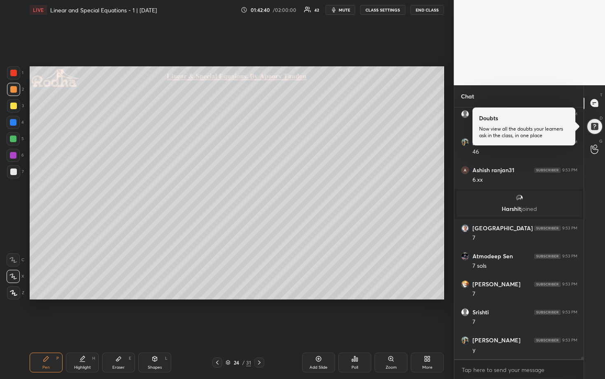
click at [13, 131] on div "1 2 3 4 5 6 7" at bounding box center [15, 123] width 17 height 115
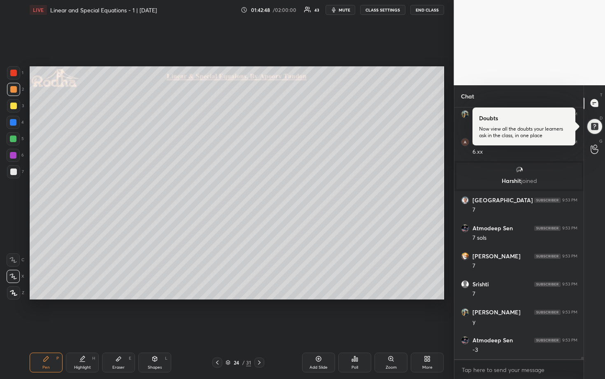
scroll to position [25667, 0]
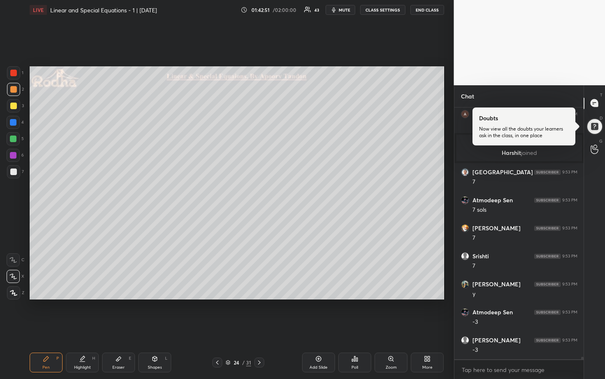
click at [16, 170] on div at bounding box center [13, 171] width 13 height 13
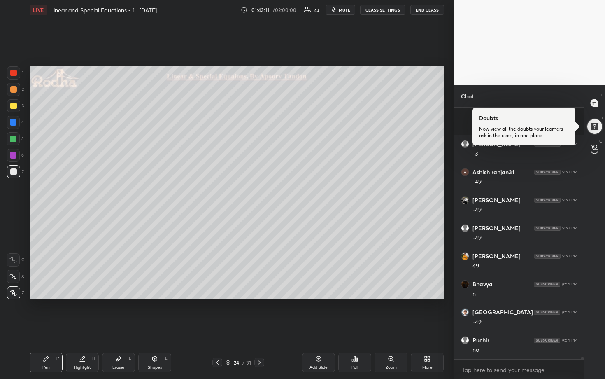
scroll to position [25918, 0]
click at [14, 92] on div at bounding box center [13, 89] width 7 height 7
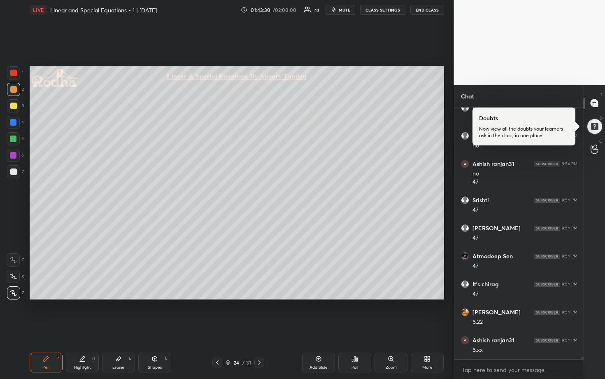
scroll to position [26123, 0]
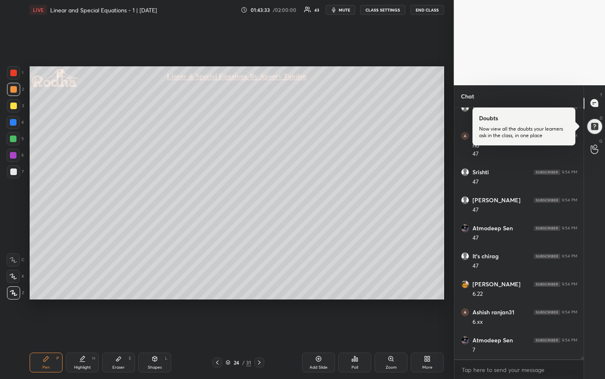
drag, startPoint x: 12, startPoint y: 273, endPoint x: 23, endPoint y: 270, distance: 11.5
click at [12, 273] on icon at bounding box center [12, 276] width 7 height 6
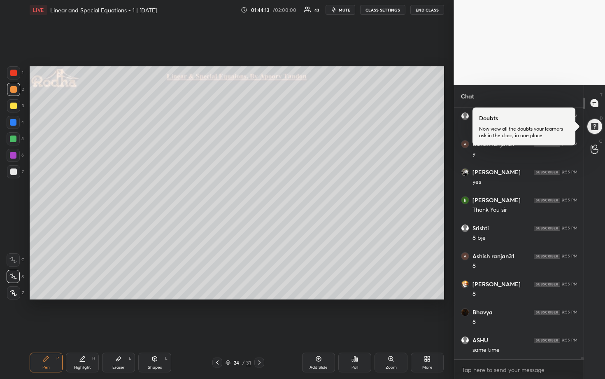
scroll to position [27147, 0]
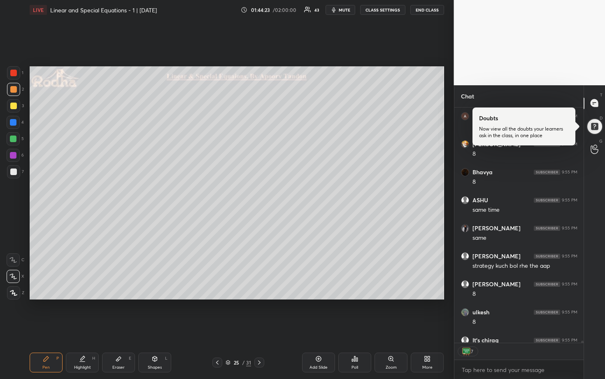
click at [13, 105] on div at bounding box center [13, 106] width 7 height 7
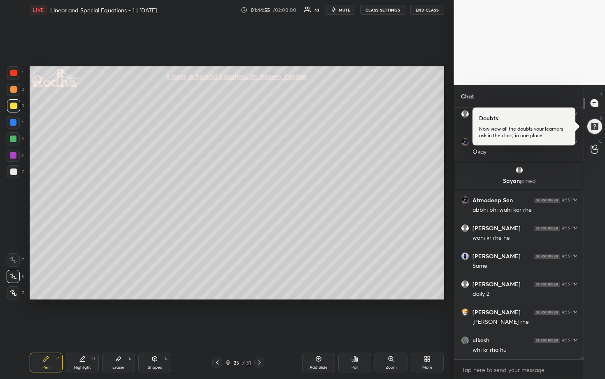
scroll to position [26739, 0]
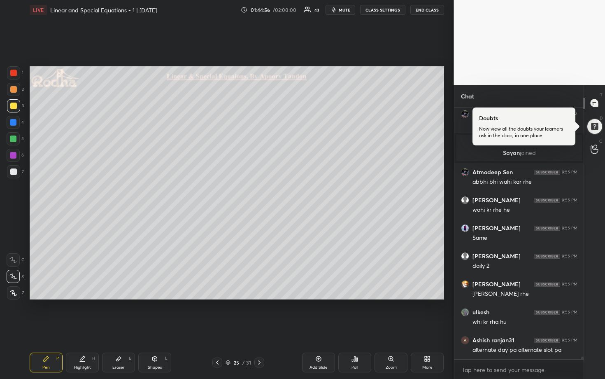
click at [17, 156] on div at bounding box center [13, 155] width 13 height 13
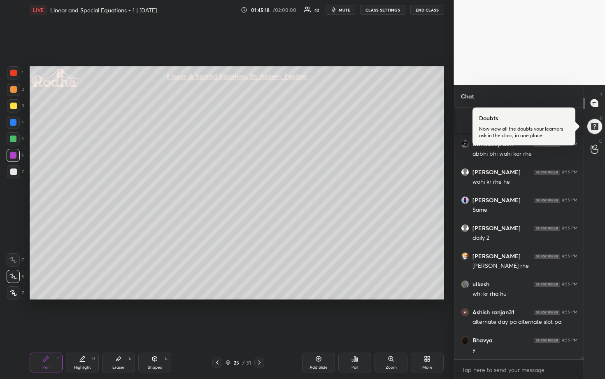
drag, startPoint x: 15, startPoint y: 91, endPoint x: 27, endPoint y: 91, distance: 11.9
click at [15, 91] on div at bounding box center [13, 89] width 7 height 7
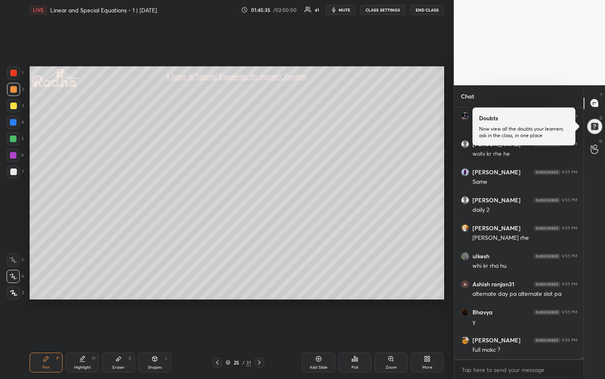
scroll to position [26823, 0]
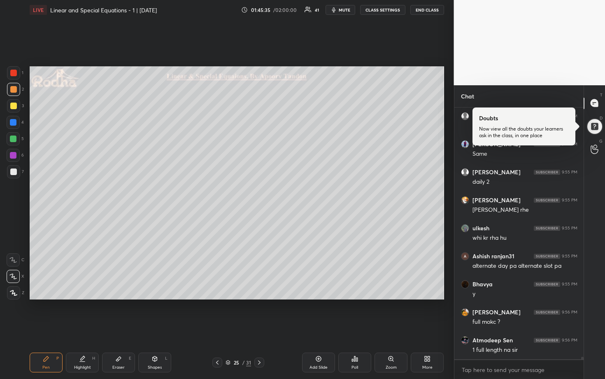
click at [14, 140] on div at bounding box center [13, 138] width 7 height 7
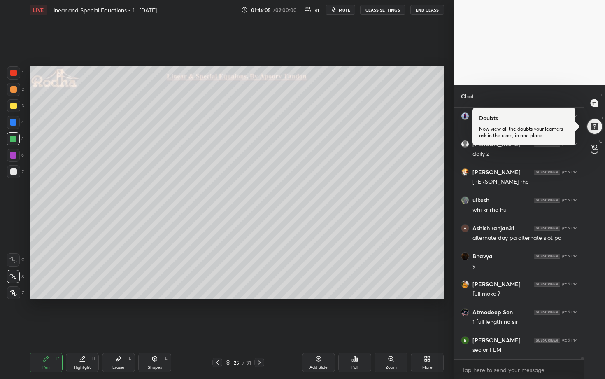
scroll to position [26879, 0]
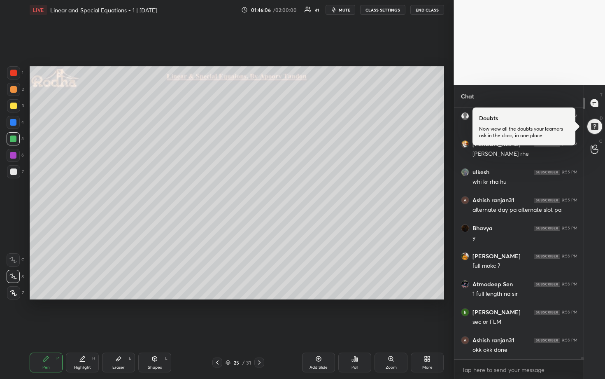
drag, startPoint x: 16, startPoint y: 93, endPoint x: 28, endPoint y: 98, distance: 12.5
click at [16, 93] on div at bounding box center [13, 89] width 13 height 13
click at [15, 106] on div at bounding box center [13, 106] width 7 height 7
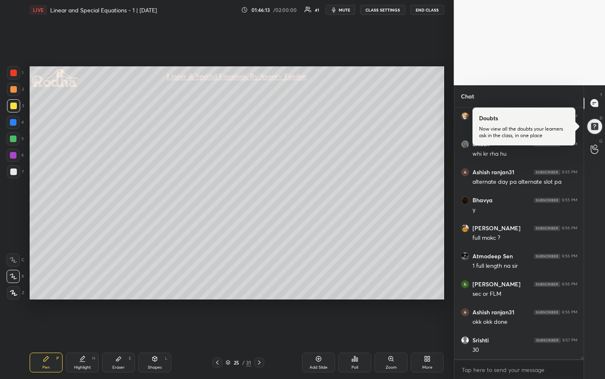
scroll to position [26991, 0]
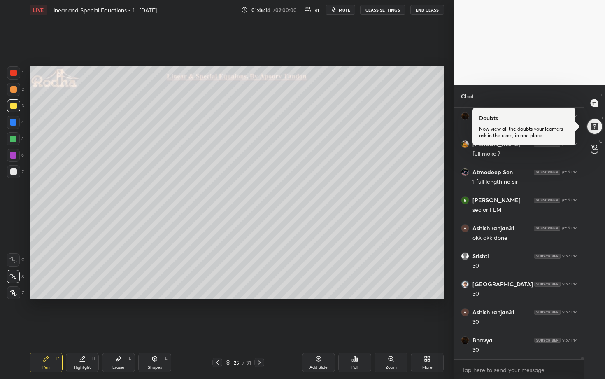
click at [16, 168] on div at bounding box center [13, 171] width 13 height 13
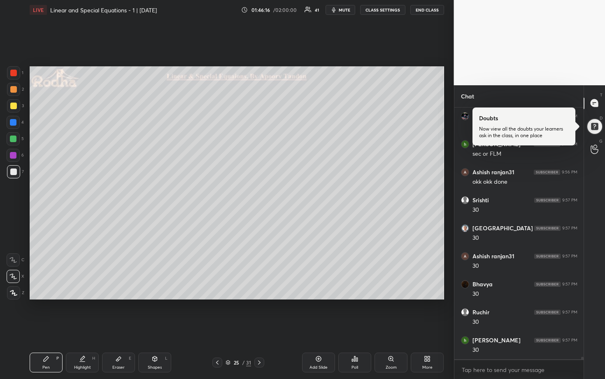
scroll to position [27075, 0]
click at [15, 142] on div at bounding box center [13, 138] width 13 height 13
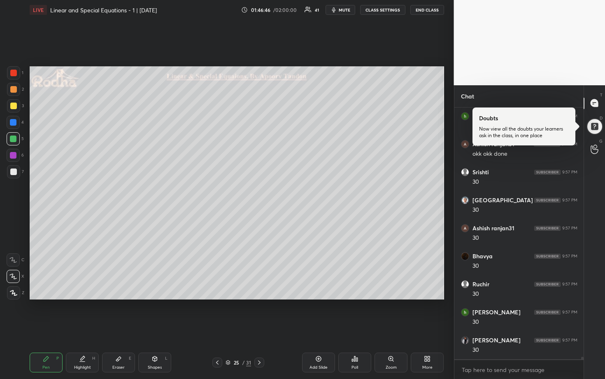
click at [14, 123] on div at bounding box center [13, 122] width 7 height 7
click at [15, 93] on div at bounding box center [13, 89] width 13 height 13
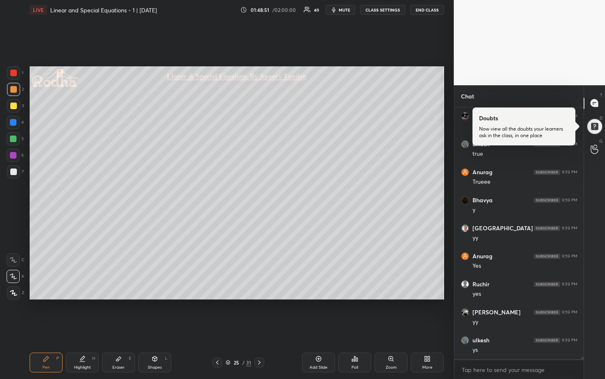
scroll to position [27439, 0]
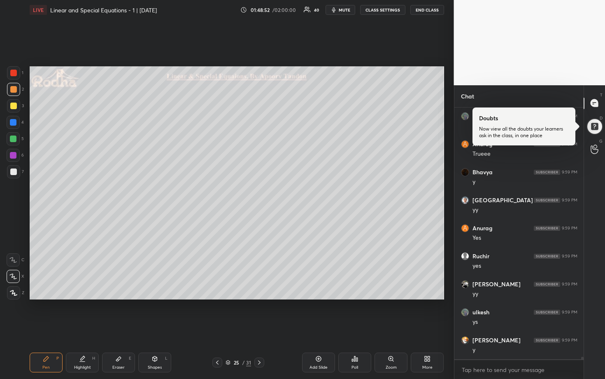
click at [10, 175] on div at bounding box center [13, 171] width 13 height 13
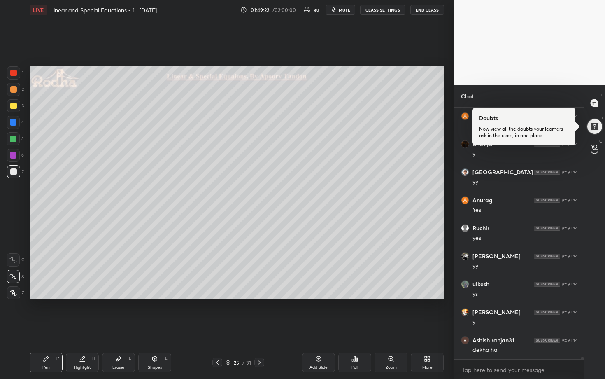
scroll to position [27495, 0]
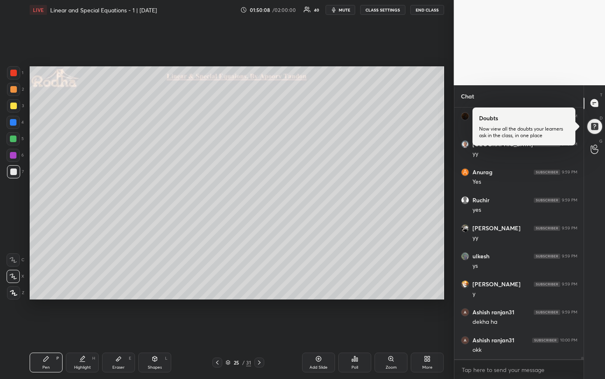
drag, startPoint x: 13, startPoint y: 92, endPoint x: 20, endPoint y: 123, distance: 31.4
click at [13, 92] on div at bounding box center [13, 89] width 7 height 7
click at [16, 168] on div at bounding box center [13, 171] width 13 height 13
click at [14, 141] on div at bounding box center [13, 138] width 7 height 7
drag, startPoint x: 12, startPoint y: 120, endPoint x: 21, endPoint y: 125, distance: 10.3
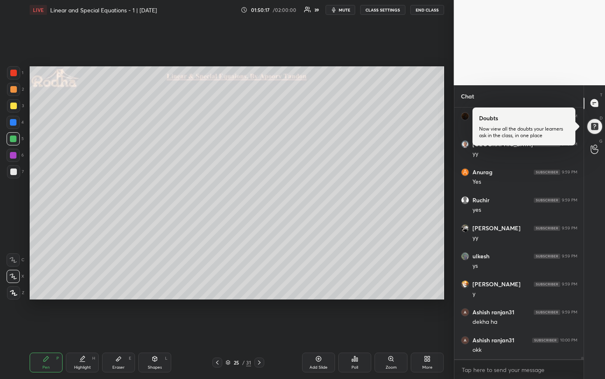
click at [12, 120] on div at bounding box center [13, 122] width 7 height 7
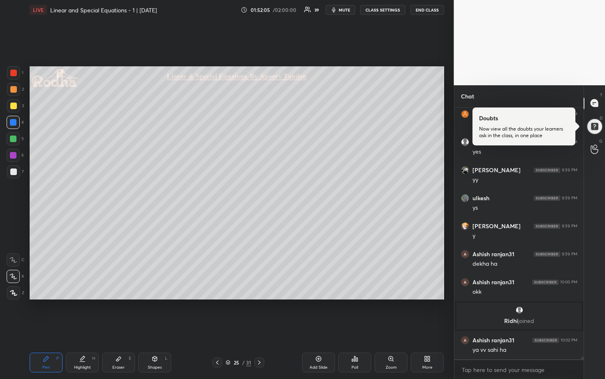
scroll to position [27319, 0]
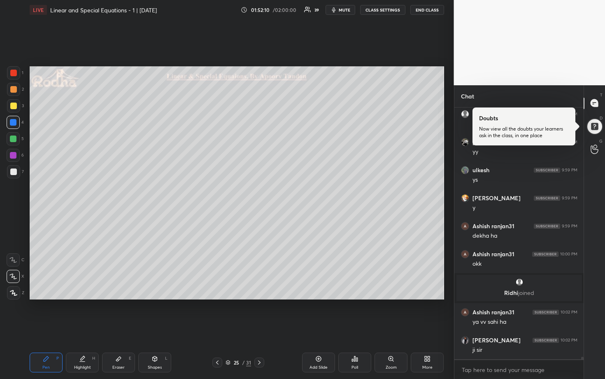
drag, startPoint x: 10, startPoint y: 105, endPoint x: 26, endPoint y: 106, distance: 15.7
click at [12, 105] on div at bounding box center [13, 106] width 7 height 7
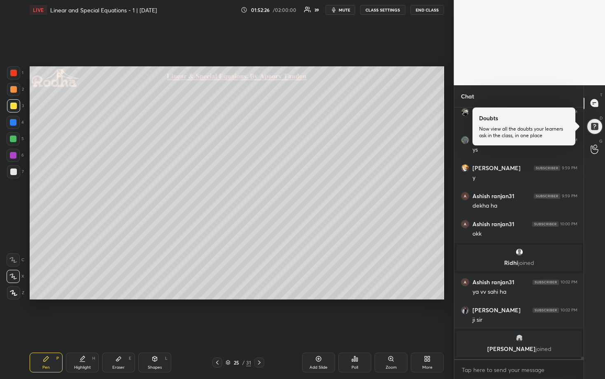
scroll to position [27355, 0]
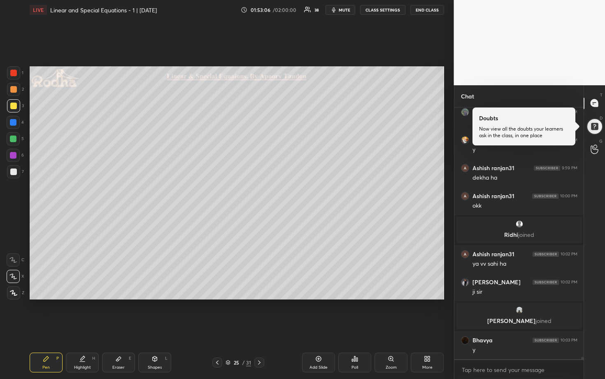
click at [262, 314] on icon at bounding box center [259, 362] width 7 height 7
drag, startPoint x: 12, startPoint y: 138, endPoint x: 24, endPoint y: 135, distance: 11.9
click at [12, 138] on div at bounding box center [13, 138] width 7 height 7
click at [11, 110] on div at bounding box center [13, 105] width 13 height 13
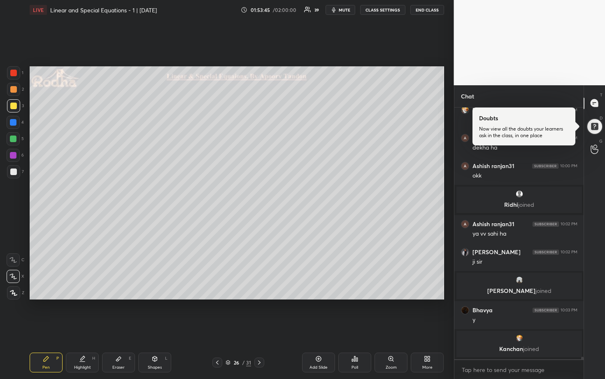
click at [14, 138] on div at bounding box center [13, 138] width 7 height 7
click at [13, 91] on div at bounding box center [13, 89] width 7 height 7
click at [13, 137] on div at bounding box center [13, 138] width 7 height 7
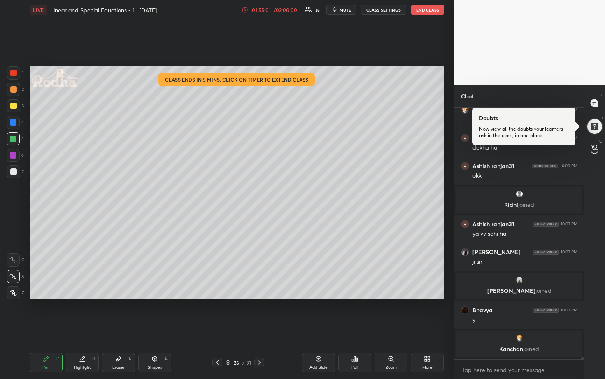
drag, startPoint x: 15, startPoint y: 171, endPoint x: 26, endPoint y: 172, distance: 10.3
click at [17, 171] on div at bounding box center [13, 171] width 13 height 13
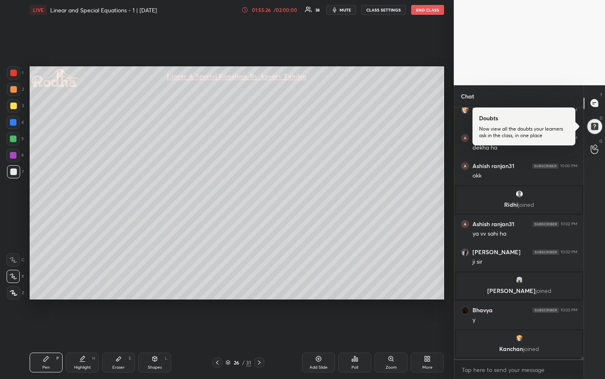
click at [13, 122] on div at bounding box center [13, 122] width 7 height 7
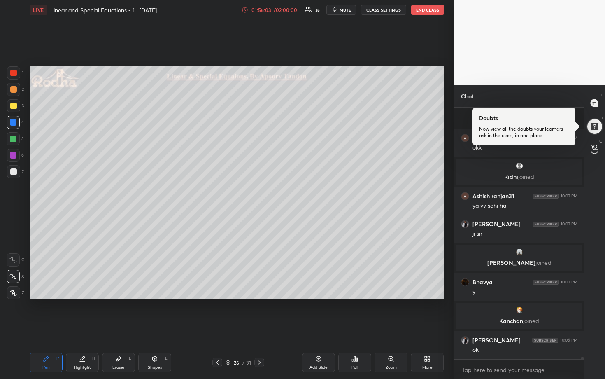
scroll to position [27399, 0]
drag, startPoint x: 14, startPoint y: 91, endPoint x: 23, endPoint y: 95, distance: 9.4
click at [14, 91] on div at bounding box center [13, 89] width 7 height 7
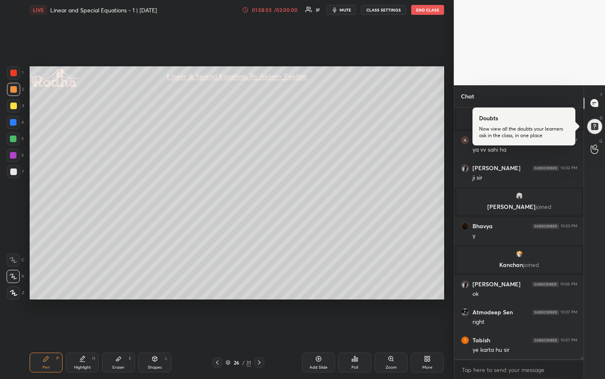
scroll to position [27485, 0]
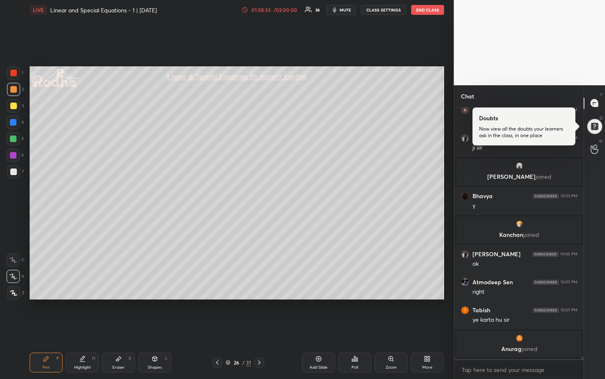
click at [16, 156] on div at bounding box center [13, 155] width 13 height 13
click at [15, 140] on div at bounding box center [13, 138] width 7 height 7
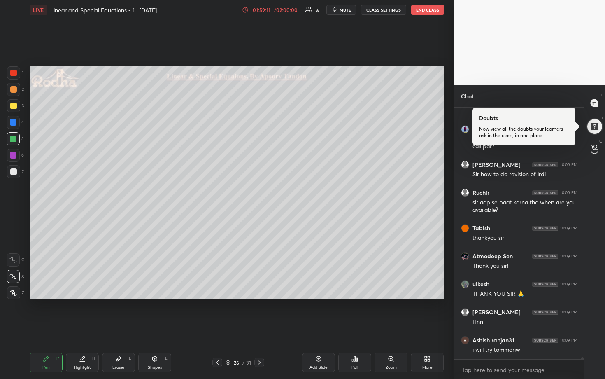
scroll to position [27778, 0]
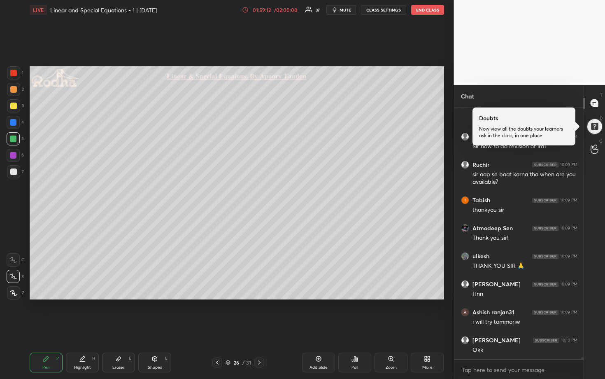
click at [261, 314] on icon at bounding box center [259, 362] width 7 height 7
click at [13, 93] on div at bounding box center [13, 89] width 13 height 13
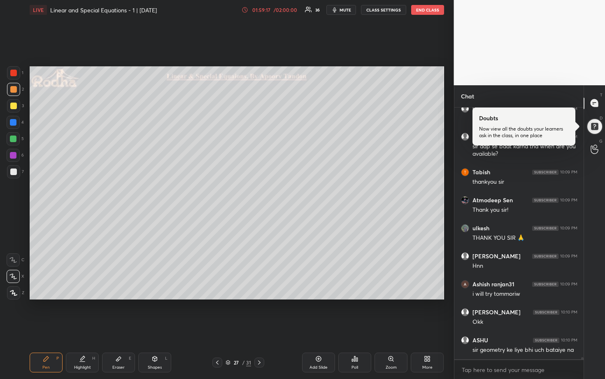
scroll to position [2, 3]
drag, startPoint x: 19, startPoint y: 137, endPoint x: 29, endPoint y: 137, distance: 9.9
click at [19, 137] on div at bounding box center [13, 138] width 13 height 13
click at [12, 124] on div at bounding box center [13, 122] width 7 height 7
drag, startPoint x: 16, startPoint y: 173, endPoint x: 23, endPoint y: 170, distance: 6.9
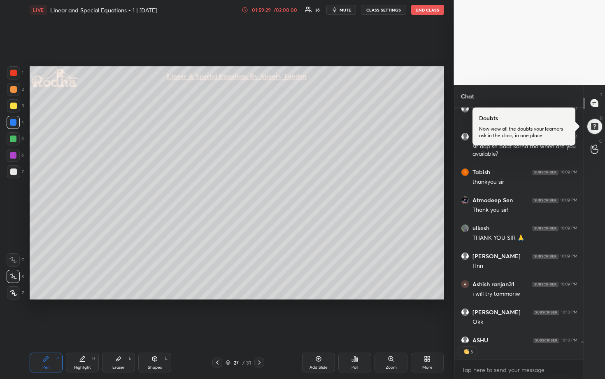
click at [16, 173] on div at bounding box center [13, 171] width 13 height 13
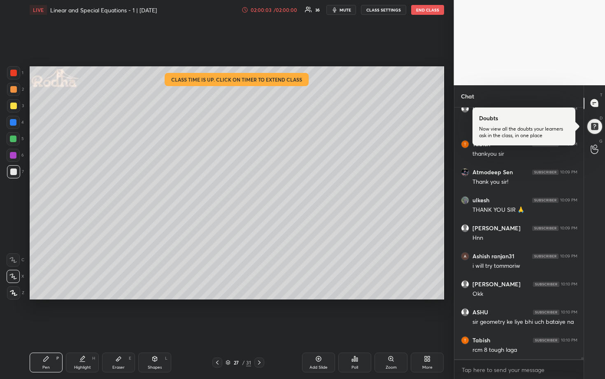
drag, startPoint x: 14, startPoint y: 142, endPoint x: 27, endPoint y: 144, distance: 12.6
click at [14, 142] on div at bounding box center [13, 138] width 13 height 13
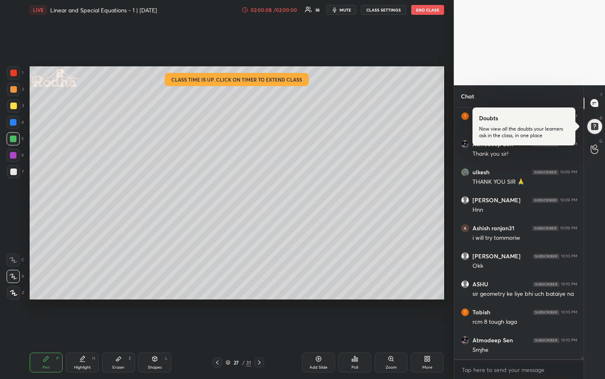
scroll to position [27890, 0]
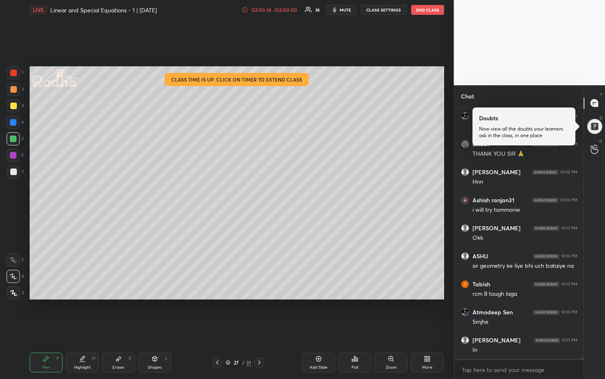
drag, startPoint x: 12, startPoint y: 107, endPoint x: 26, endPoint y: 113, distance: 15.0
click at [12, 108] on div at bounding box center [13, 106] width 7 height 7
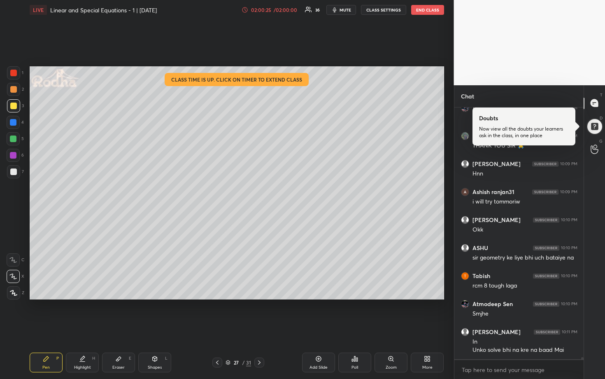
scroll to position [27928, 0]
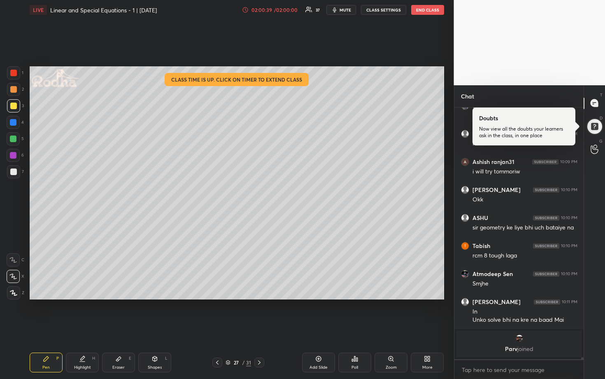
click at [12, 151] on div at bounding box center [13, 155] width 13 height 13
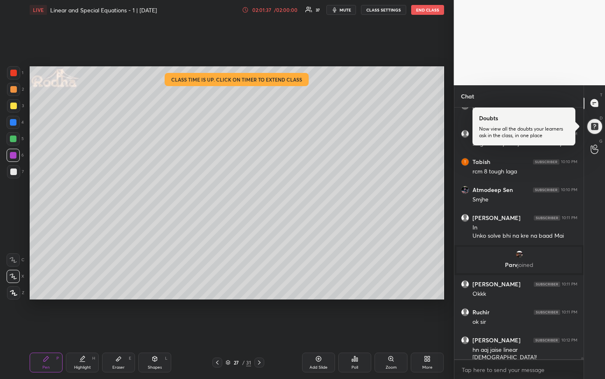
scroll to position [27917, 0]
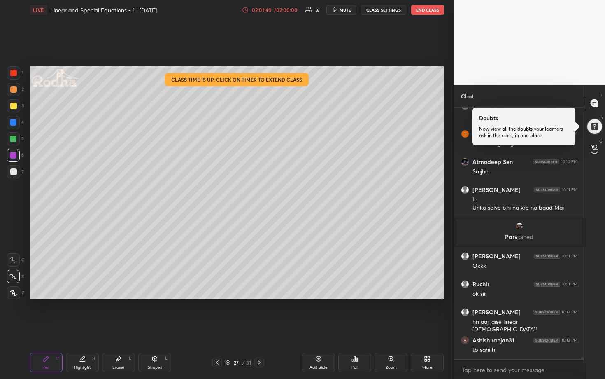
click at [13, 107] on div at bounding box center [13, 106] width 7 height 7
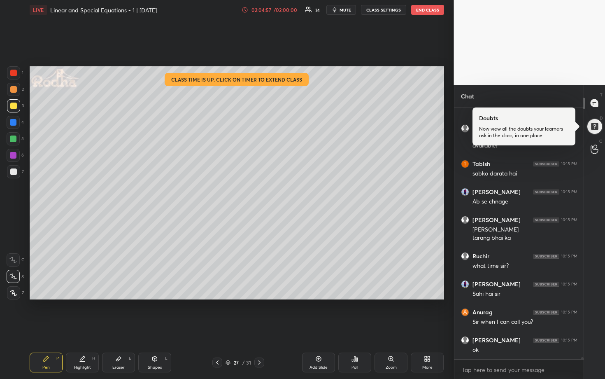
scroll to position [28838, 0]
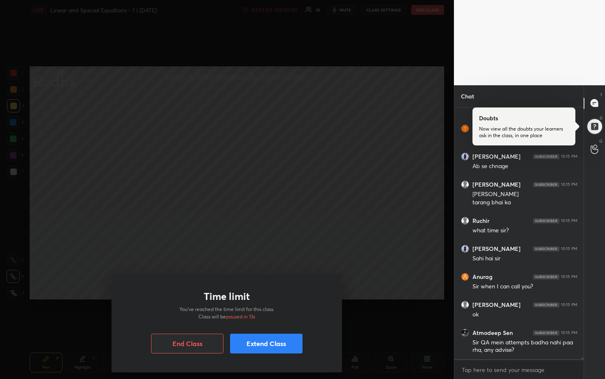
click at [263, 314] on button "Extend Class" at bounding box center [266, 343] width 72 height 20
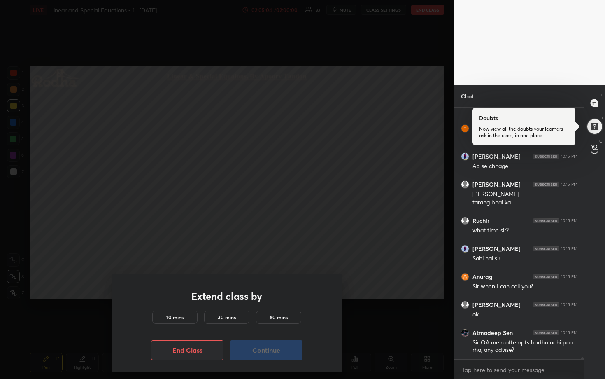
click at [179, 314] on h5 "10 mins" at bounding box center [174, 316] width 17 height 7
click at [258, 314] on button "Continue" at bounding box center [266, 350] width 72 height 20
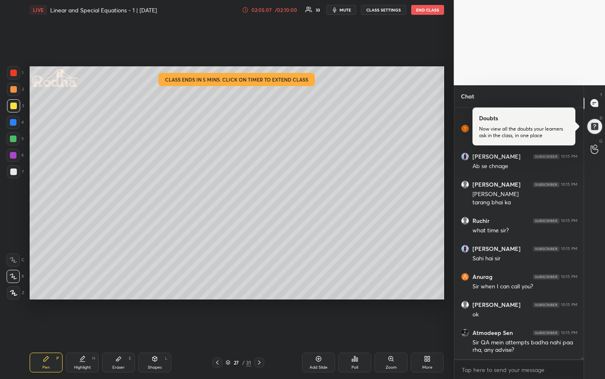
click at [258, 314] on div "LIVE Linear and Special Equations - 1 | [DATE] 02:05:07 / 02:10:00 33 mute CLAS…" at bounding box center [236, 189] width 421 height 379
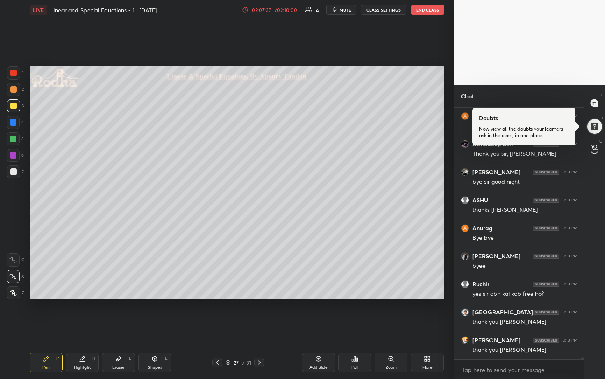
scroll to position [30003, 0]
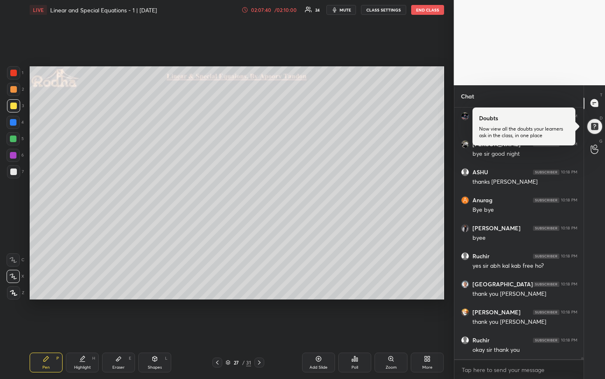
click at [430, 11] on button "END CLASS" at bounding box center [427, 10] width 33 height 10
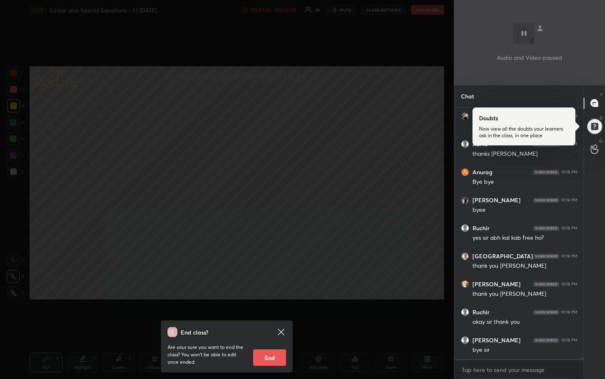
scroll to position [30059, 0]
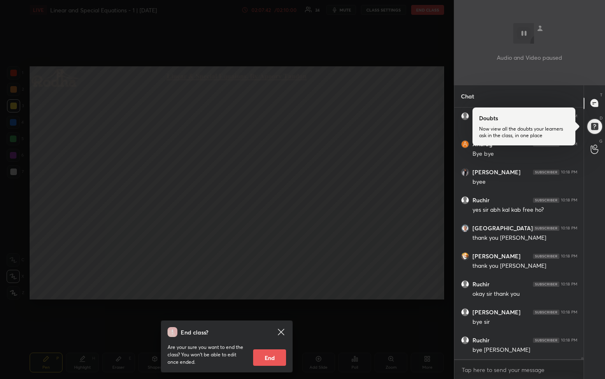
click at [269, 314] on button "End" at bounding box center [269, 357] width 33 height 16
type textarea "x"
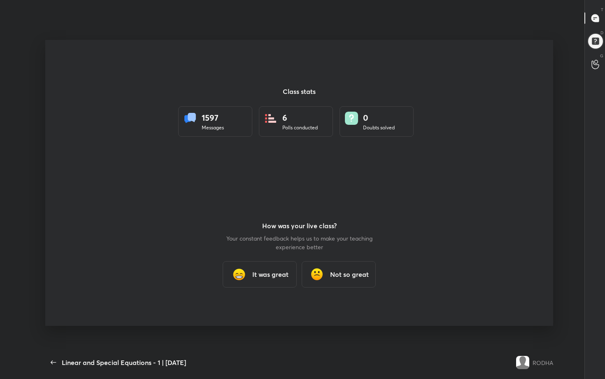
scroll to position [326, 597]
